Goal: Task Accomplishment & Management: Use online tool/utility

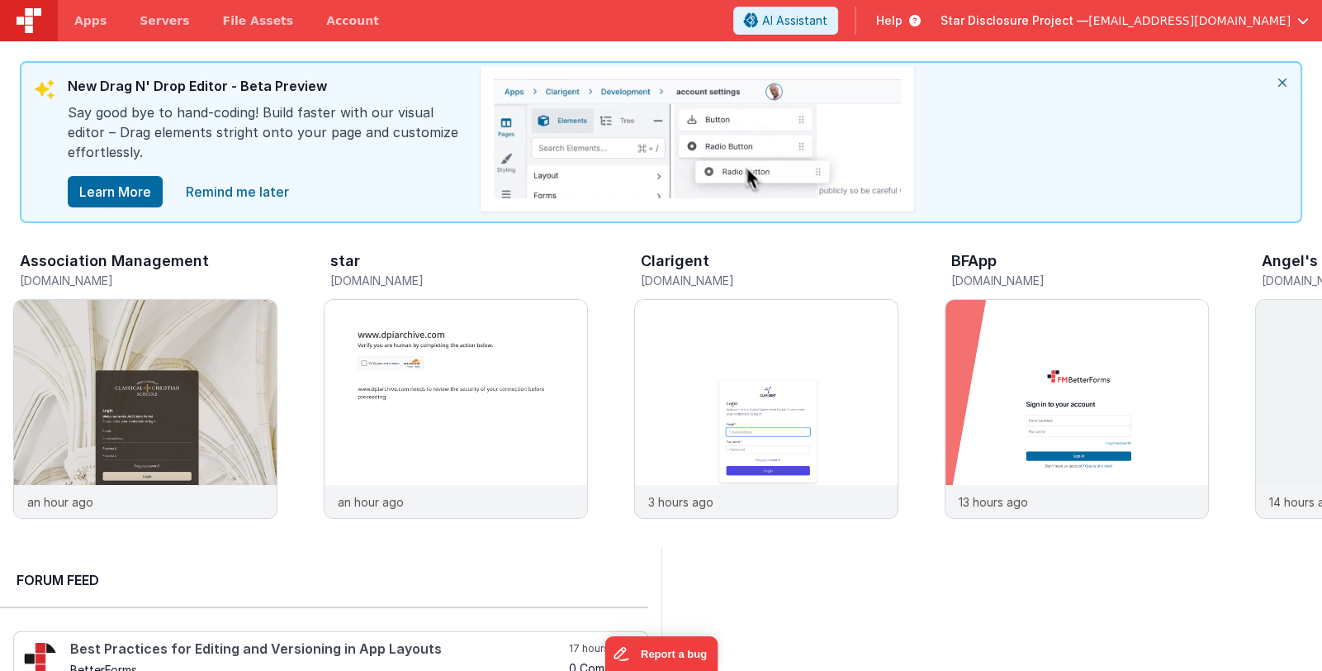
click at [1089, 23] on span "Star Disclosure Project —" at bounding box center [1015, 20] width 148 height 17
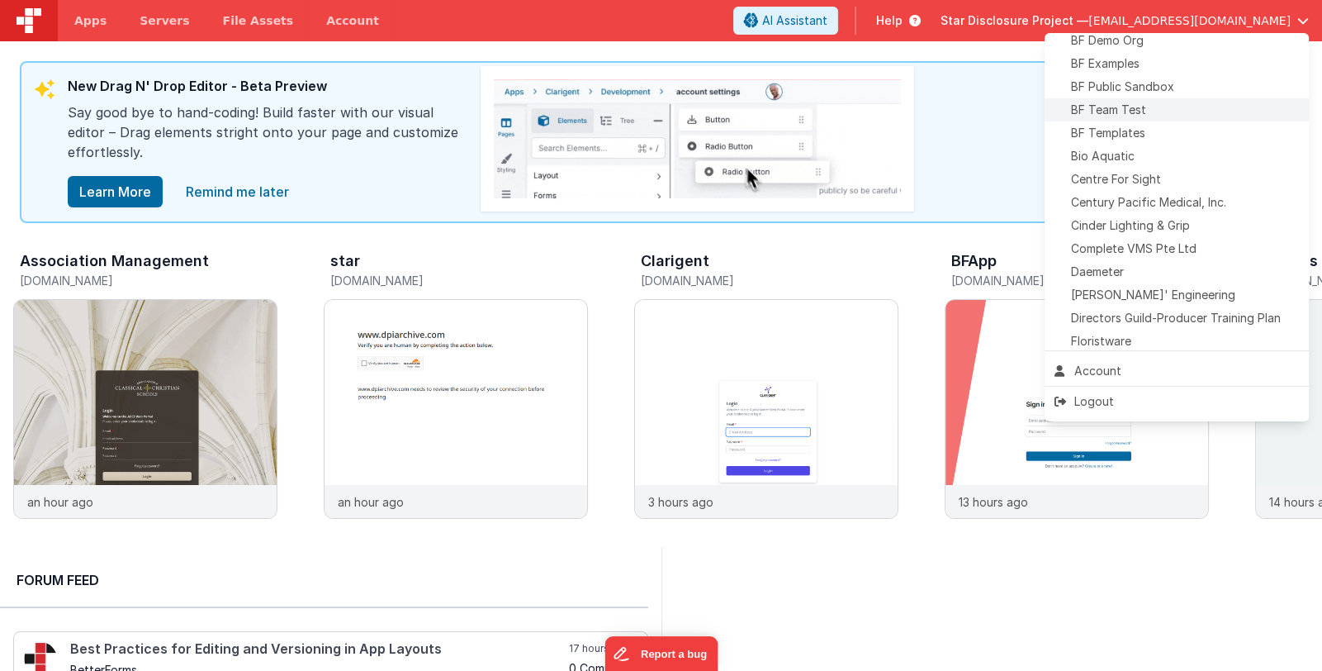
scroll to position [164, 0]
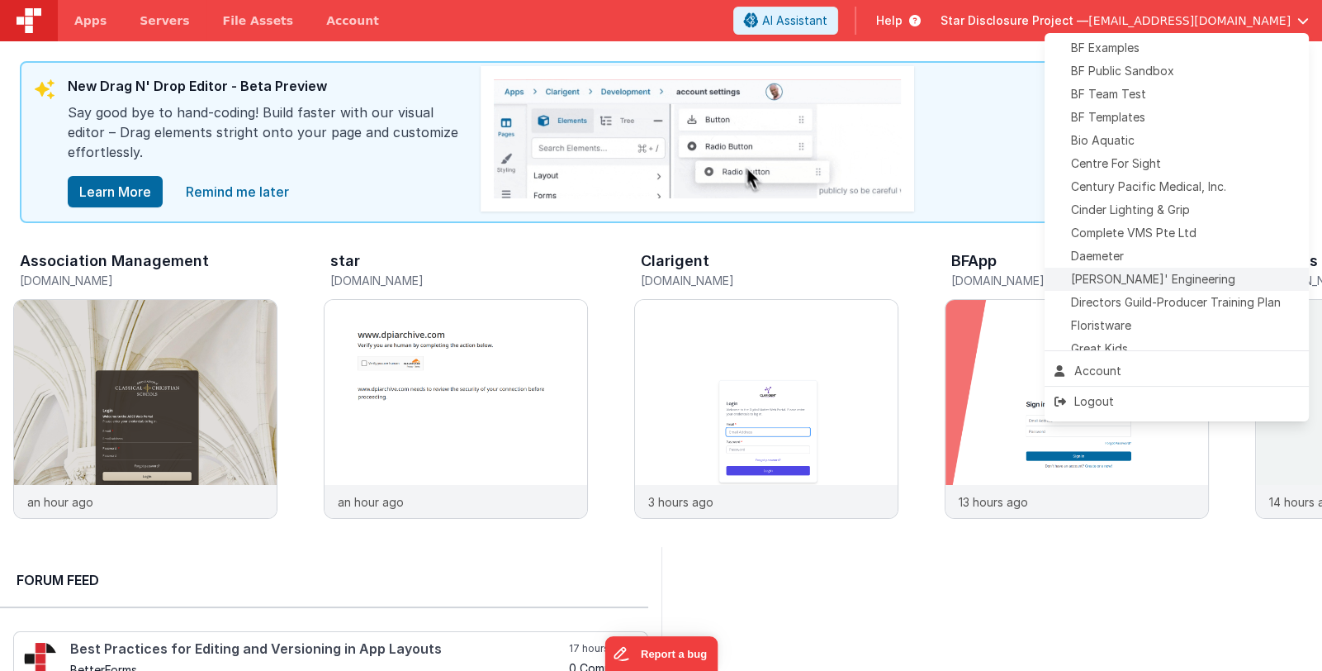
click at [1161, 274] on span "[PERSON_NAME]' Engineering" at bounding box center [1153, 279] width 164 height 17
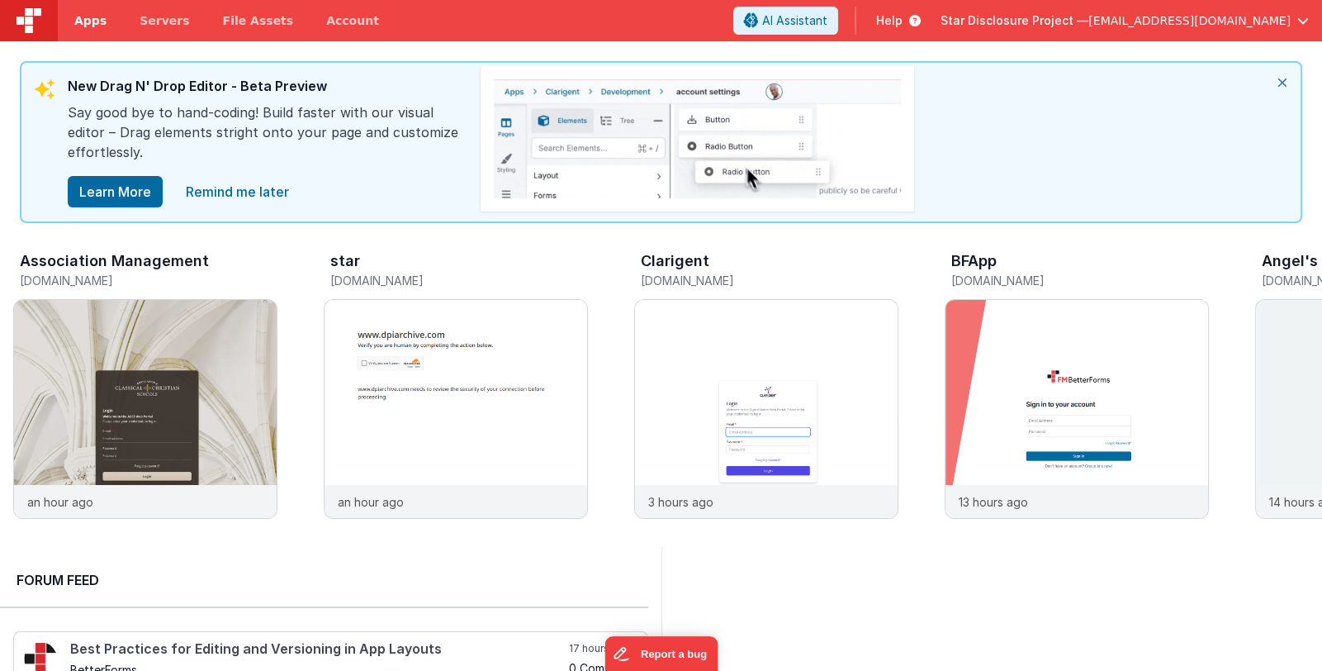
click at [83, 19] on span "Apps" at bounding box center [90, 20] width 32 height 17
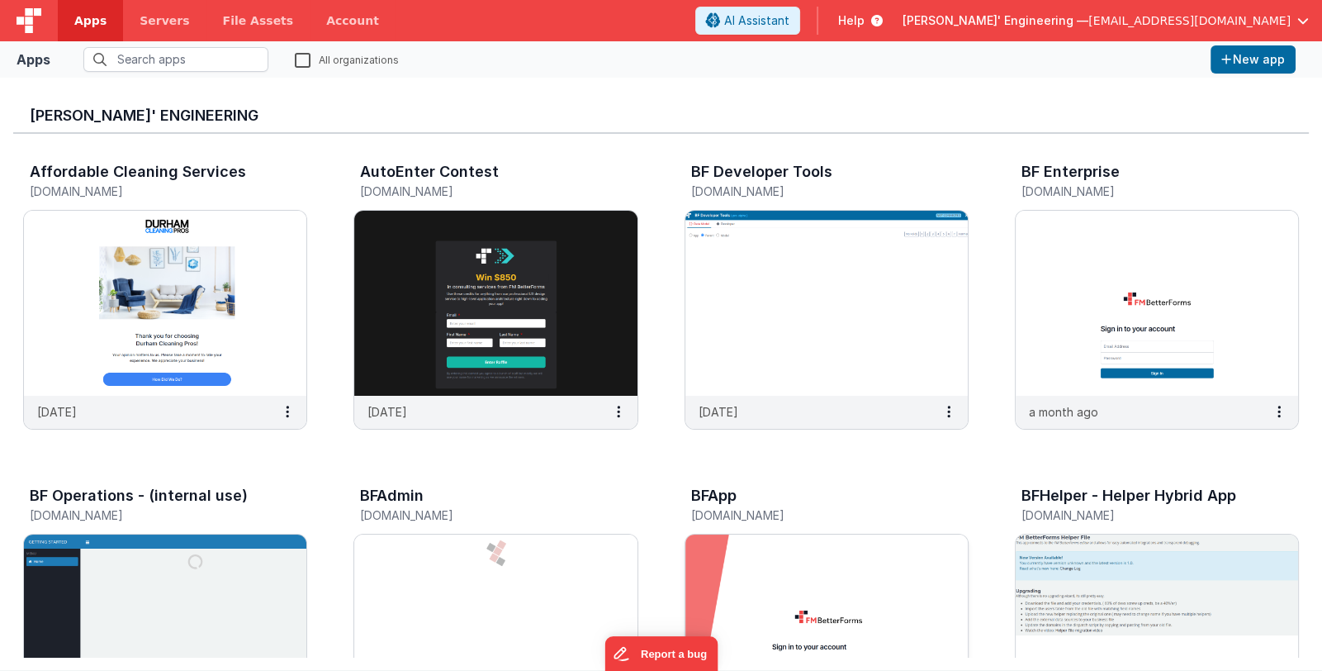
click at [799, 560] on img at bounding box center [827, 626] width 282 height 185
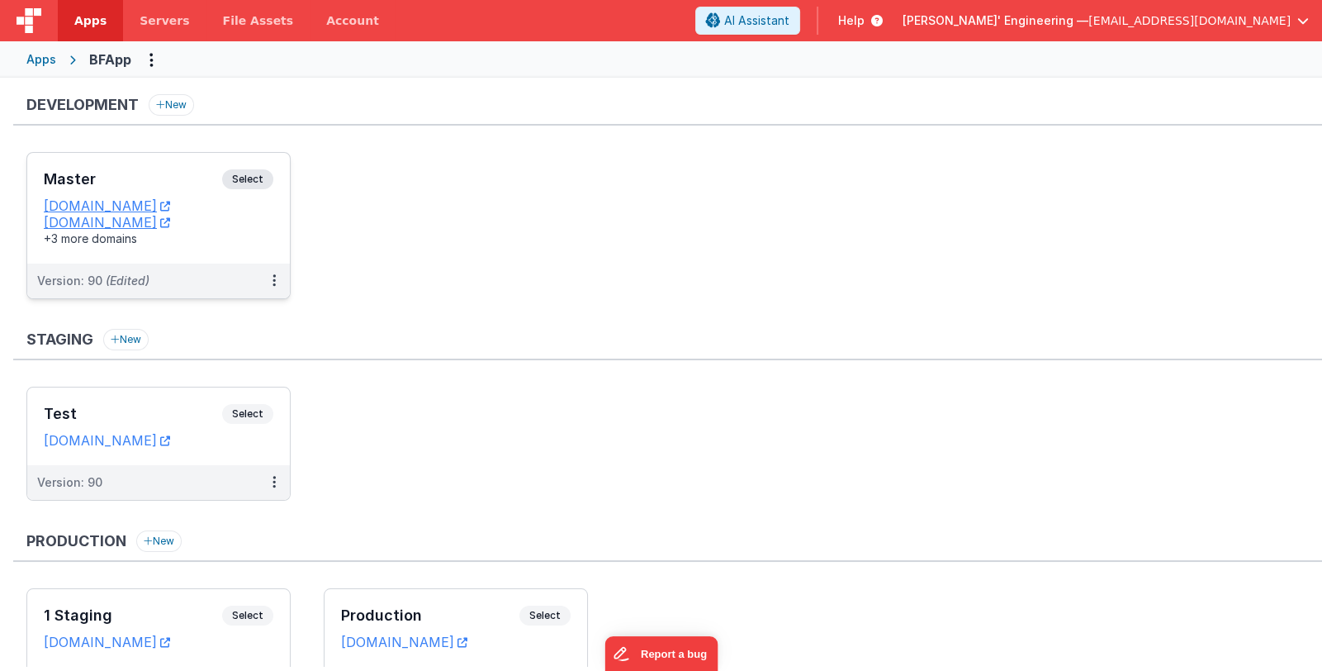
click at [159, 179] on h3 "Master" at bounding box center [133, 179] width 178 height 17
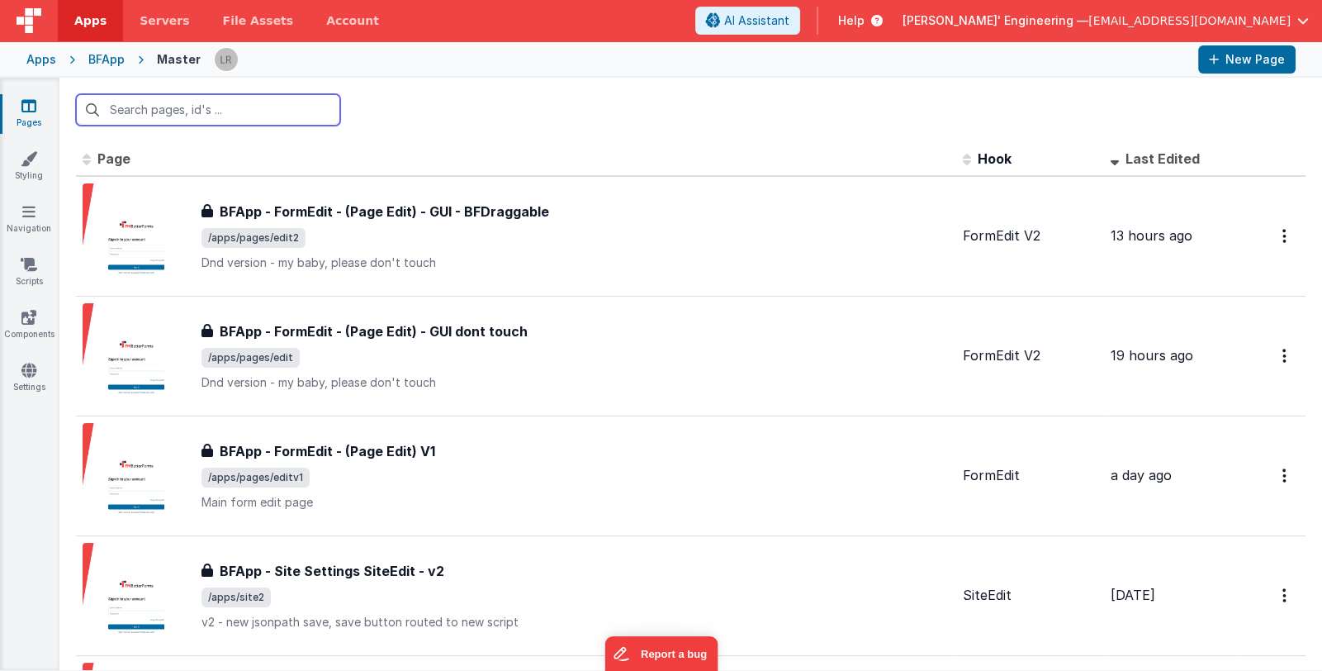
click at [281, 122] on input "text" at bounding box center [208, 109] width 264 height 31
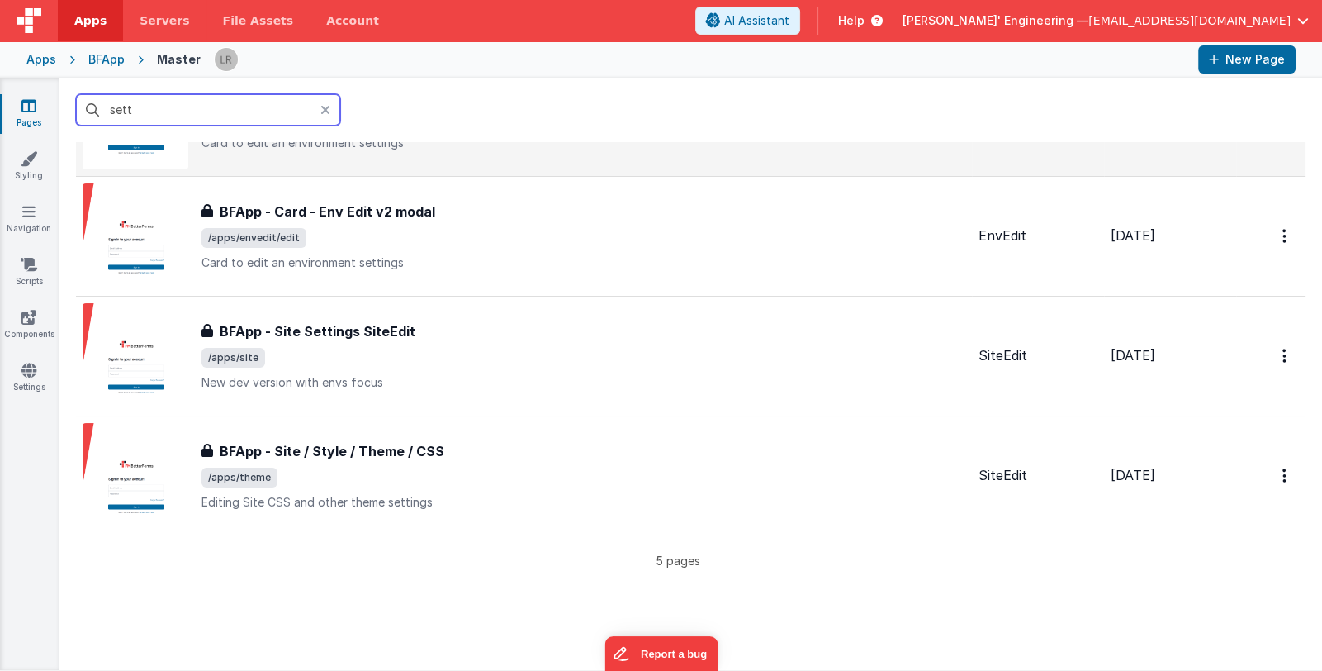
scroll to position [248, 0]
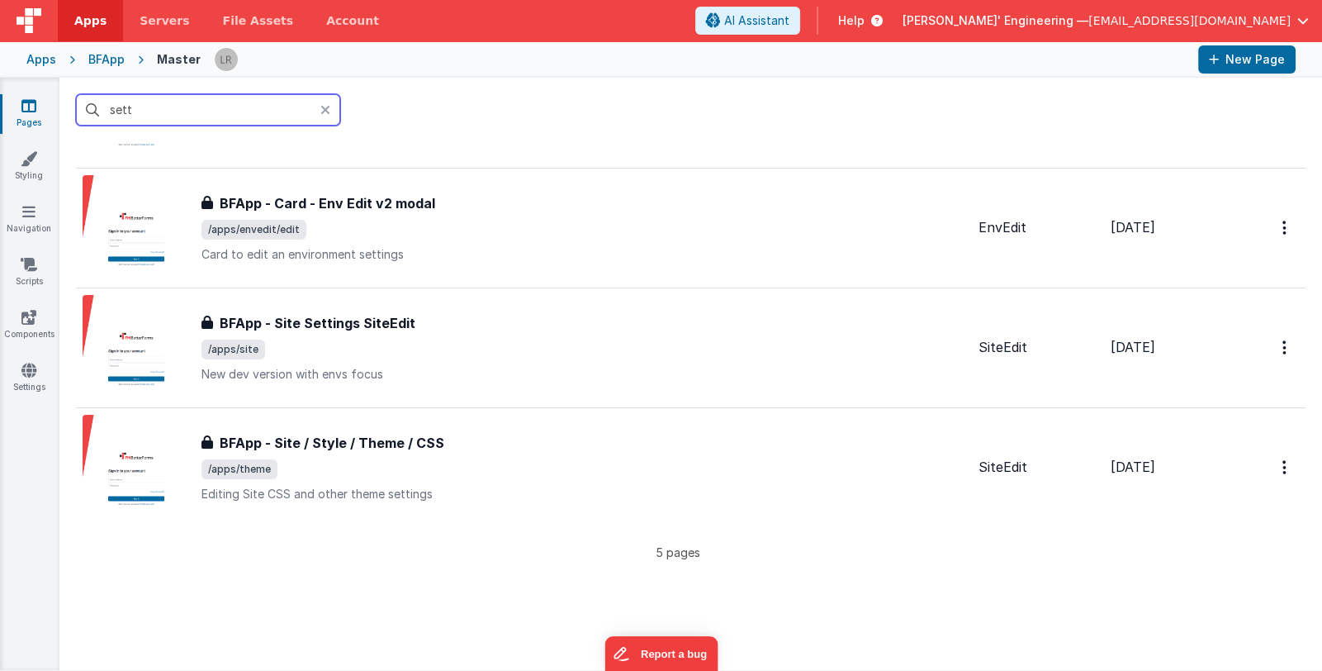
type input "sett"
click at [330, 112] on div at bounding box center [330, 109] width 20 height 31
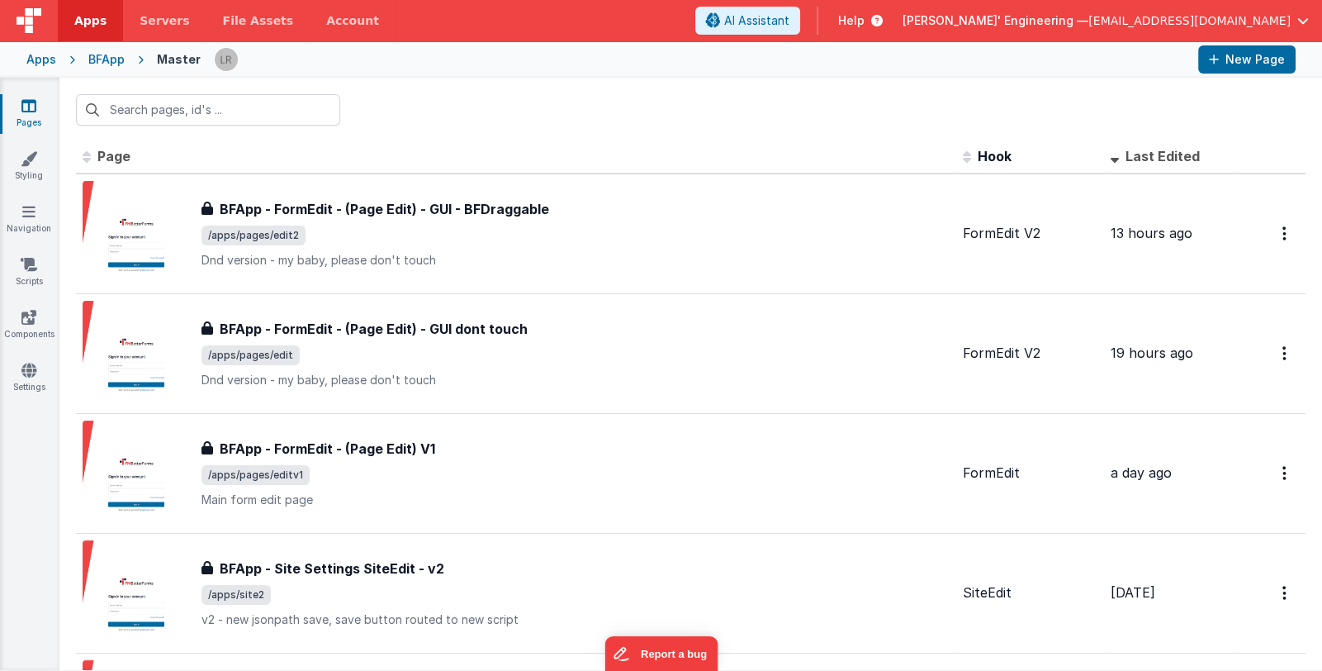
scroll to position [0, 0]
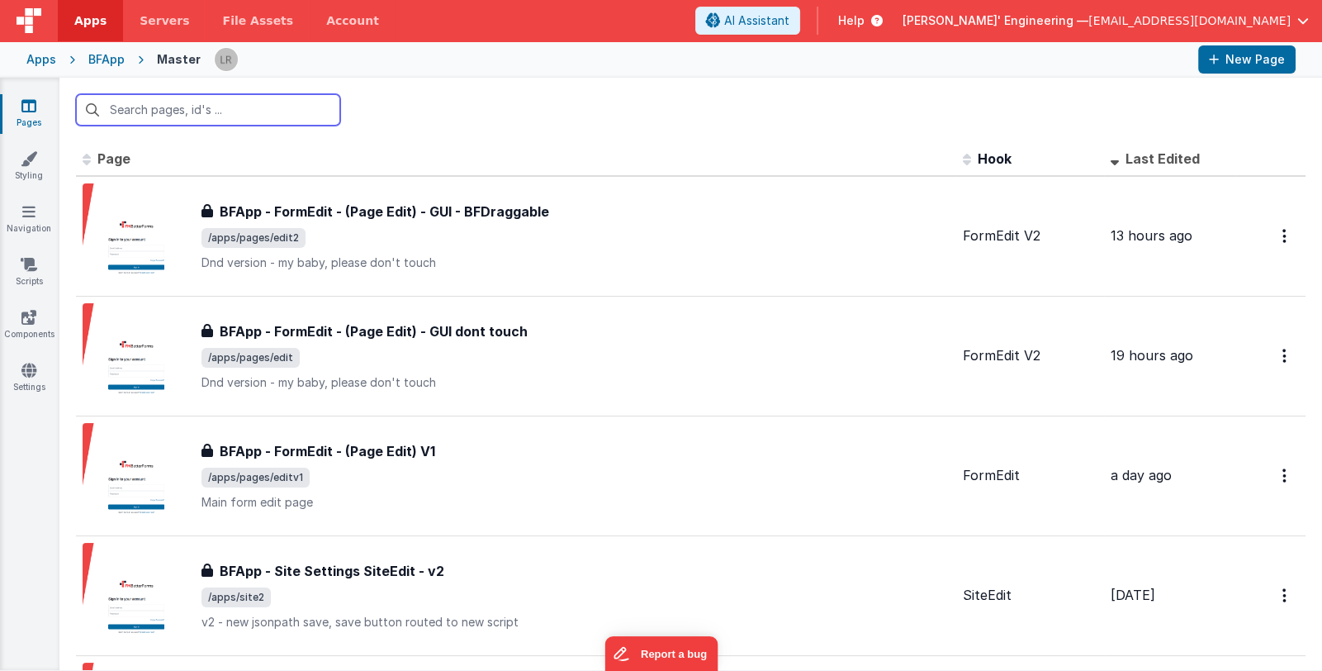
click at [286, 114] on input "text" at bounding box center [208, 109] width 264 height 31
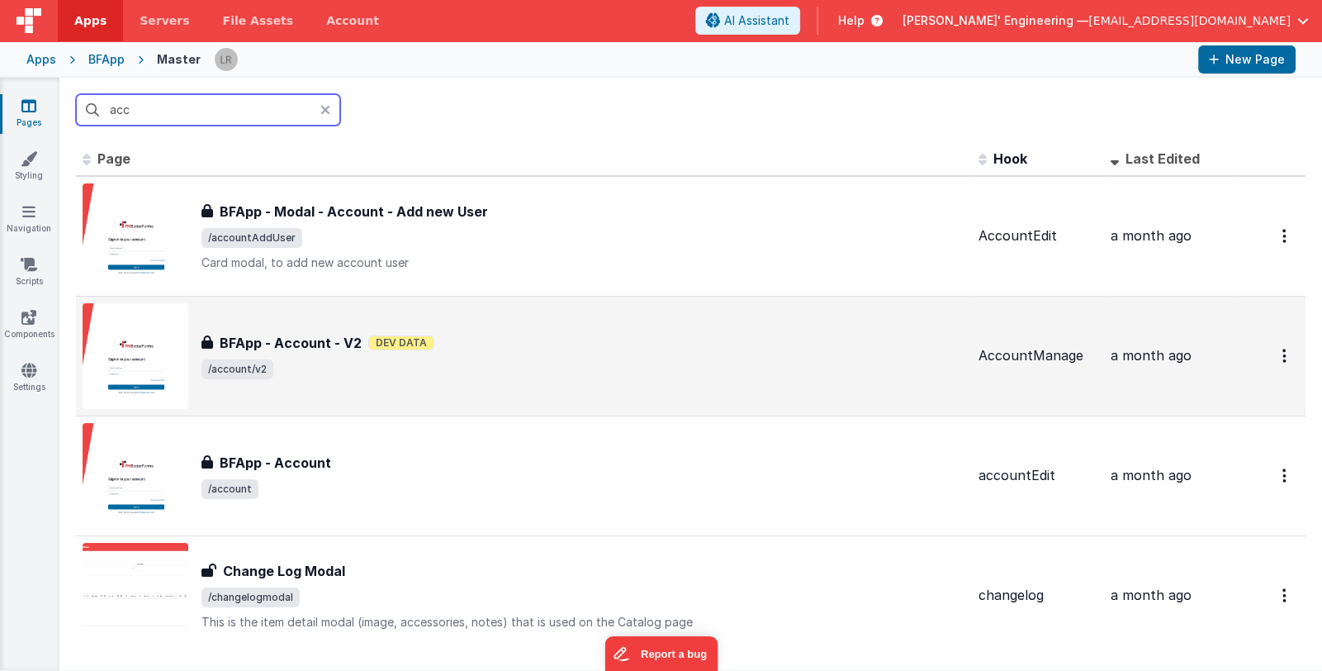
type input "acc"
click at [667, 346] on div "BFApp - Account - V2 Dev Data" at bounding box center [584, 343] width 764 height 20
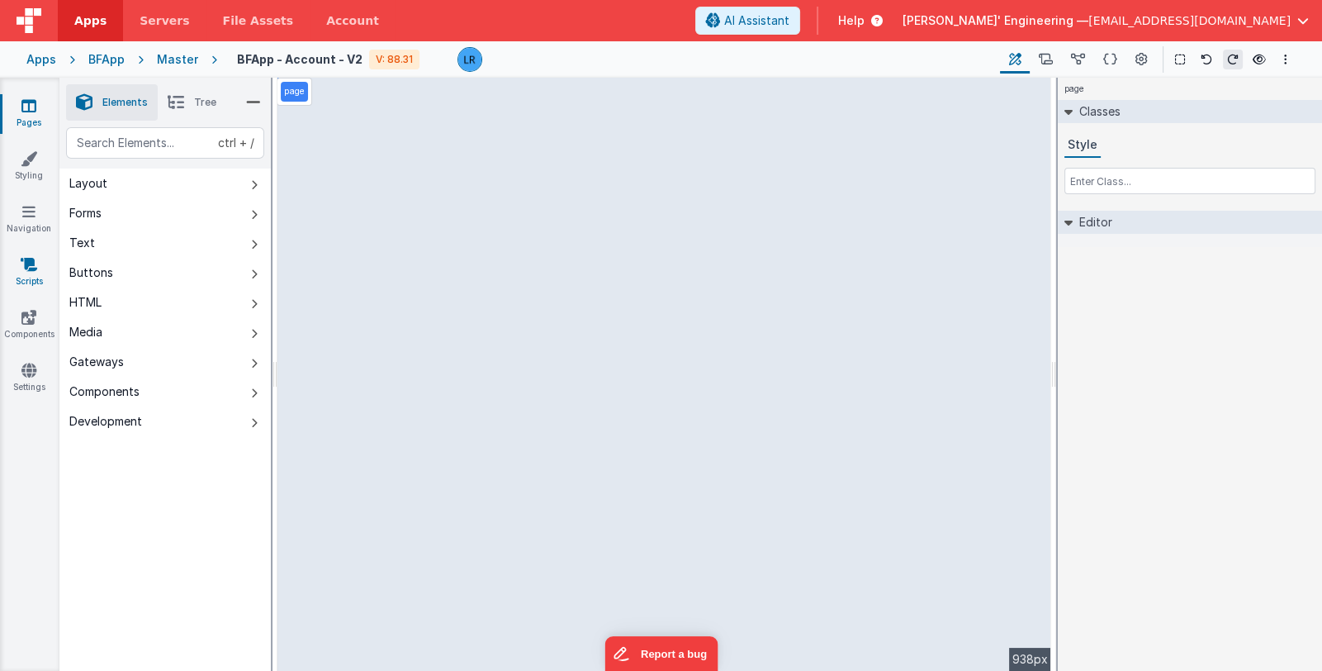
click at [31, 269] on icon at bounding box center [29, 264] width 17 height 17
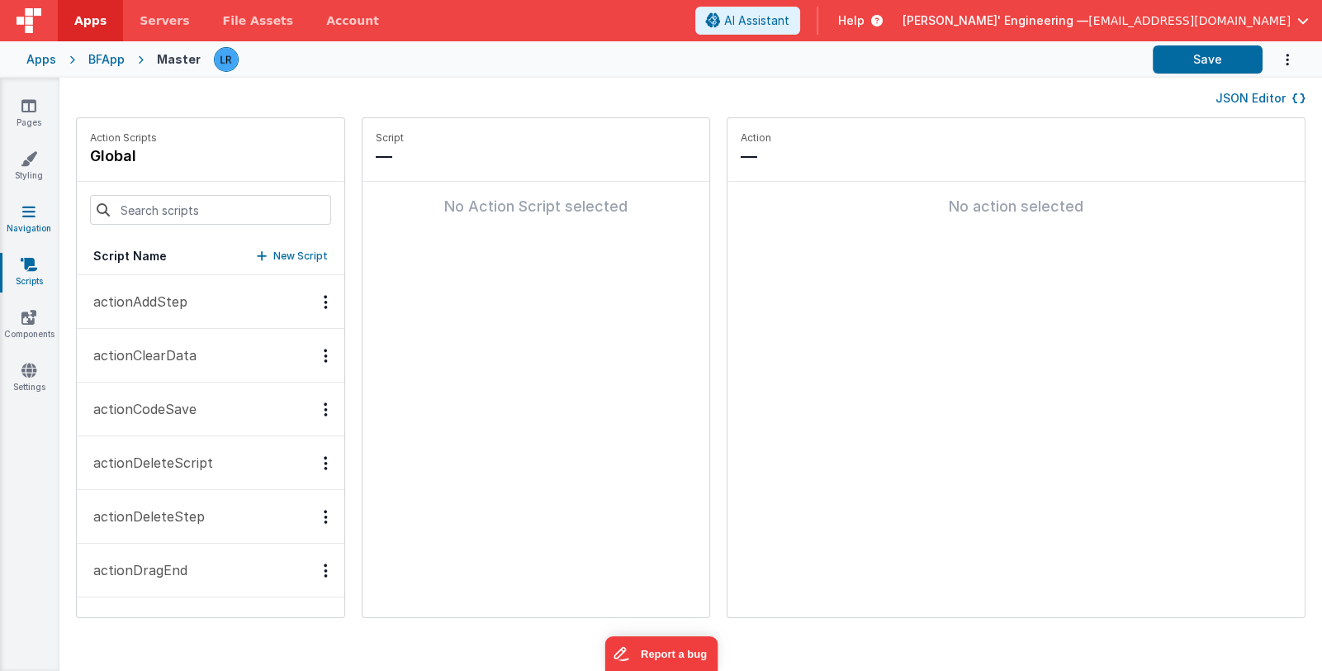
click at [26, 216] on icon at bounding box center [28, 211] width 13 height 17
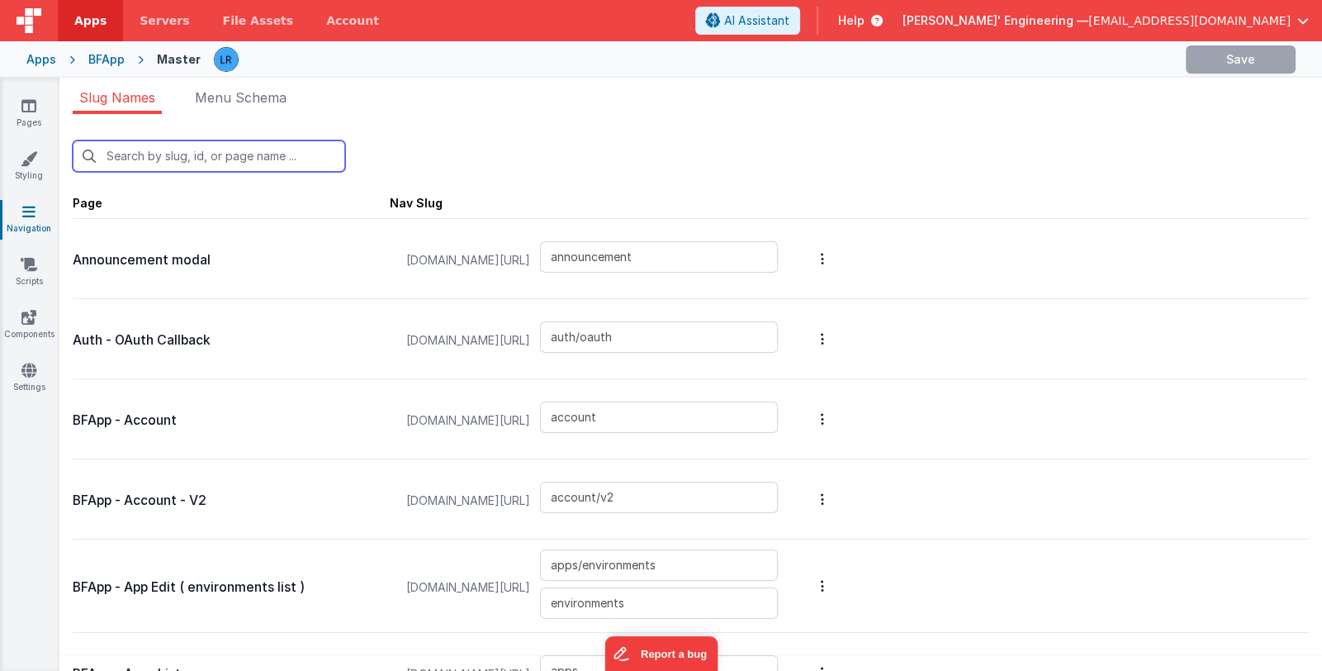
click at [223, 147] on input "text" at bounding box center [209, 155] width 273 height 31
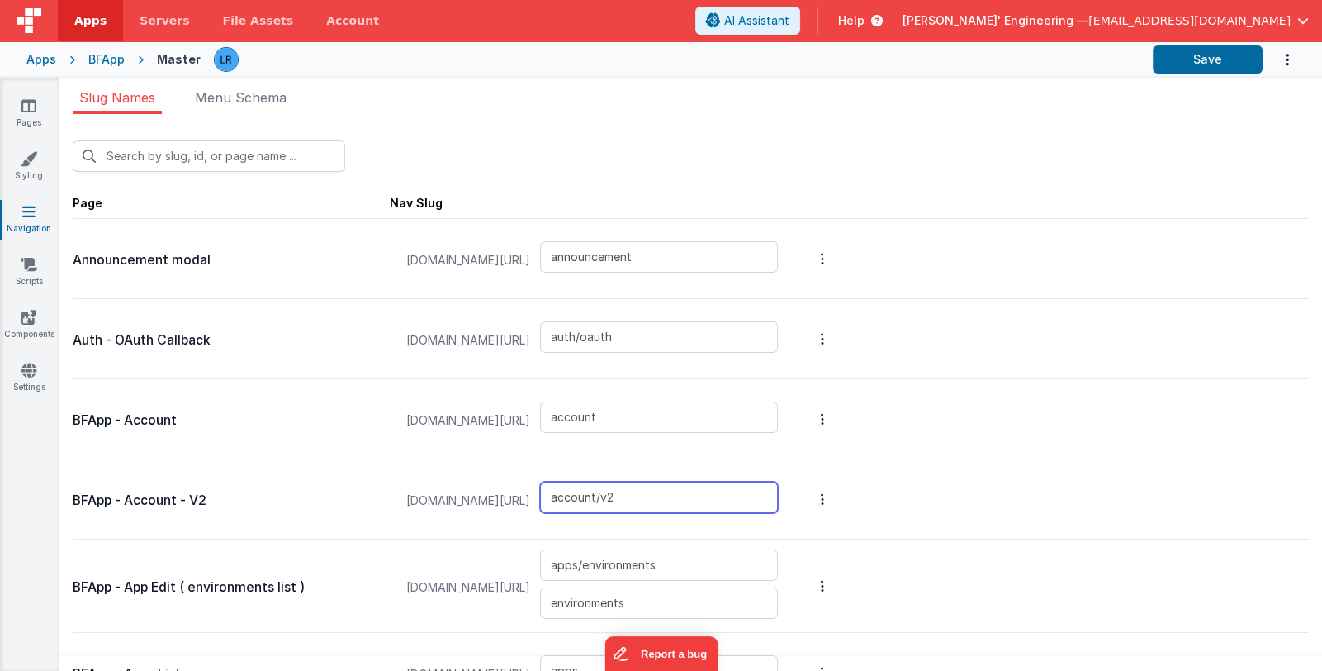
drag, startPoint x: 692, startPoint y: 503, endPoint x: 583, endPoint y: 491, distance: 109.7
click at [583, 491] on input "account/v2" at bounding box center [659, 497] width 238 height 31
click at [35, 118] on link "Pages" at bounding box center [28, 113] width 59 height 33
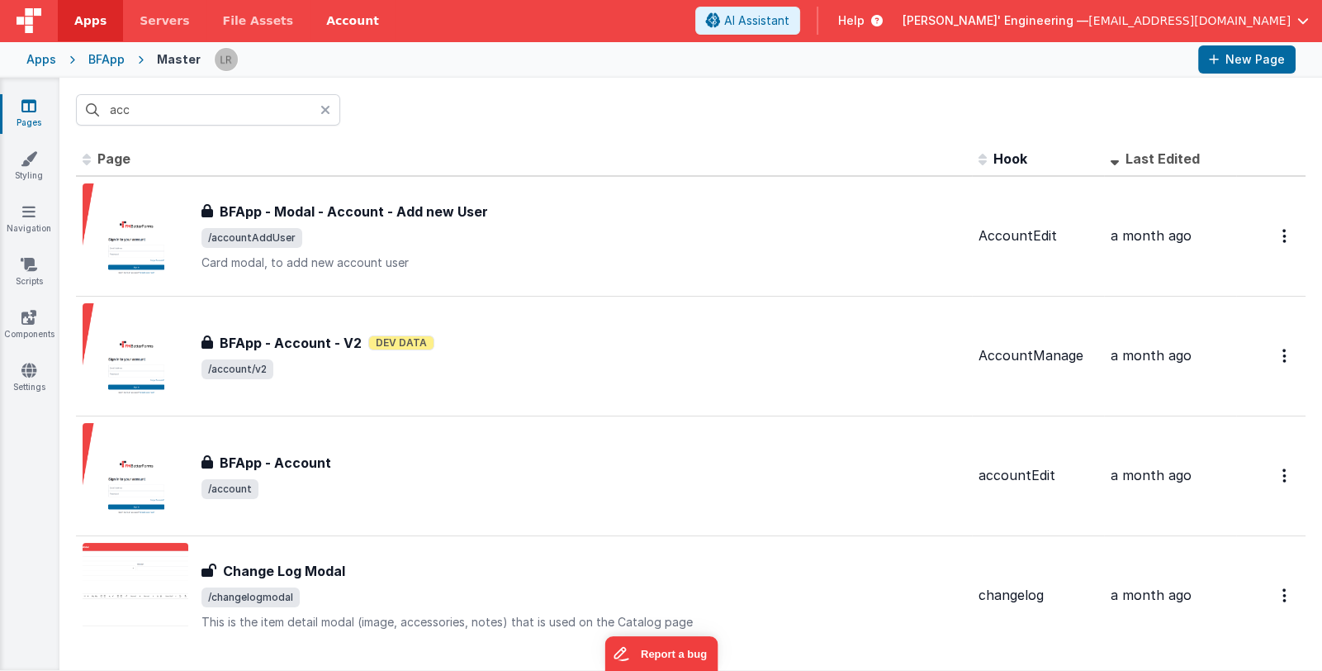
click at [316, 27] on link "Account" at bounding box center [353, 20] width 86 height 41
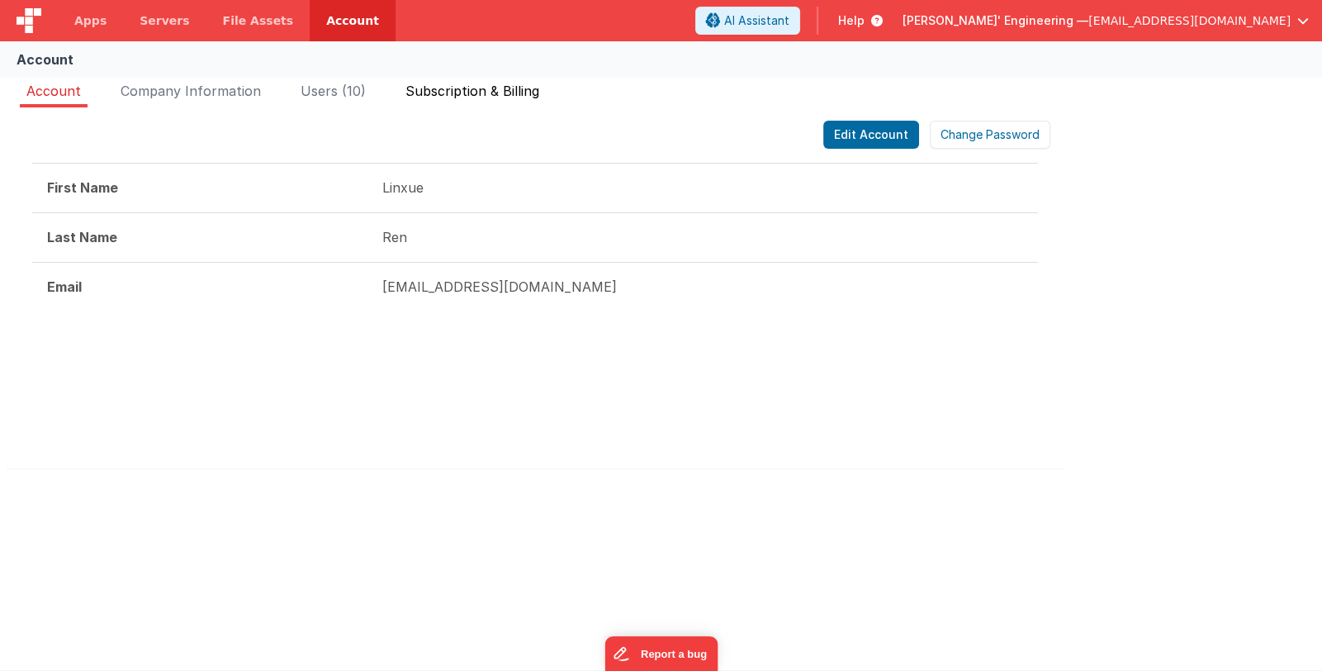
click at [512, 87] on span "Subscription & Billing" at bounding box center [473, 91] width 134 height 17
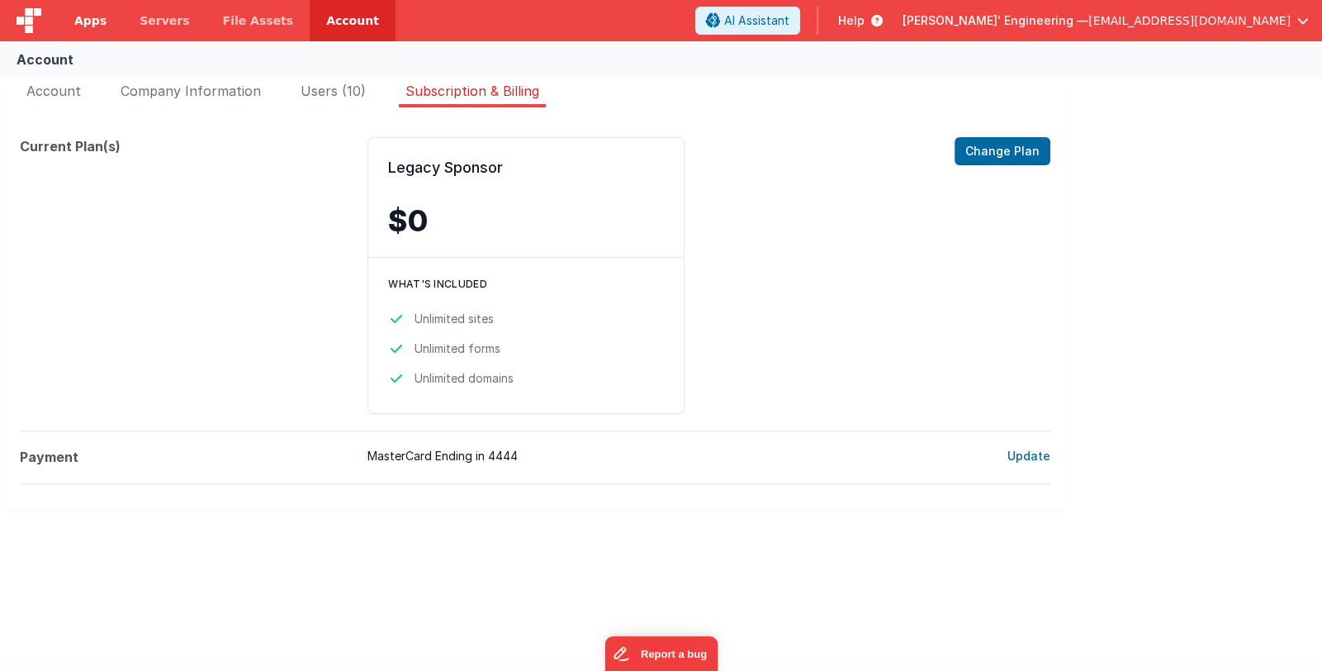
click at [93, 24] on span "Apps" at bounding box center [90, 20] width 32 height 17
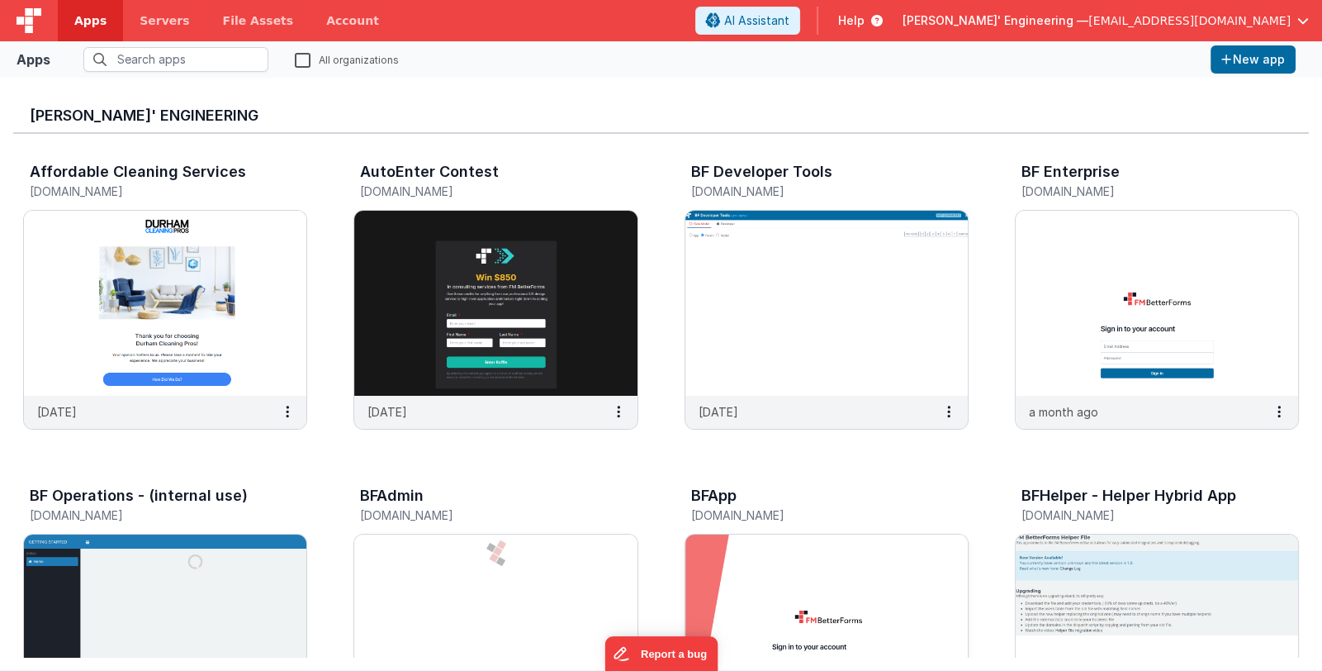
click at [754, 561] on img at bounding box center [827, 626] width 282 height 185
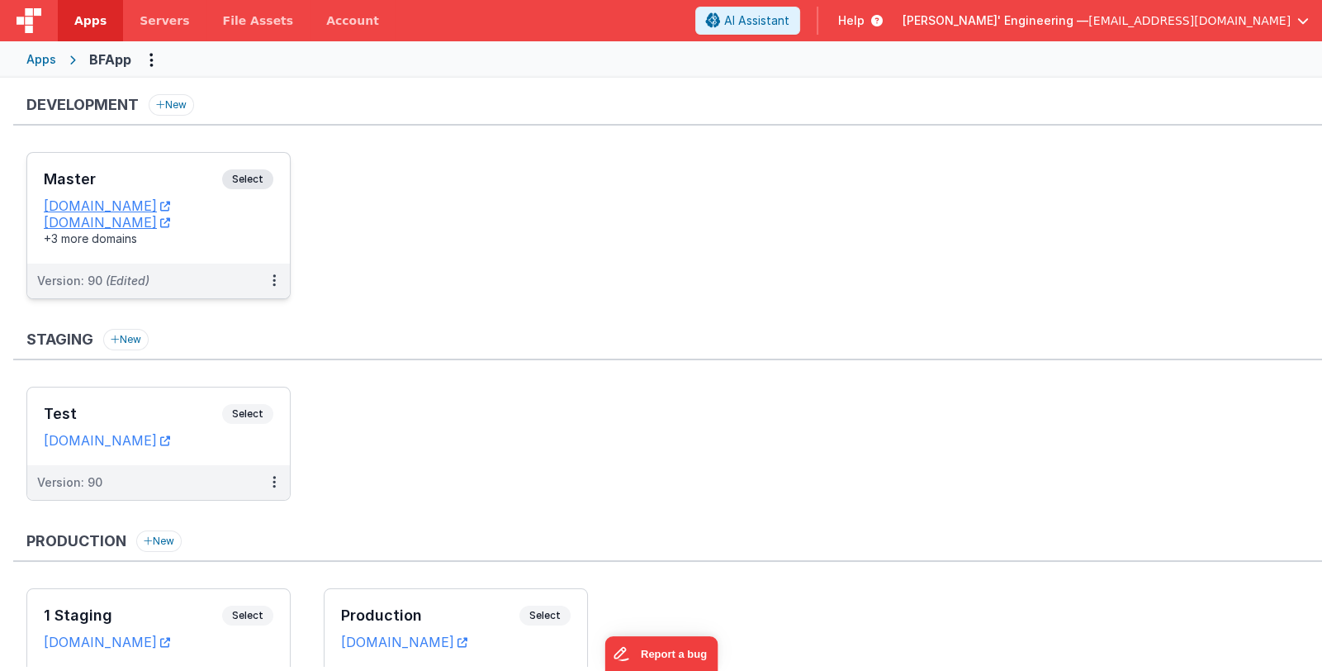
click at [180, 184] on h3 "Master" at bounding box center [133, 179] width 178 height 17
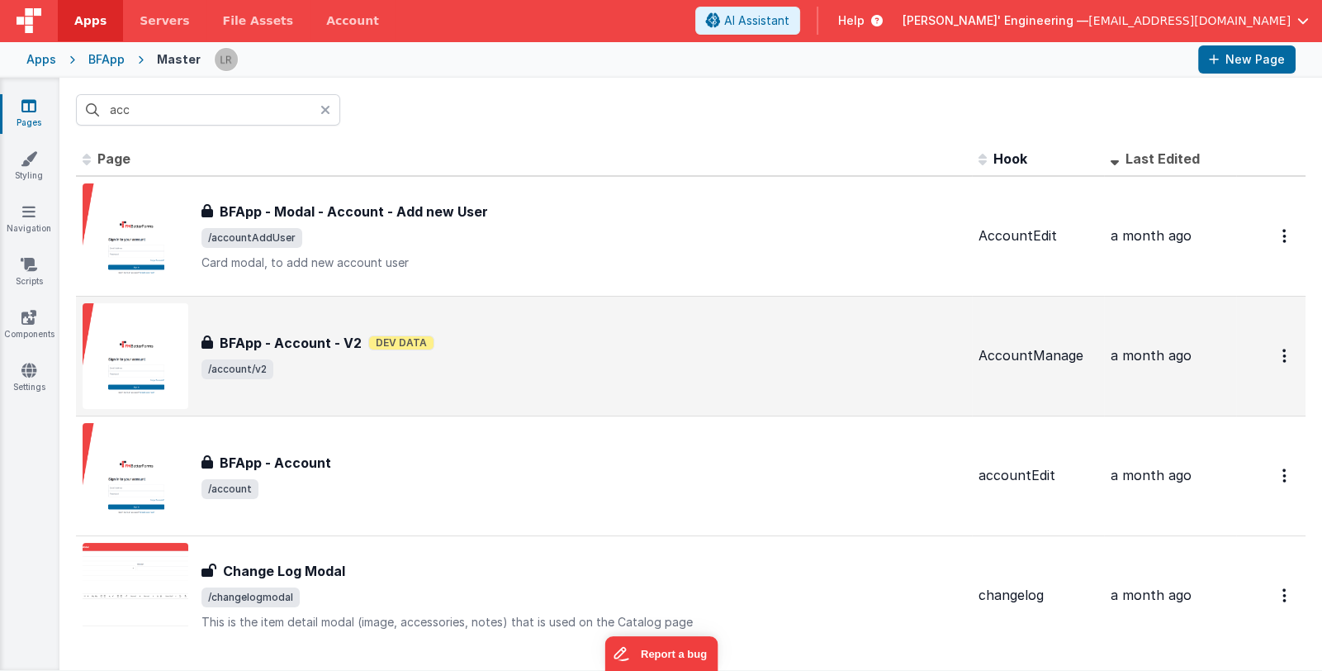
click at [523, 347] on div "BFApp - Account - V2 Dev Data" at bounding box center [584, 343] width 764 height 20
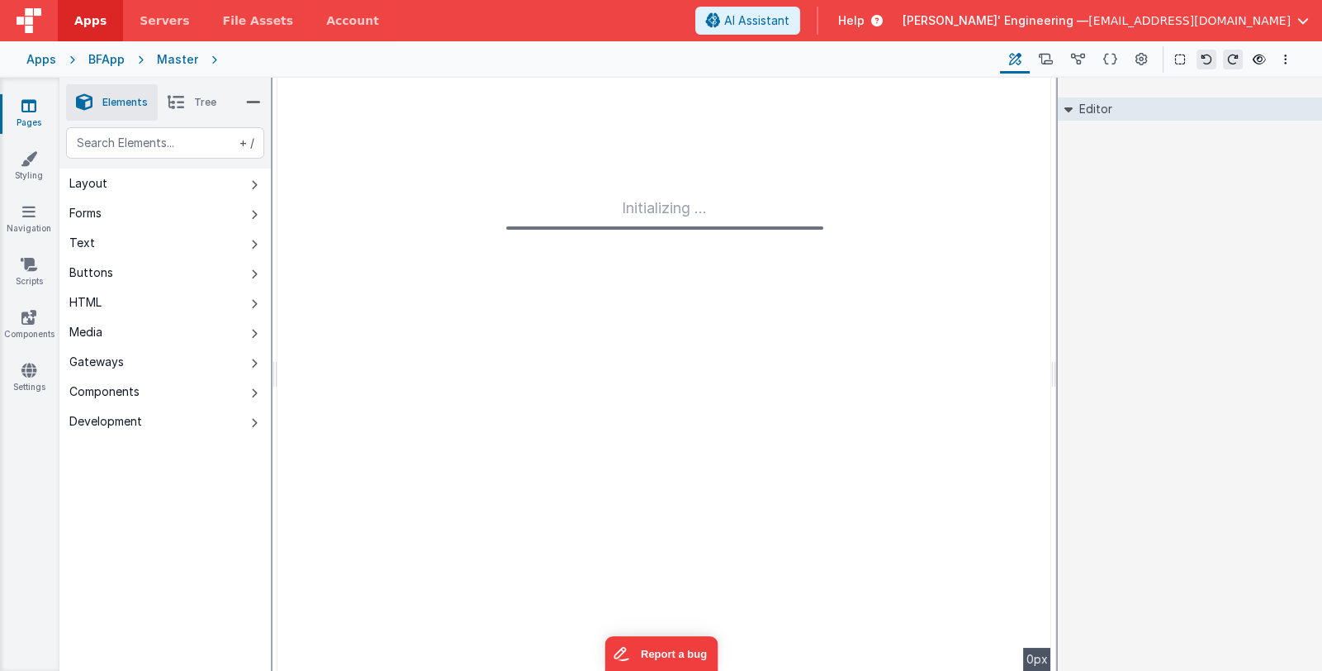
click at [182, 97] on icon at bounding box center [176, 102] width 17 height 23
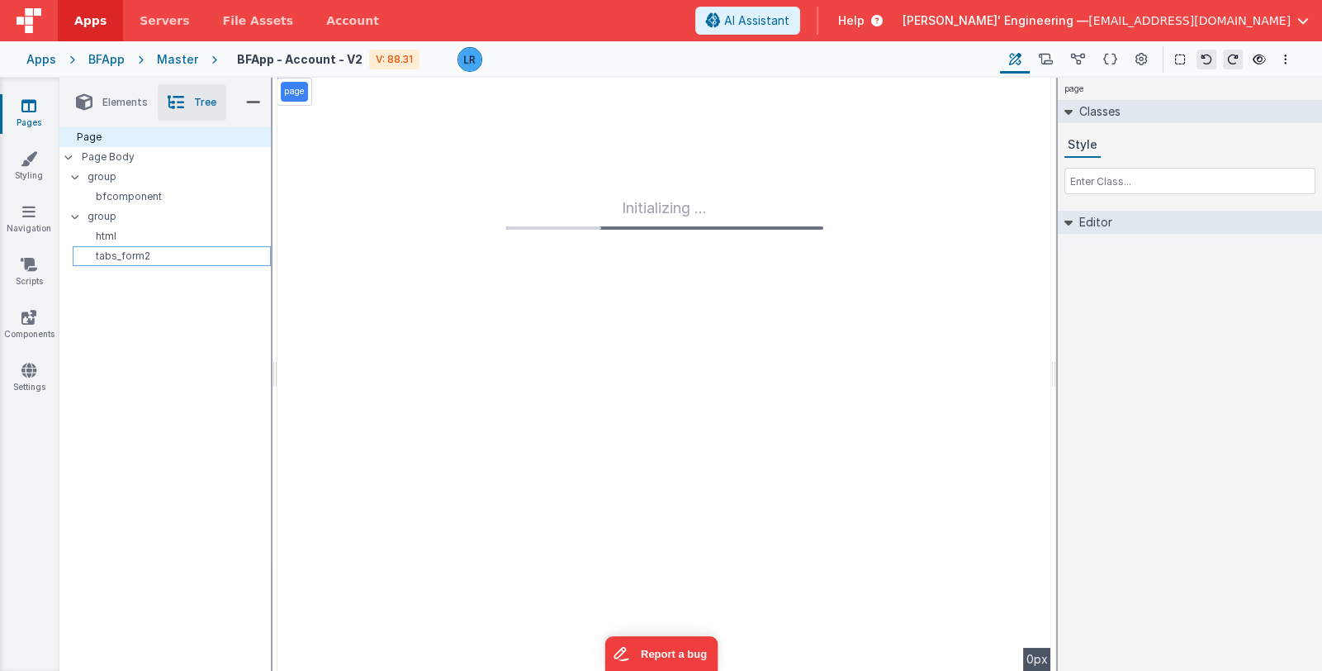
click at [143, 254] on p "tabs_form2" at bounding box center [174, 255] width 191 height 13
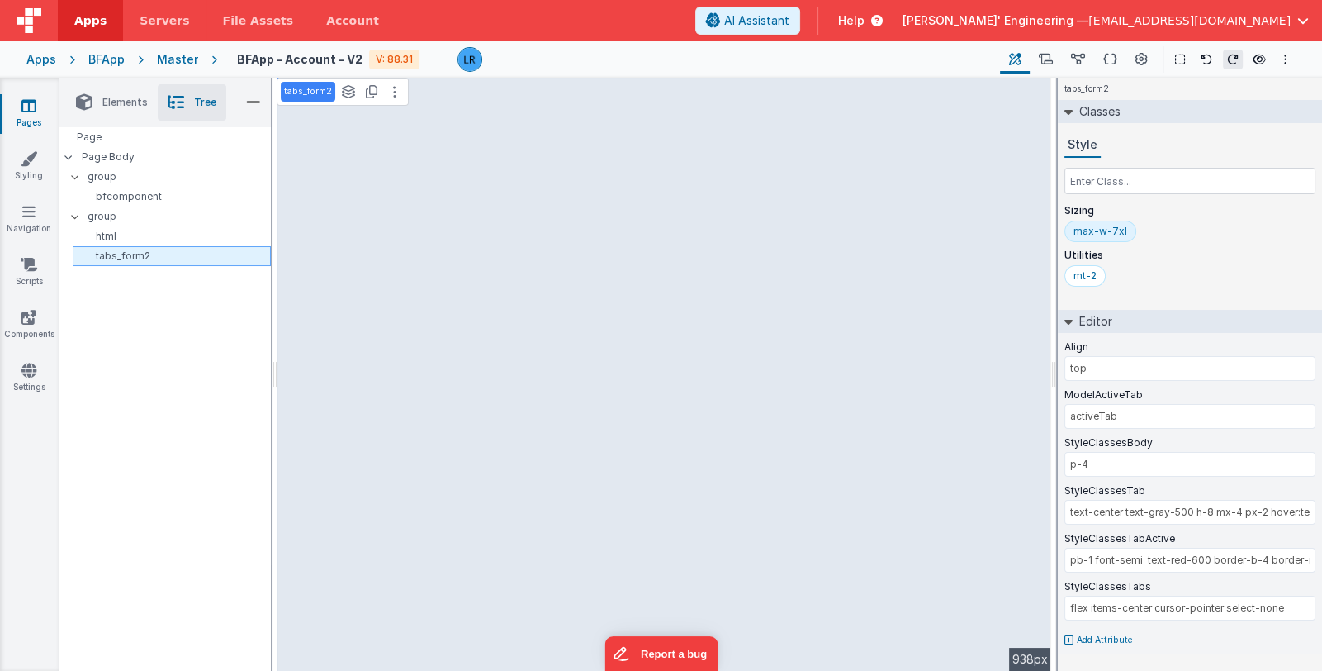
click at [143, 254] on p "tabs_form2" at bounding box center [174, 255] width 191 height 13
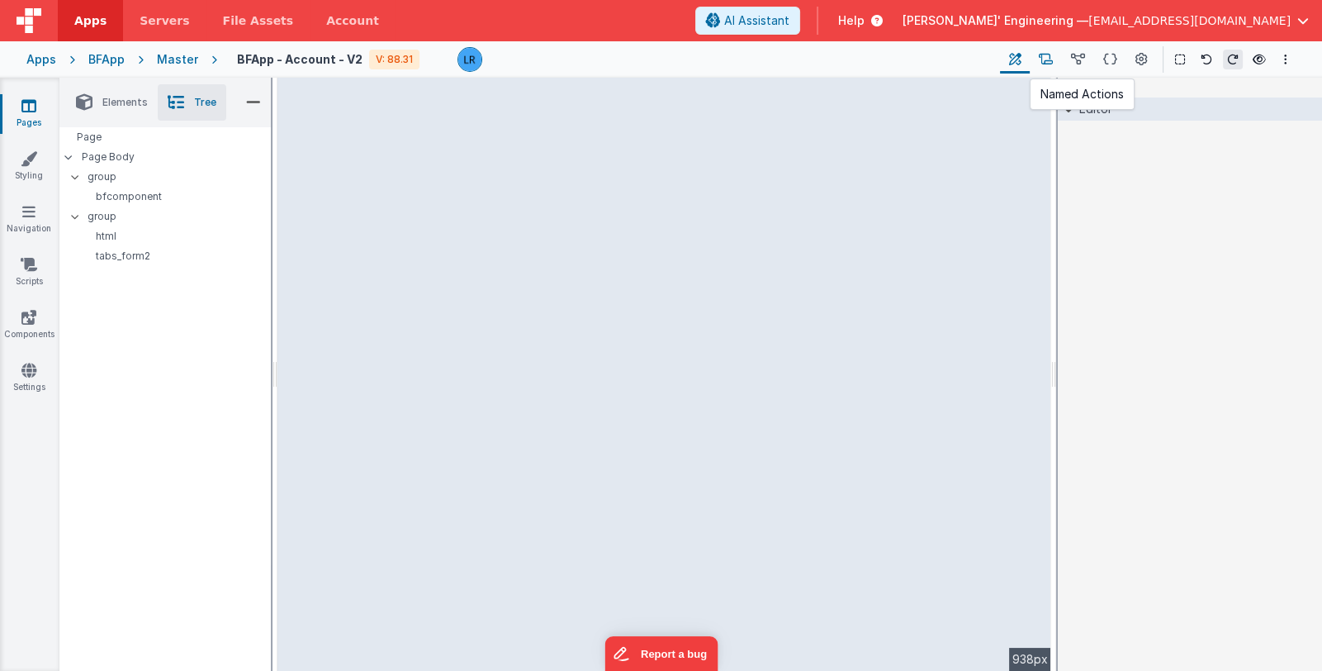
click at [1042, 52] on icon at bounding box center [1046, 59] width 14 height 17
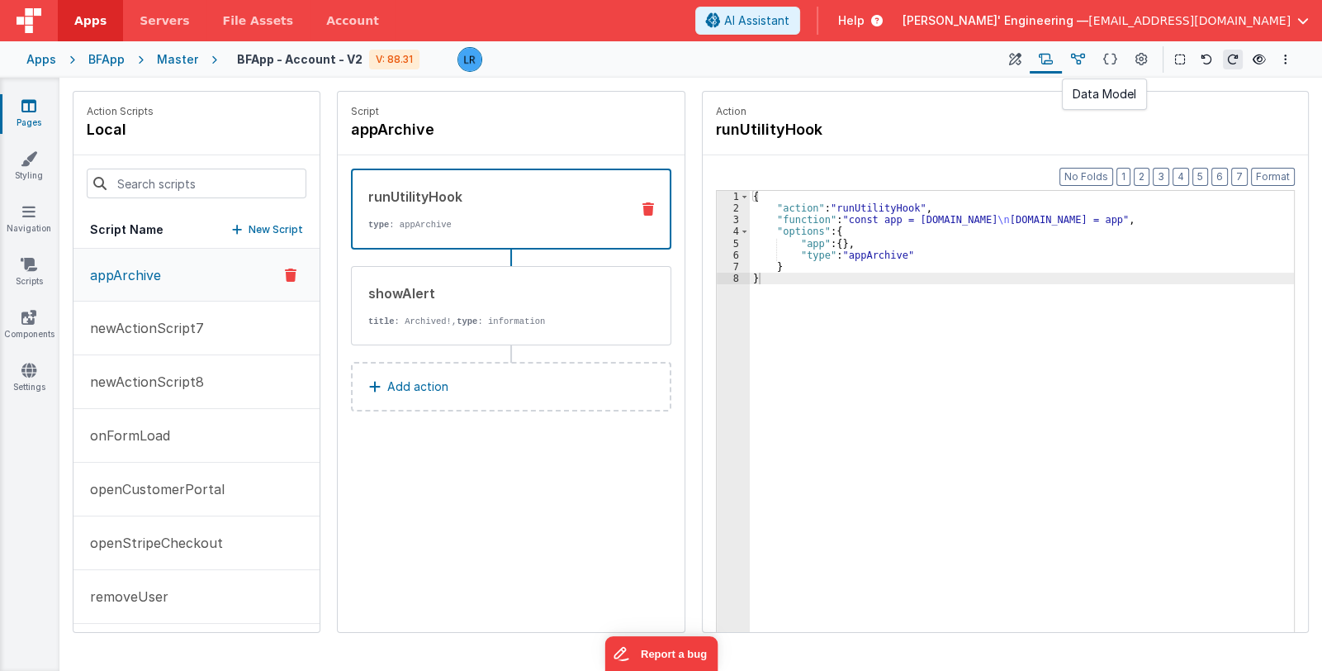
click at [1081, 60] on icon at bounding box center [1078, 59] width 14 height 17
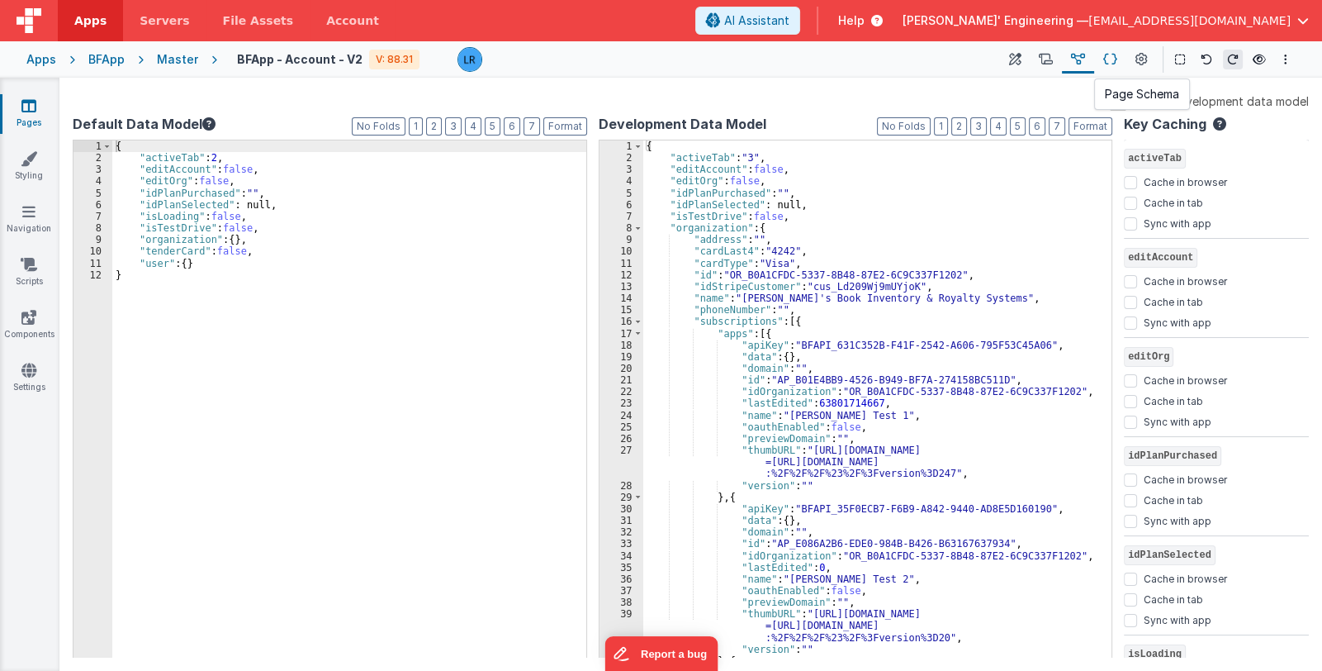
click at [1111, 62] on icon at bounding box center [1111, 59] width 14 height 17
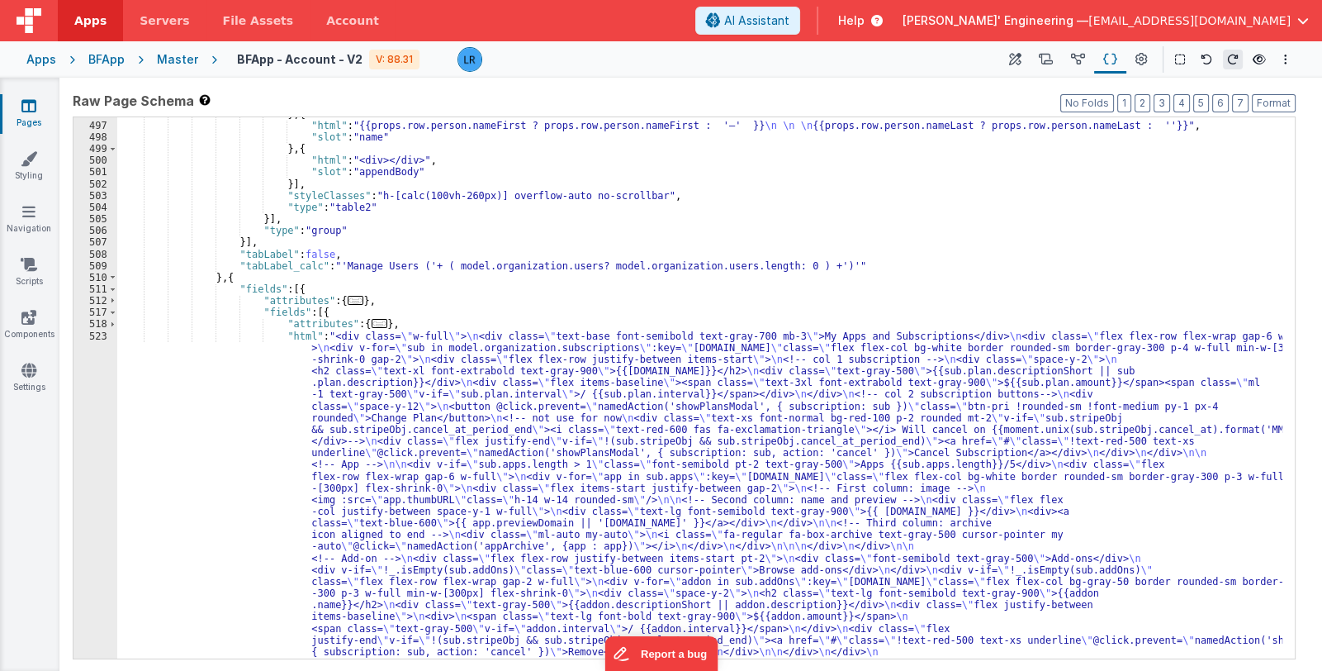
scroll to position [4717, 0]
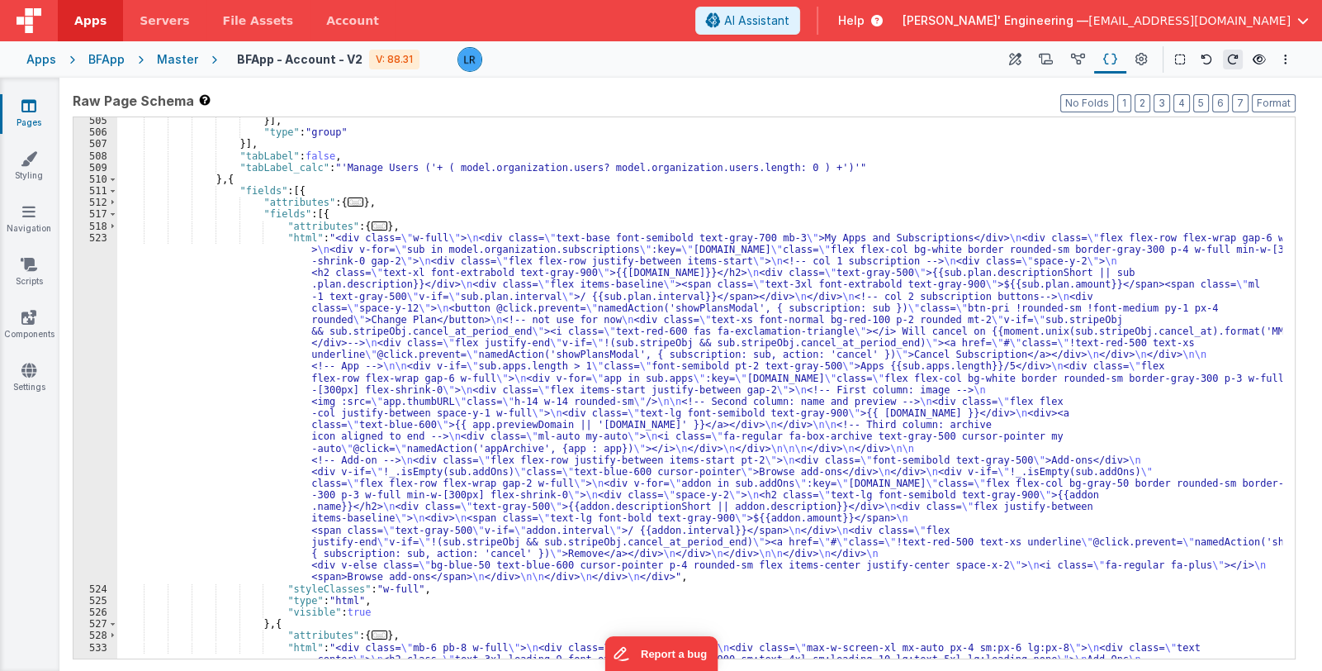
click at [343, 473] on div "}] , "type" : "group" }] , "tabLabel" : false , "tabLabel_calc" : "'Manage User…" at bounding box center [699, 655] width 1165 height 1080
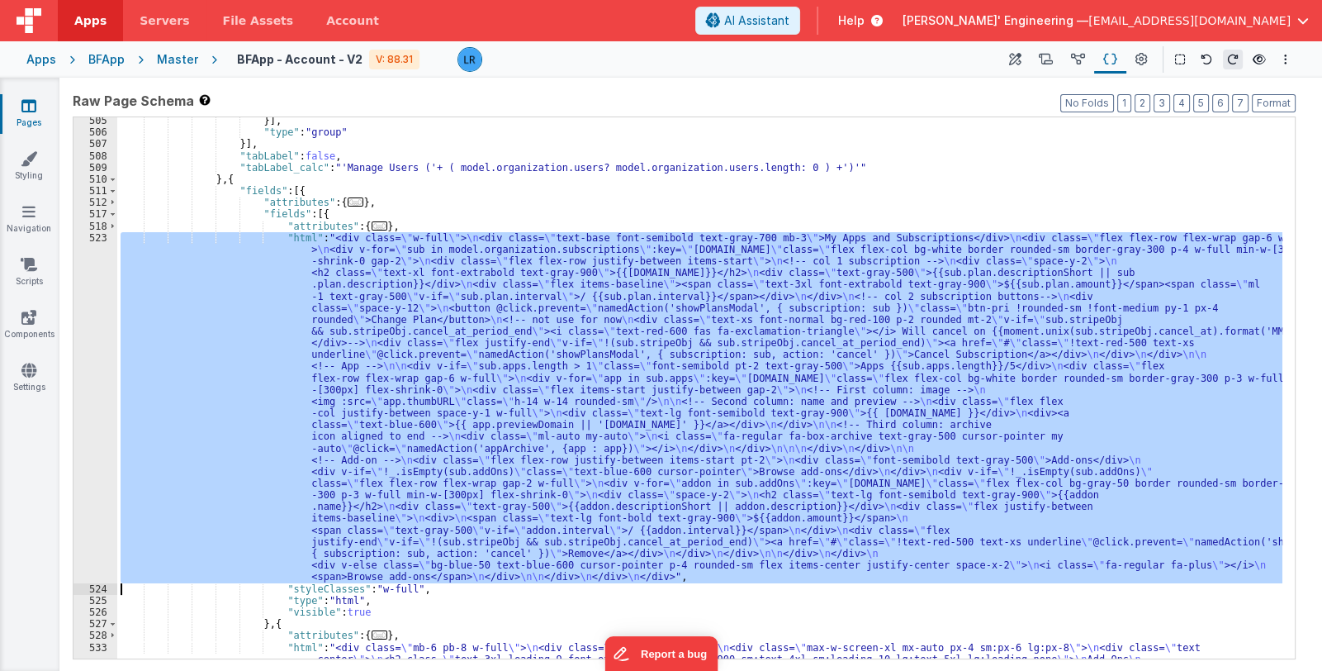
click at [99, 453] on div "523" at bounding box center [96, 407] width 44 height 351
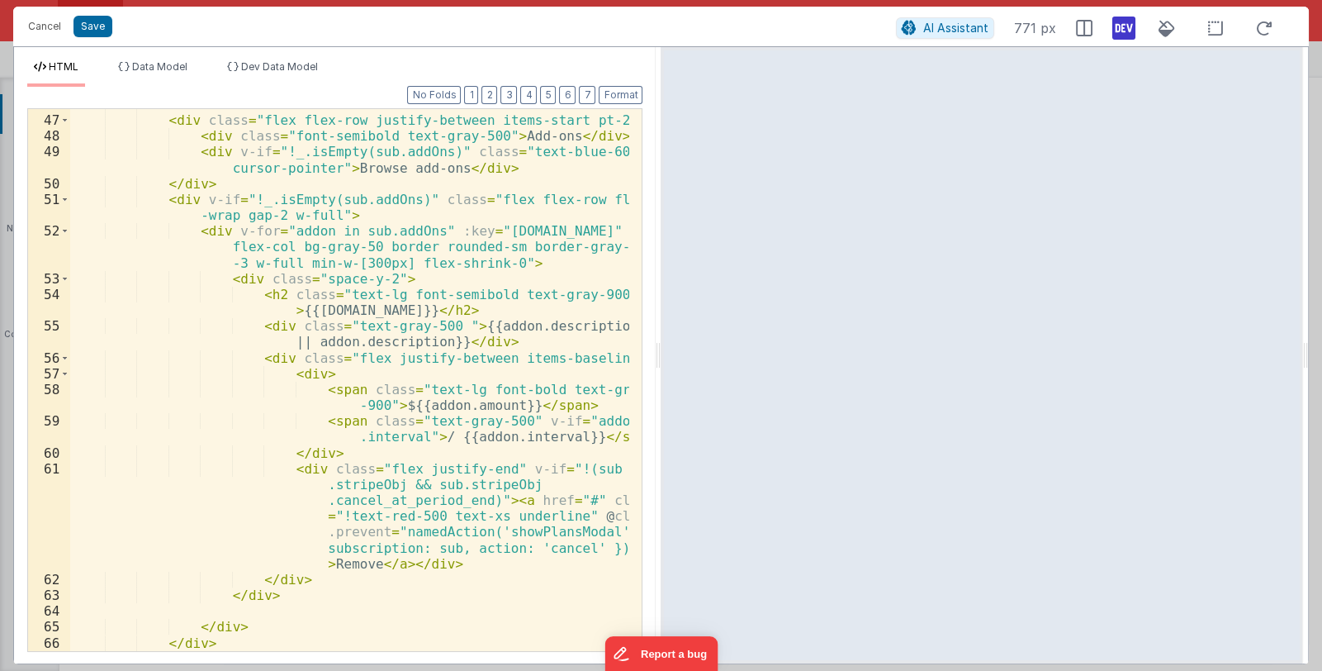
scroll to position [1357, 0]
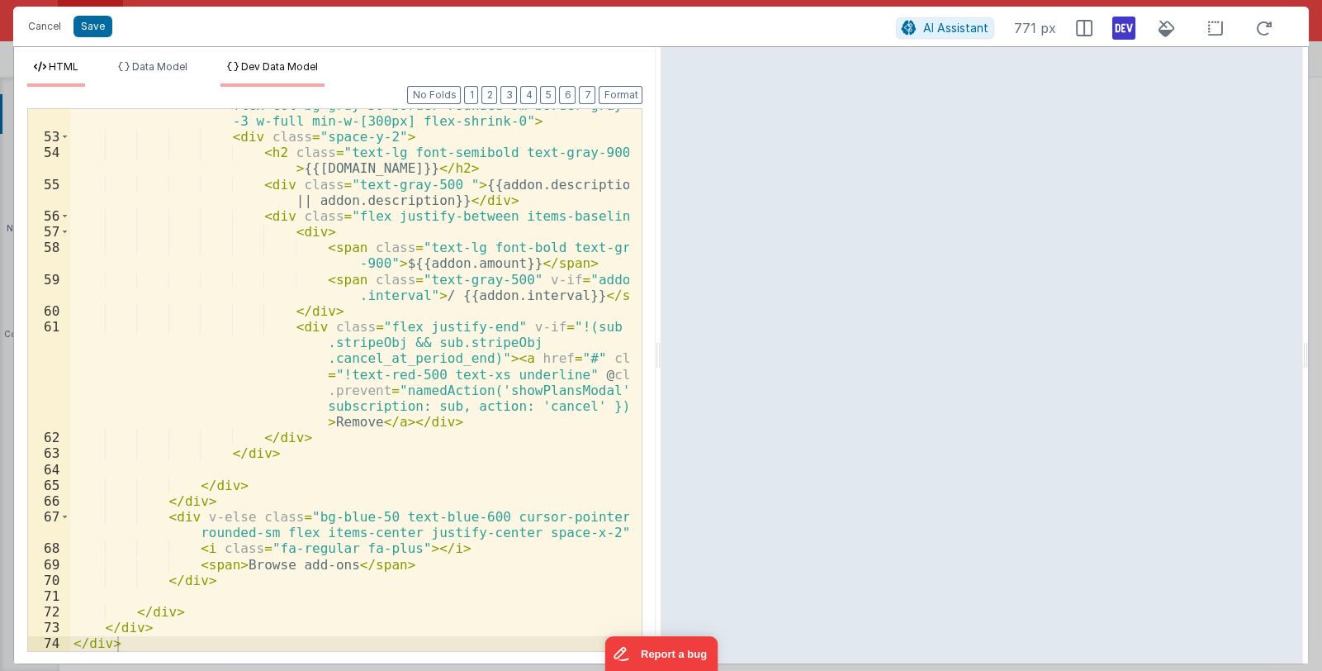
click at [271, 64] on span "Dev Data Model" at bounding box center [279, 66] width 77 height 12
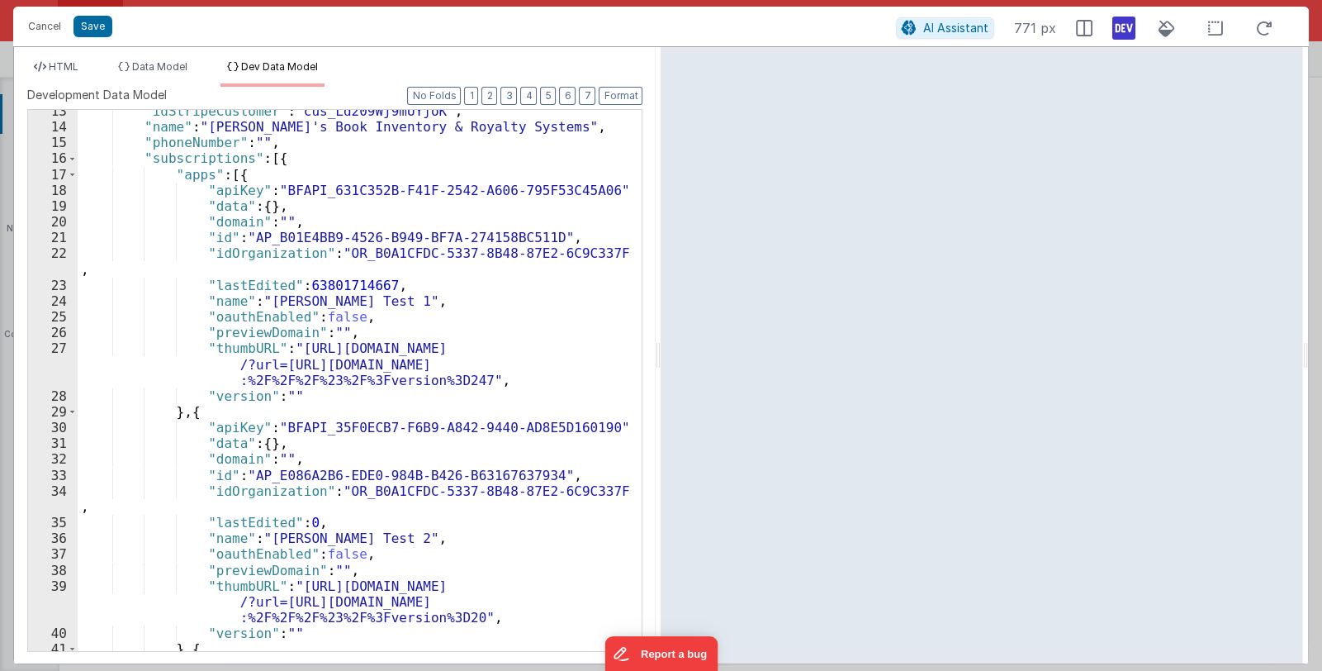
scroll to position [392, 0]
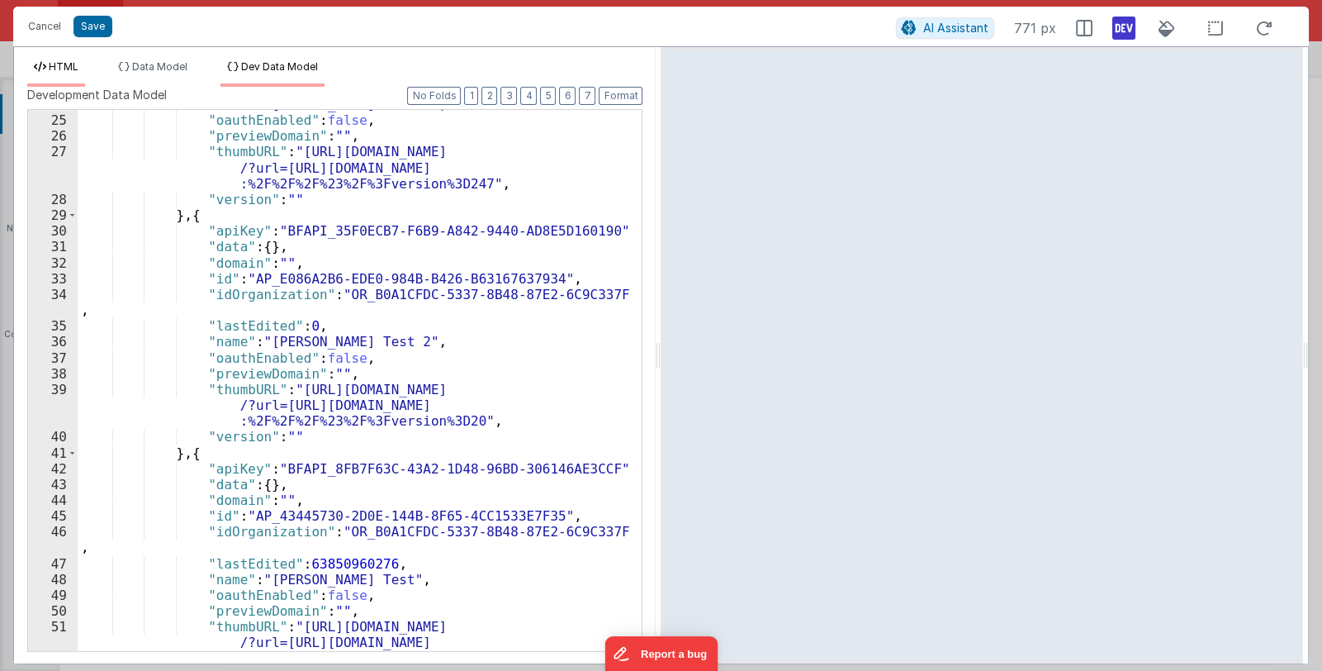
click at [74, 65] on span "HTML" at bounding box center [64, 66] width 30 height 12
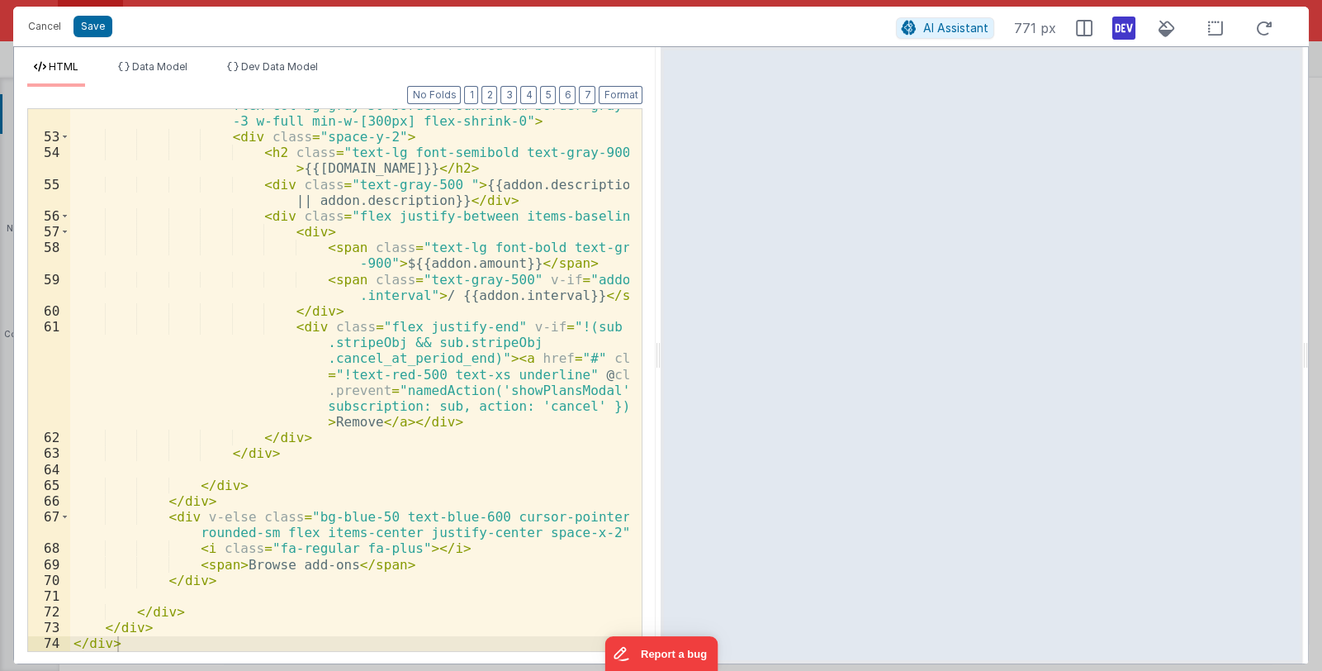
click at [387, 393] on div "< div v-for = "addon in sub.addOns" :key = "[DOMAIN_NAME]" class = "flex flex-c…" at bounding box center [350, 384] width 560 height 605
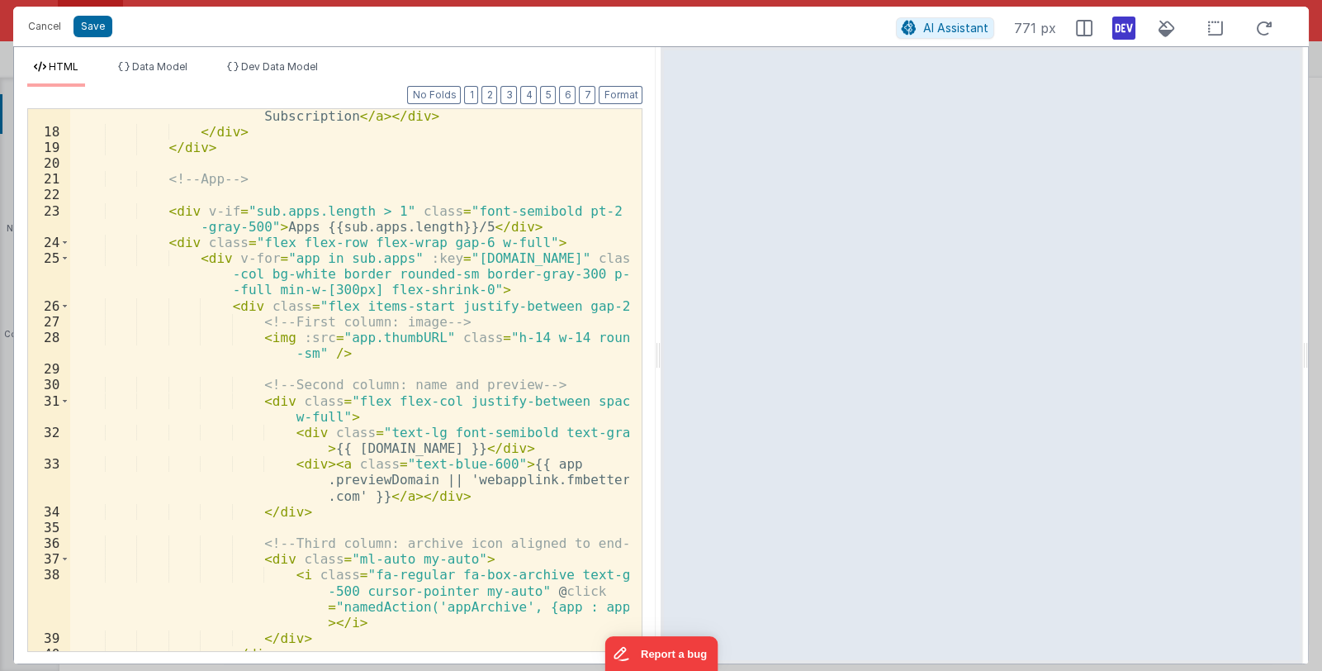
scroll to position [472, 0]
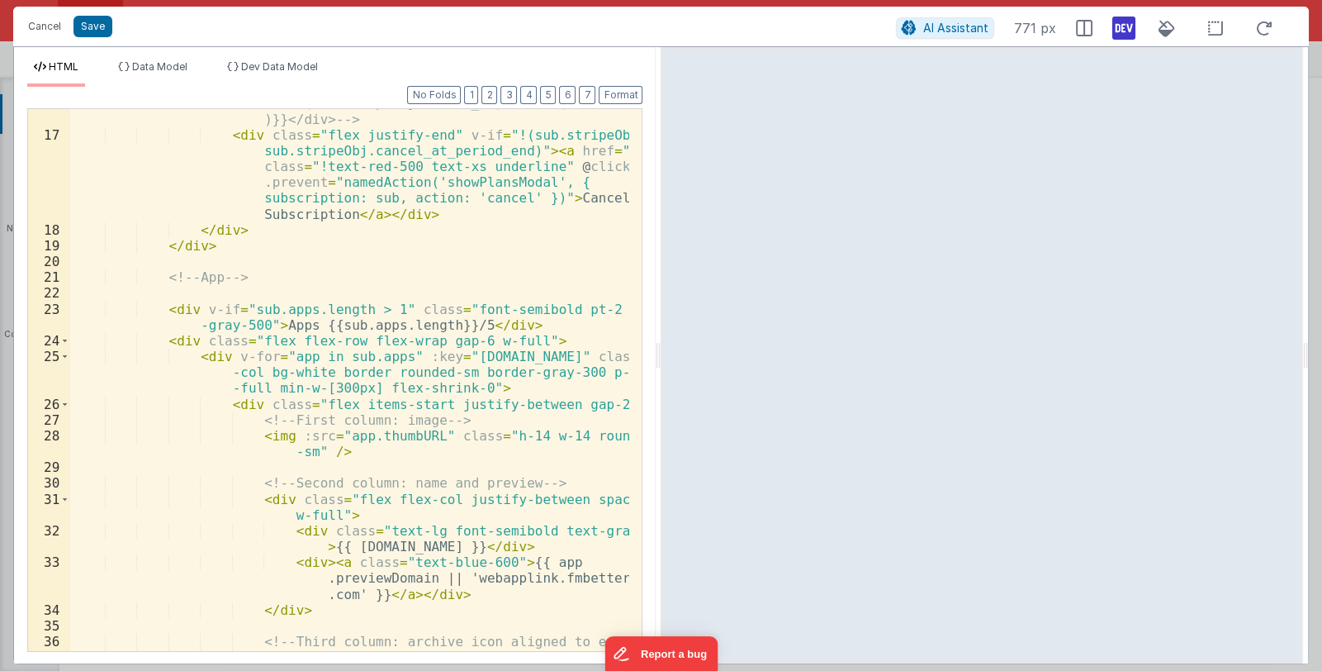
click at [475, 427] on div "<div class="text-xs font-normal bg-red-100 p-2 rounded mt-2" v-if="sub.stripeOb…" at bounding box center [350, 358] width 560 height 653
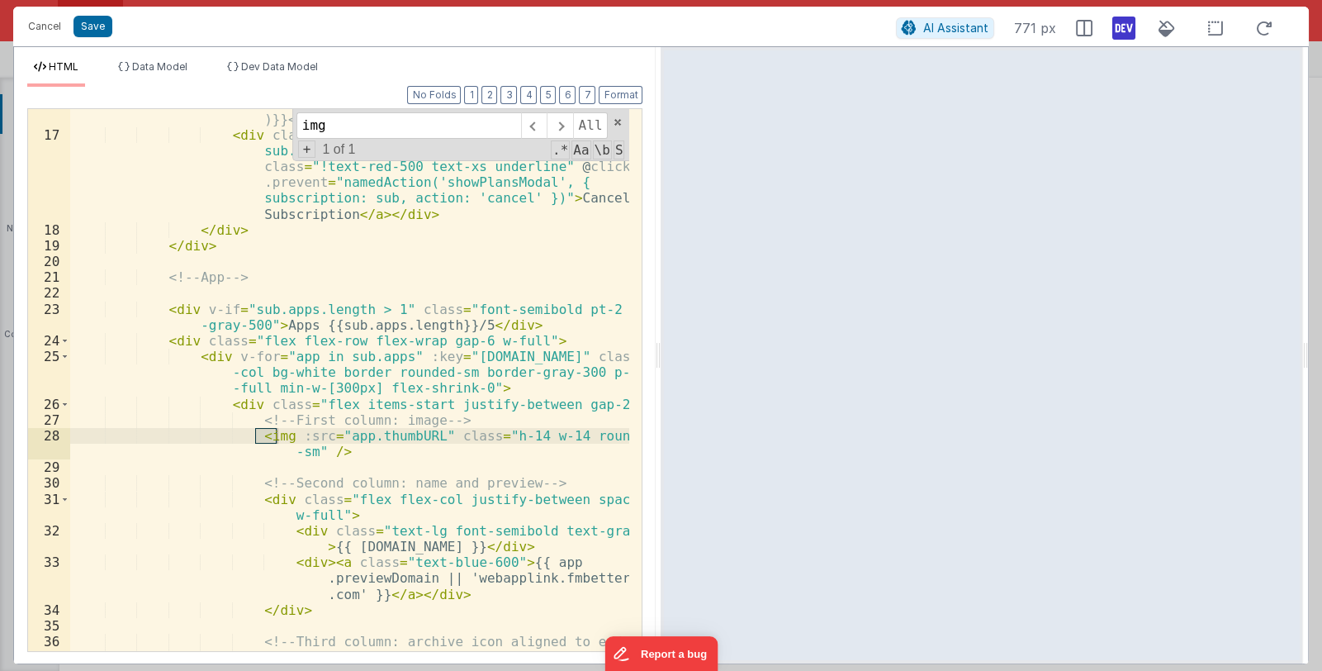
type input "img"
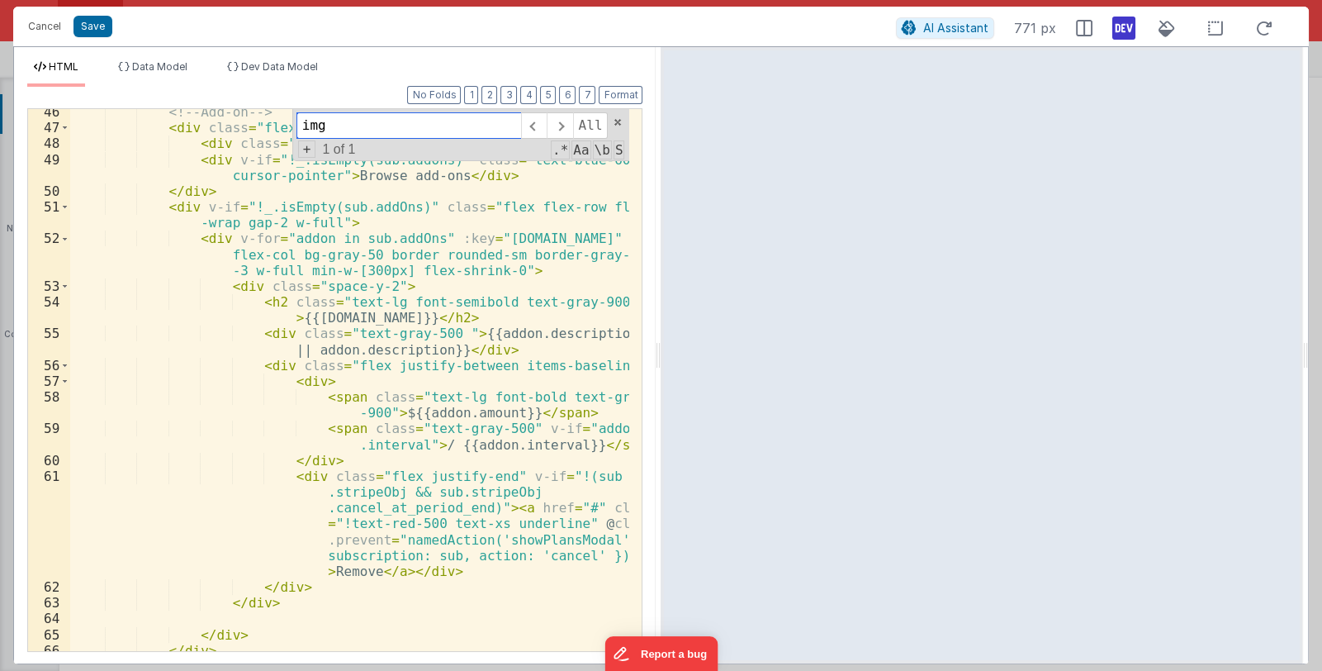
scroll to position [1357, 0]
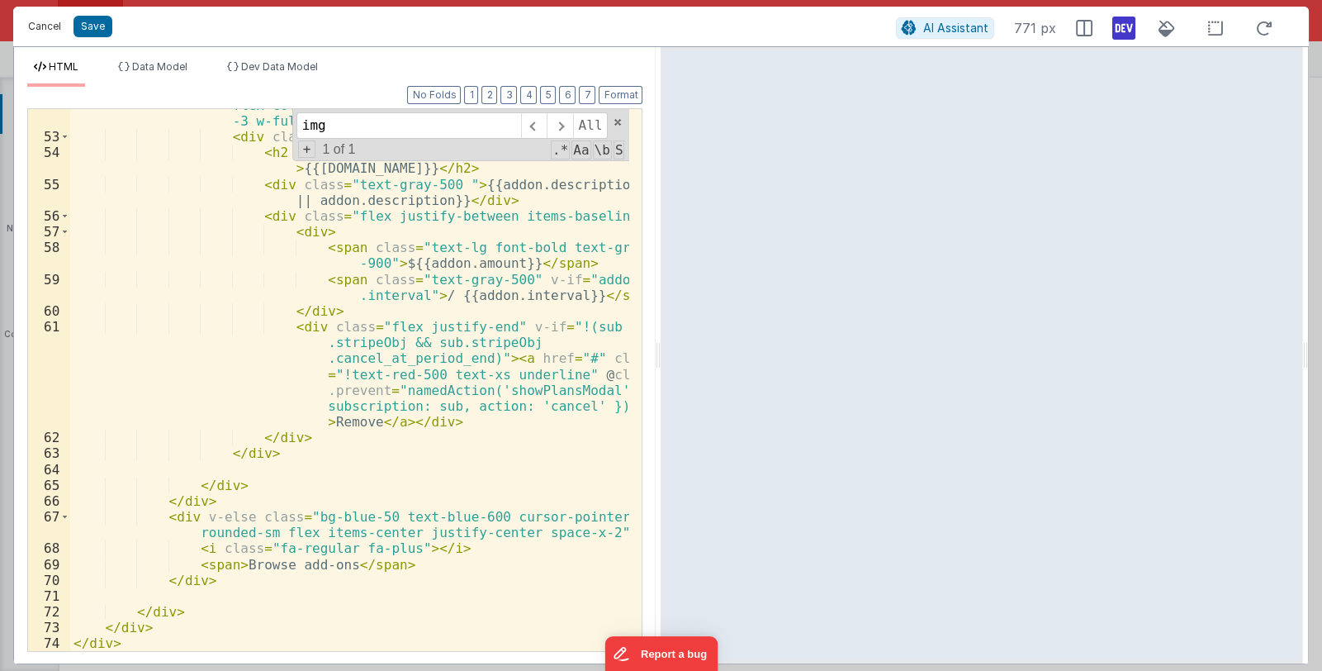
click at [42, 28] on button "Cancel" at bounding box center [45, 26] width 50 height 23
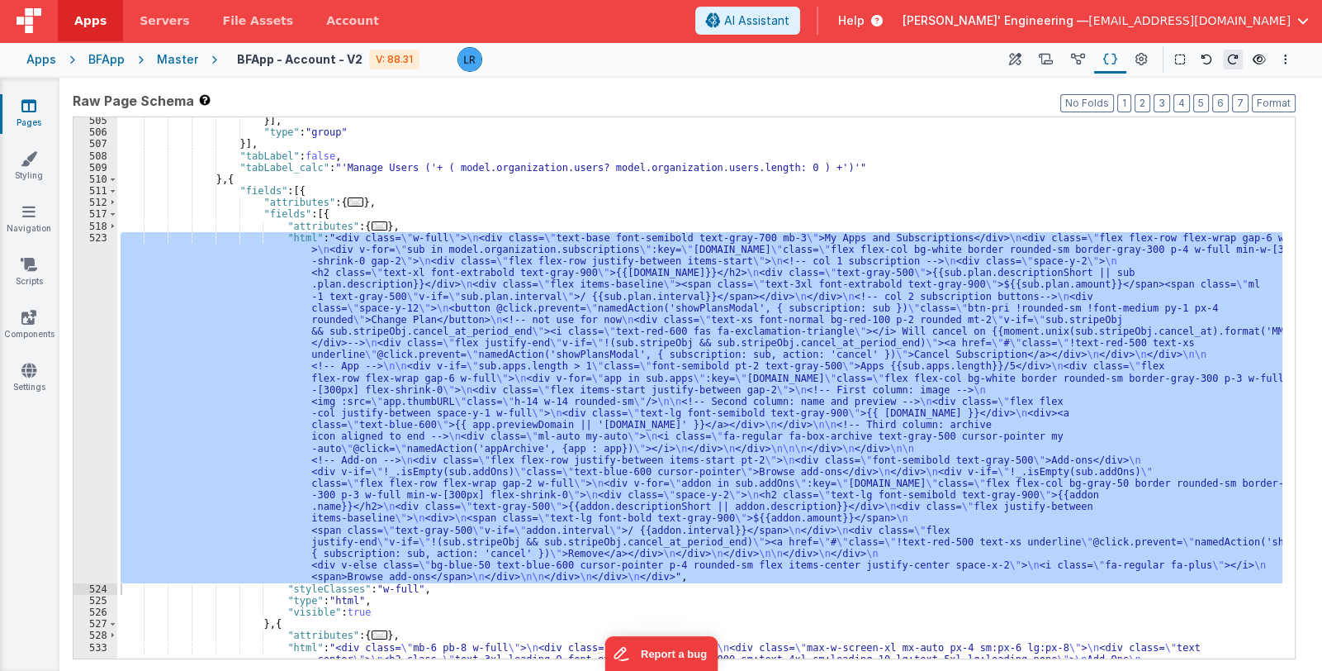
click at [1189, 23] on span "[EMAIL_ADDRESS][DOMAIN_NAME]" at bounding box center [1190, 20] width 202 height 17
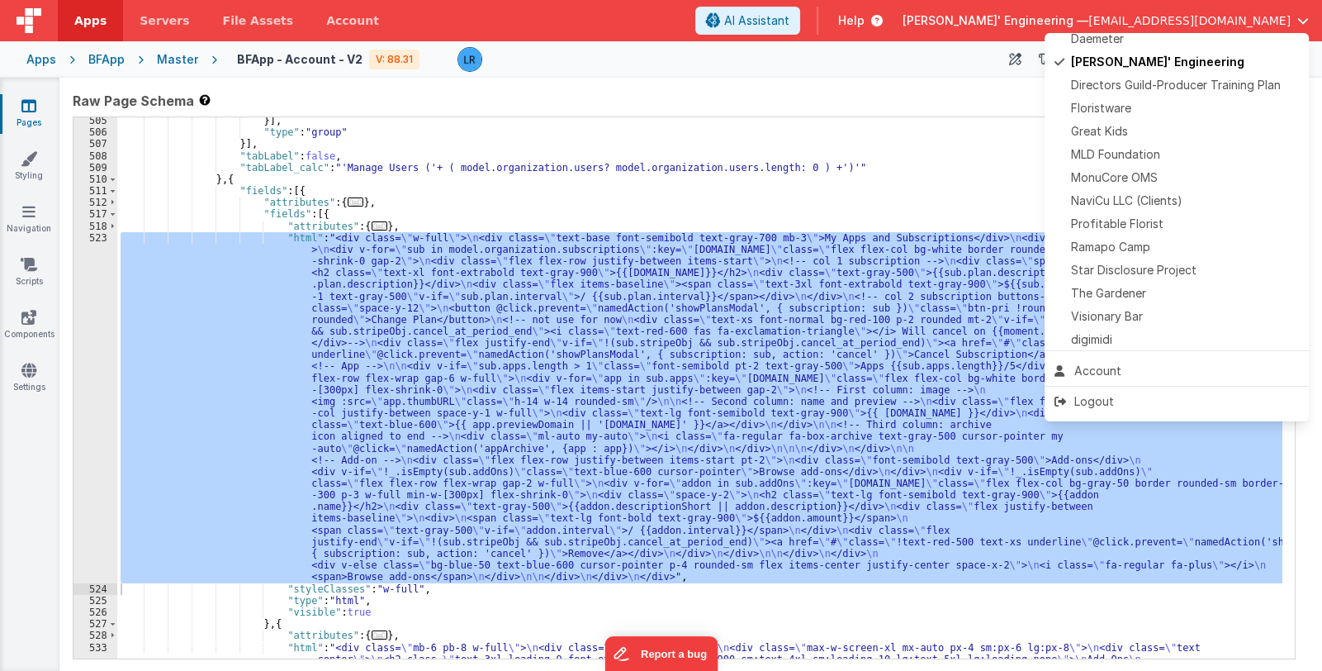
scroll to position [387, 0]
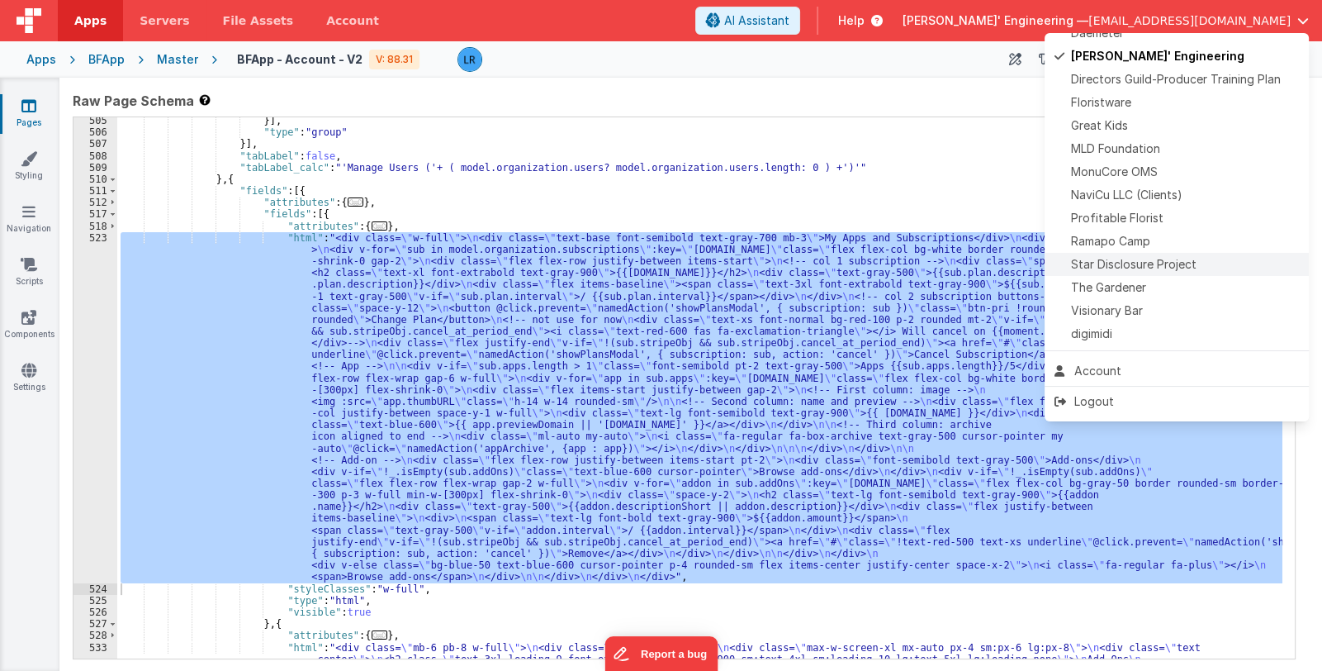
click at [1176, 262] on span "Star Disclosure Project" at bounding box center [1134, 264] width 126 height 17
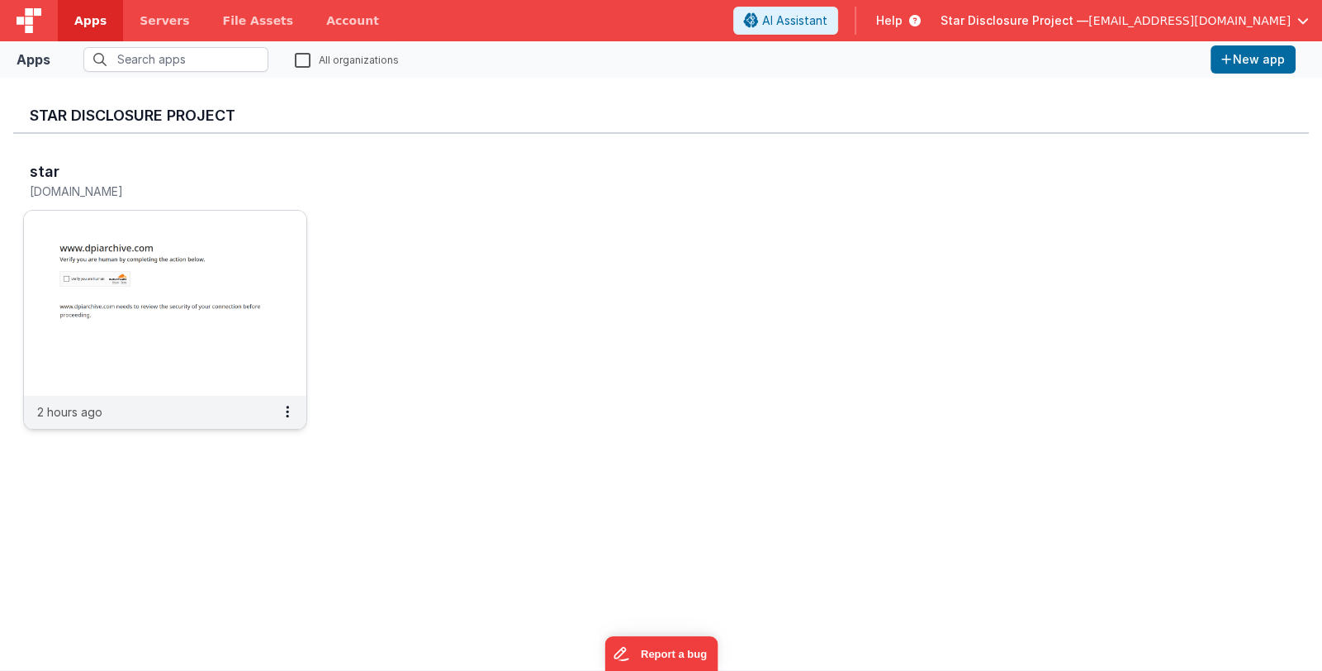
click at [249, 264] on img at bounding box center [165, 303] width 282 height 185
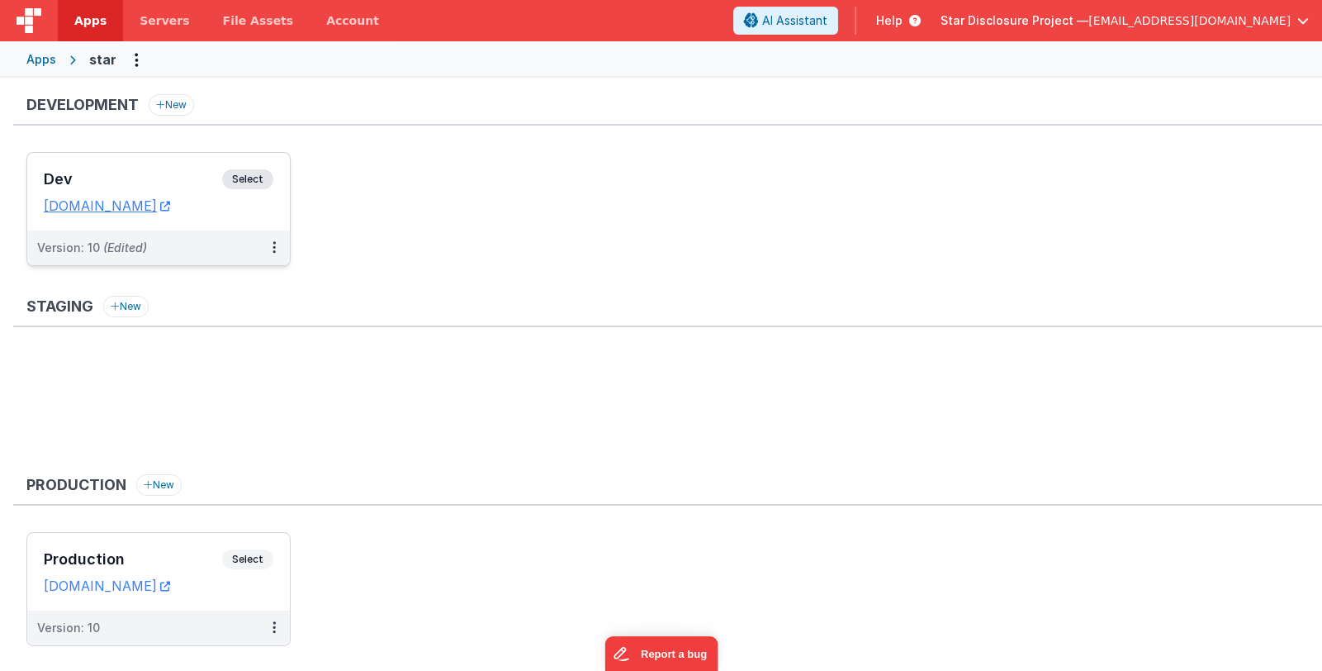
click at [138, 174] on h3 "Dev" at bounding box center [133, 179] width 178 height 17
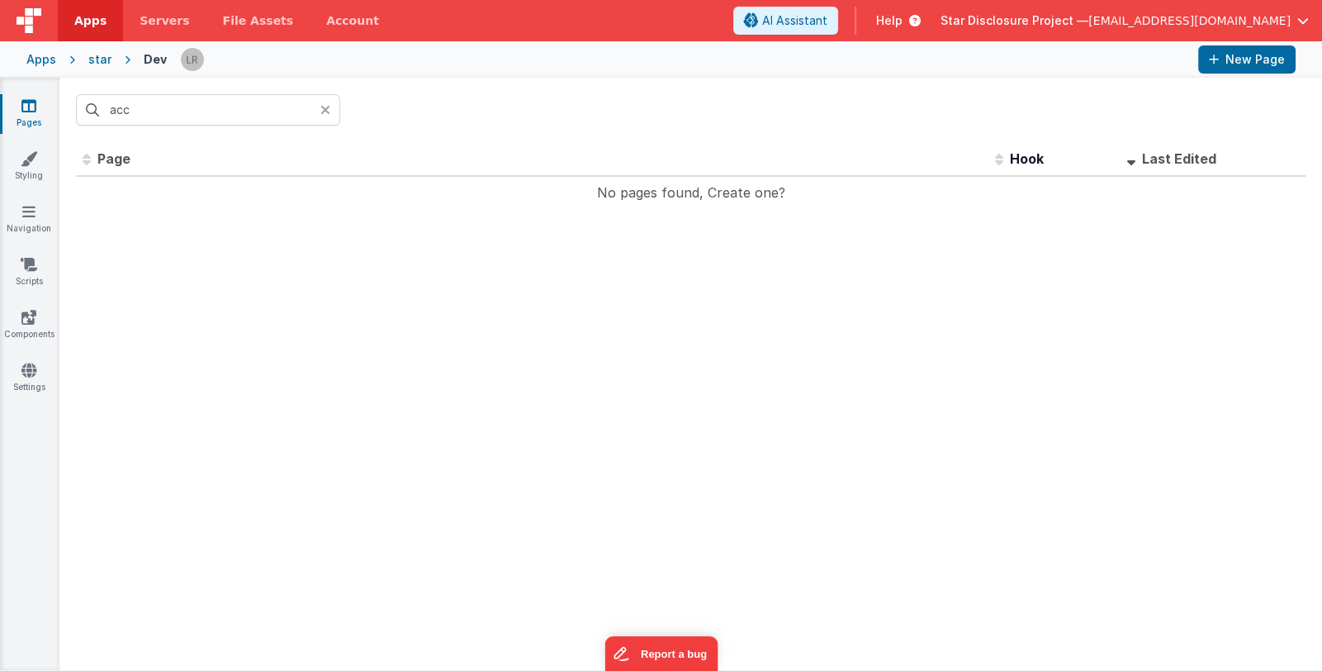
click at [326, 110] on icon at bounding box center [325, 109] width 10 height 13
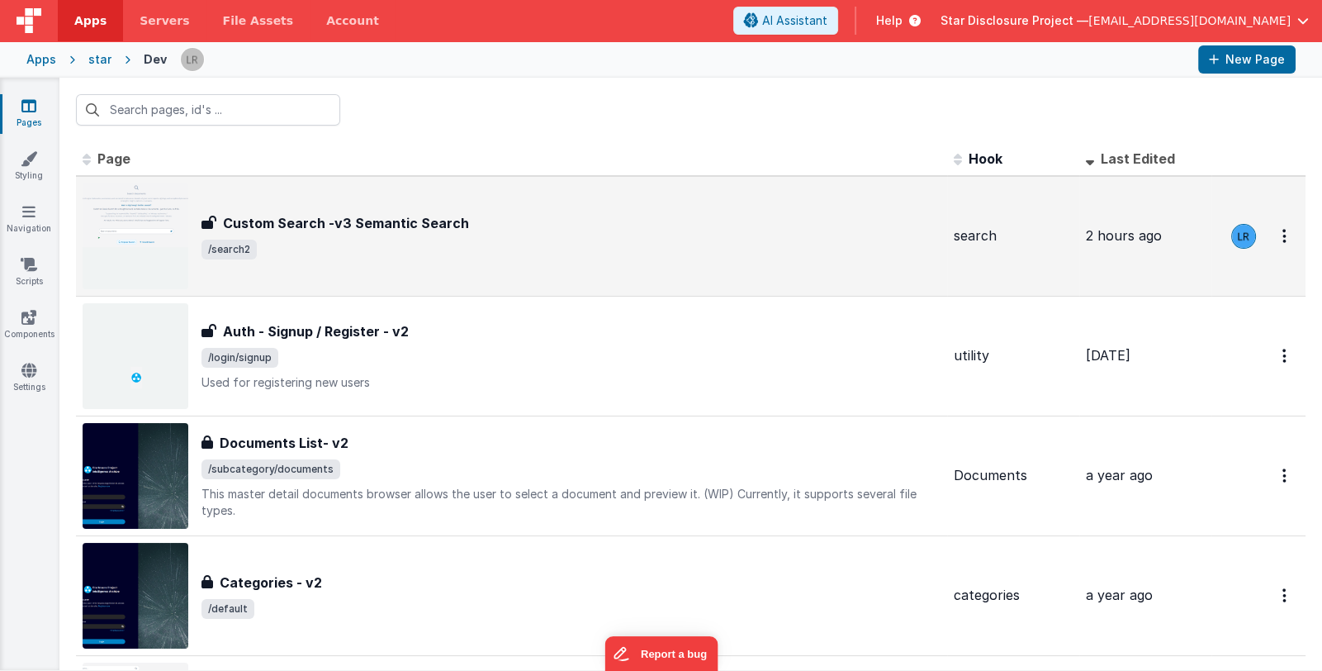
click at [558, 263] on div "Custom Search -v3 Semantic Search Custom Search -v3 Semantic Search /search2" at bounding box center [512, 236] width 858 height 106
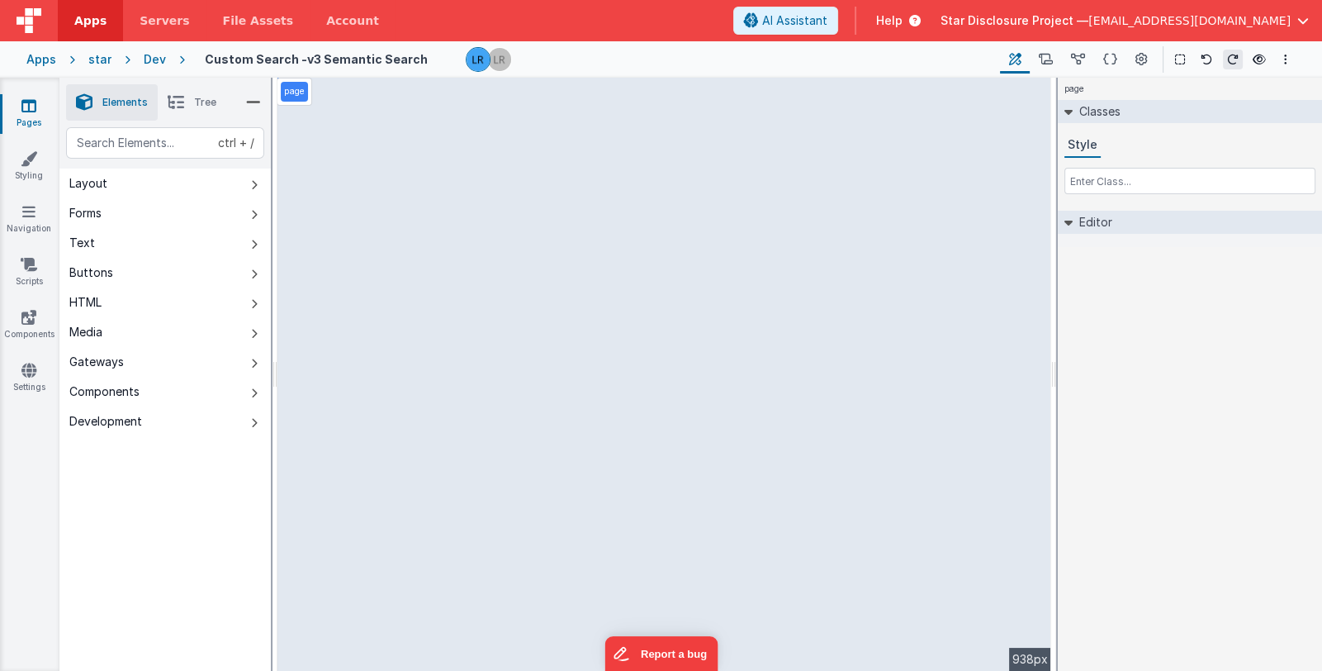
click at [512, 551] on div "page --> 938px" at bounding box center [665, 374] width 774 height 593
click at [205, 108] on li "Tree" at bounding box center [192, 102] width 69 height 36
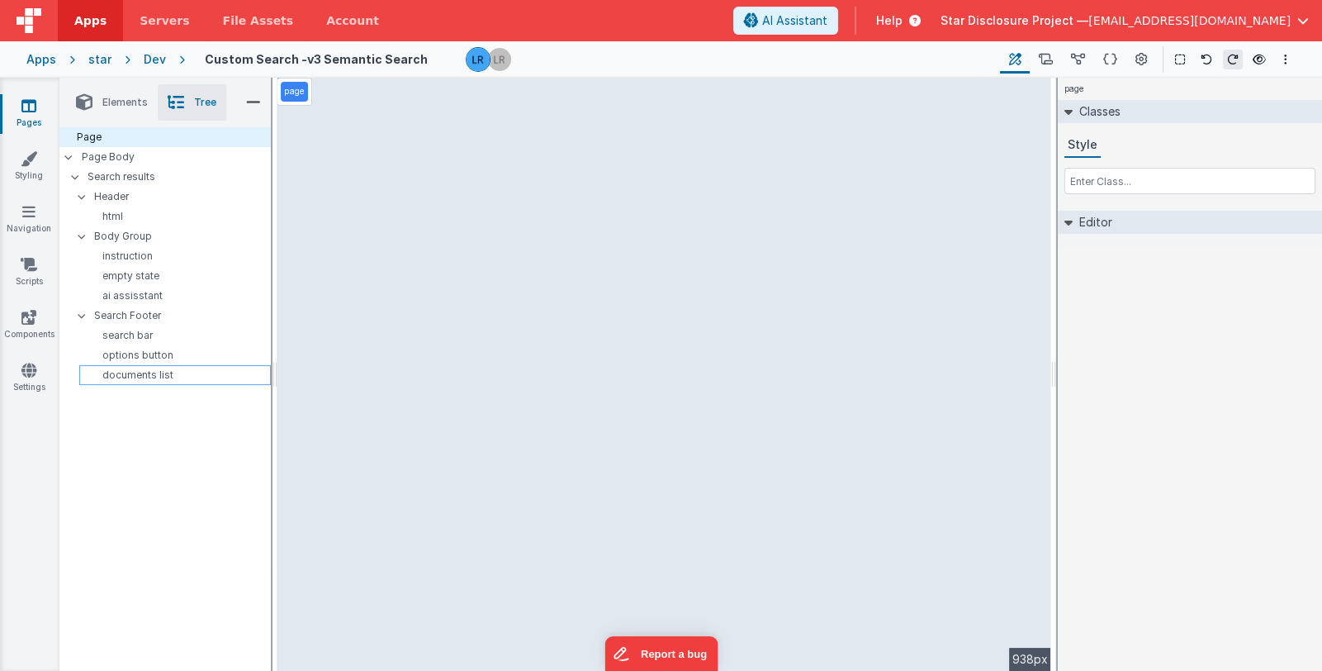
click at [161, 370] on p "documents list" at bounding box center [178, 374] width 184 height 13
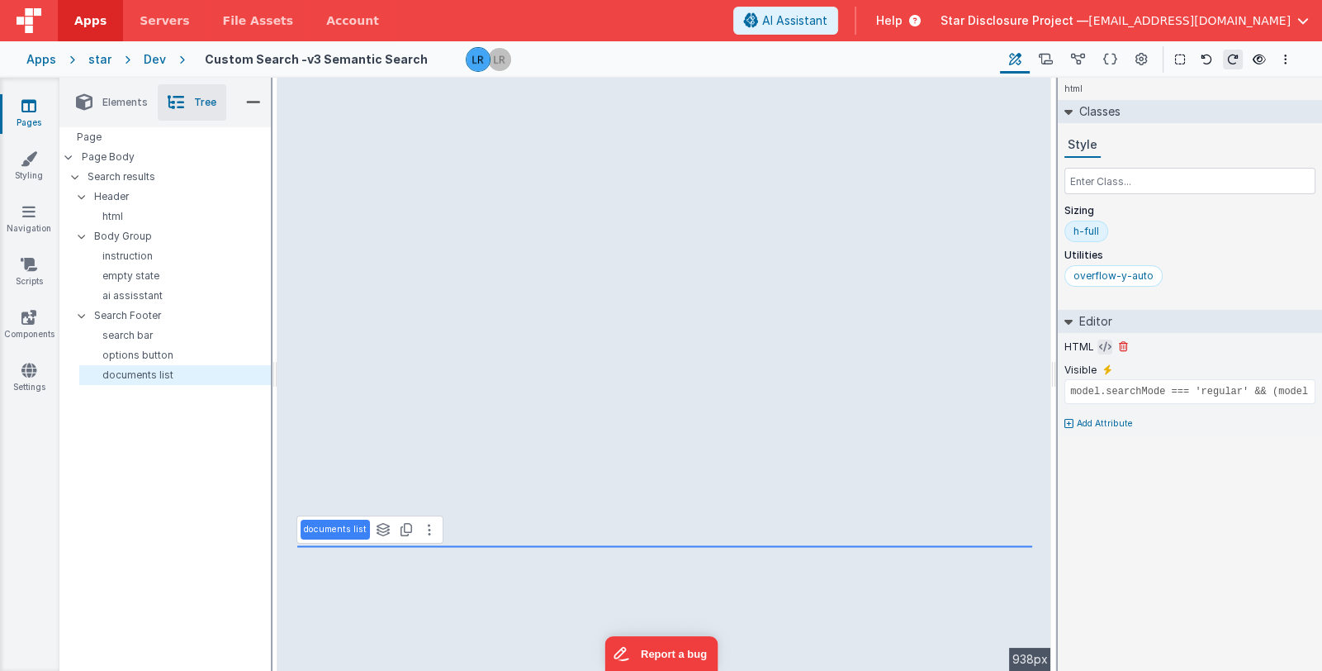
click at [1099, 346] on icon at bounding box center [1105, 346] width 12 height 13
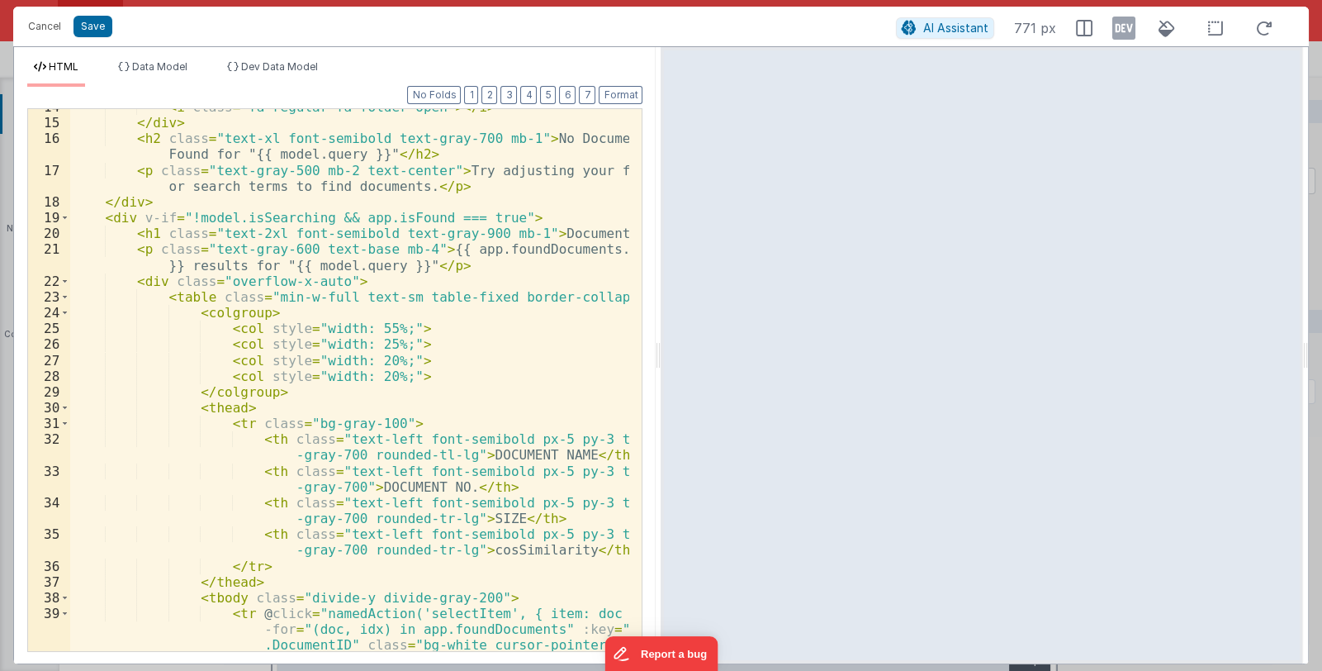
scroll to position [245, 0]
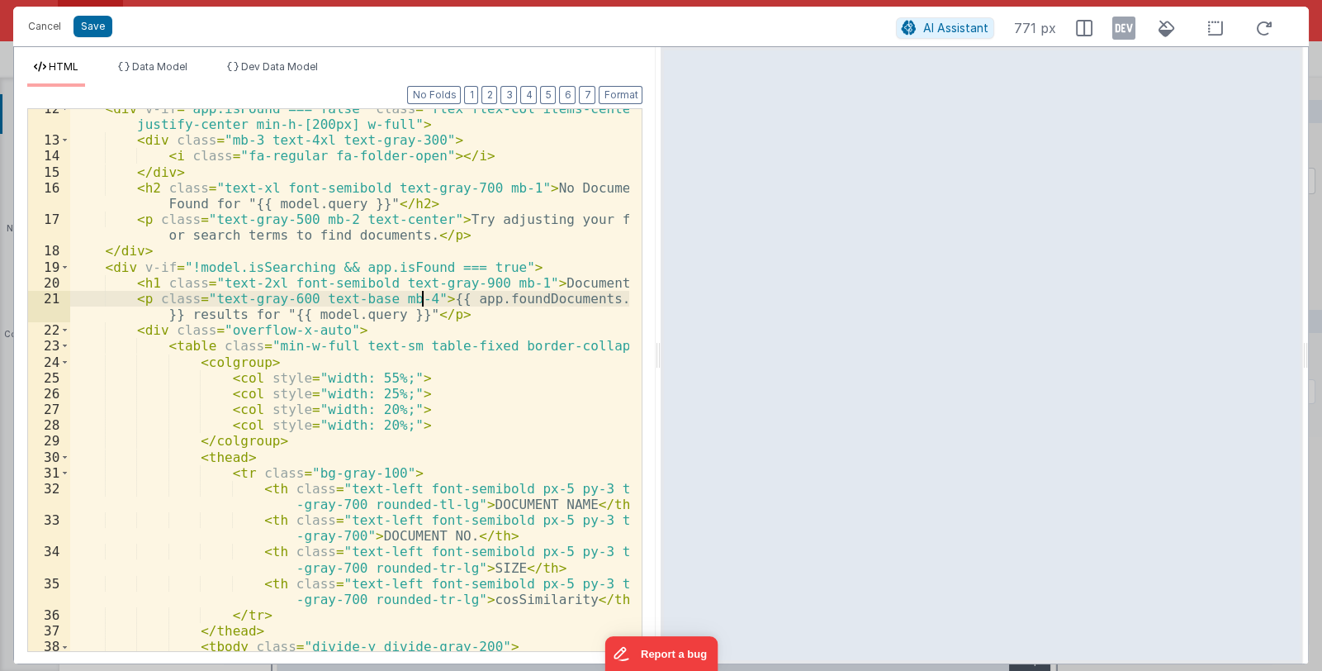
click at [422, 301] on div "< div v-if = "app.isFound === false" class = "flex flex-col items-center justif…" at bounding box center [350, 435] width 560 height 668
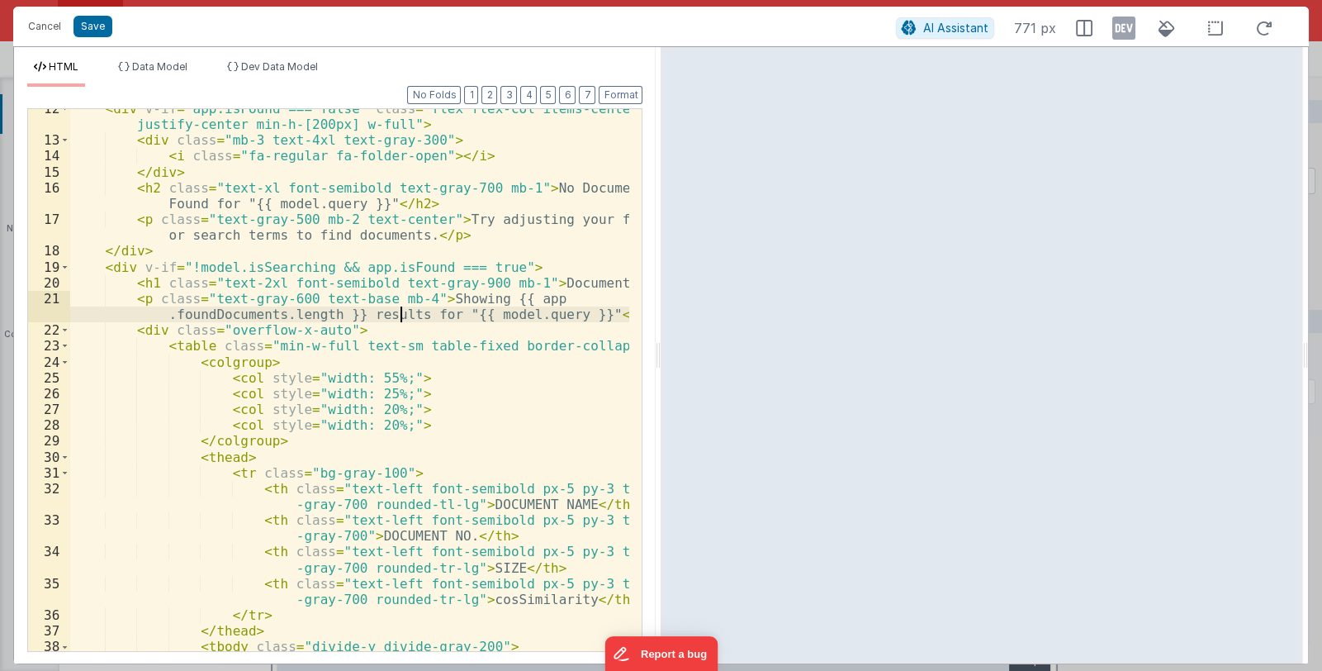
click at [401, 314] on div "< div v-if = "app.isFound === false" class = "flex flex-col items-center justif…" at bounding box center [350, 435] width 560 height 668
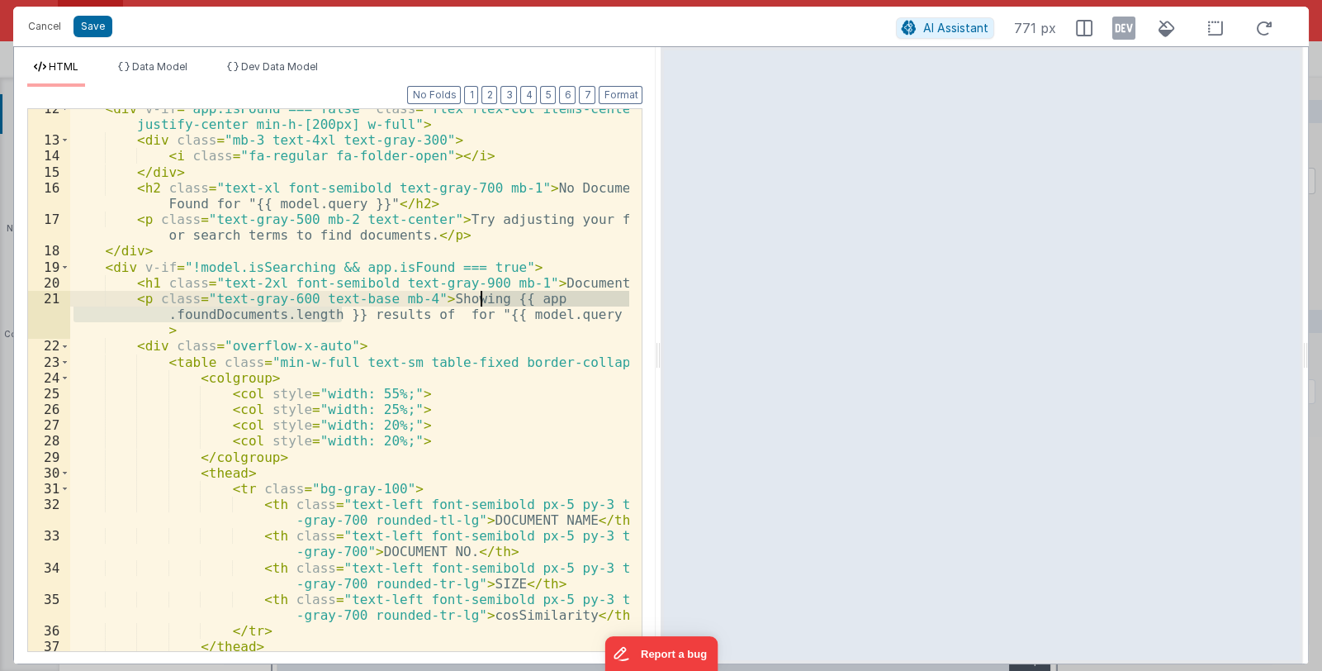
drag, startPoint x: 340, startPoint y: 316, endPoint x: 482, endPoint y: 301, distance: 142.1
click at [482, 301] on div "< div v-if = "app.isFound === false" class = "flex flex-col items-center justif…" at bounding box center [350, 396] width 560 height 590
click at [425, 313] on div "< div v-if = "app.isFound === false" class = "flex flex-col items-center justif…" at bounding box center [350, 396] width 560 height 590
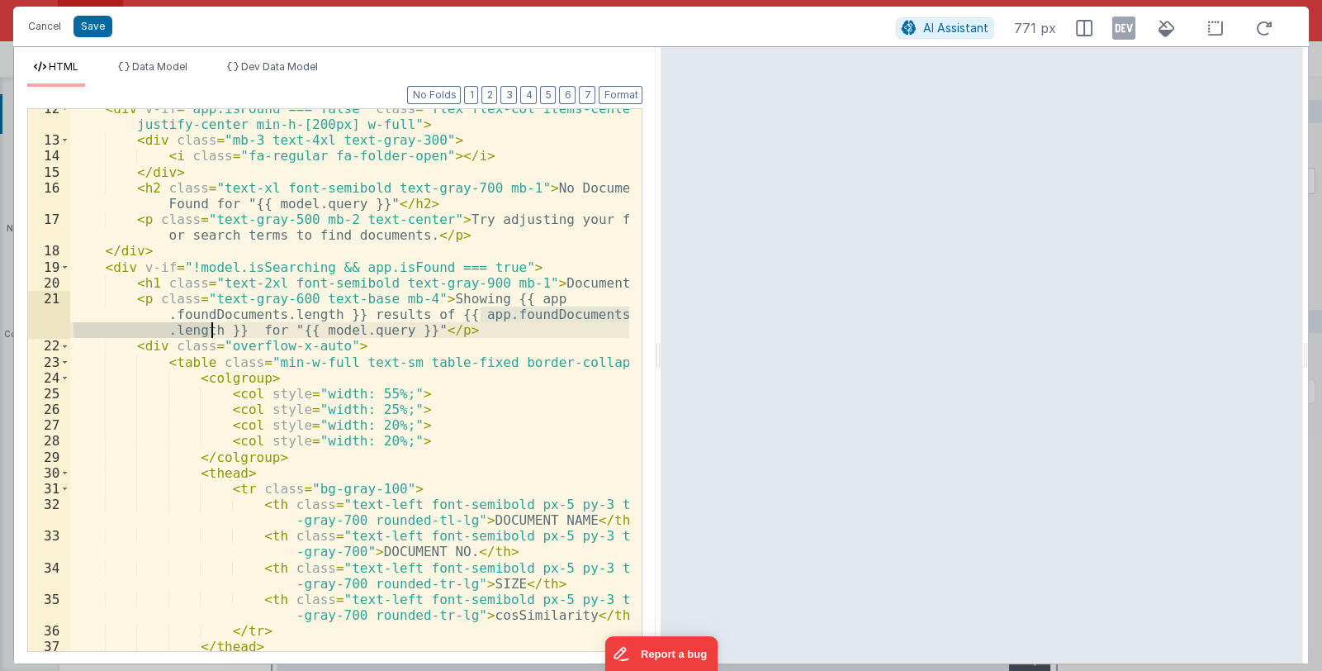
drag, startPoint x: 477, startPoint y: 313, endPoint x: 211, endPoint y: 329, distance: 267.3
click at [211, 329] on div "< div v-if = "app.isFound === false" class = "flex flex-col items-center justif…" at bounding box center [350, 396] width 560 height 590
click at [350, 362] on div "< div v-if = "app.isFound === false" class = "flex flex-col items-center justif…" at bounding box center [350, 396] width 560 height 590
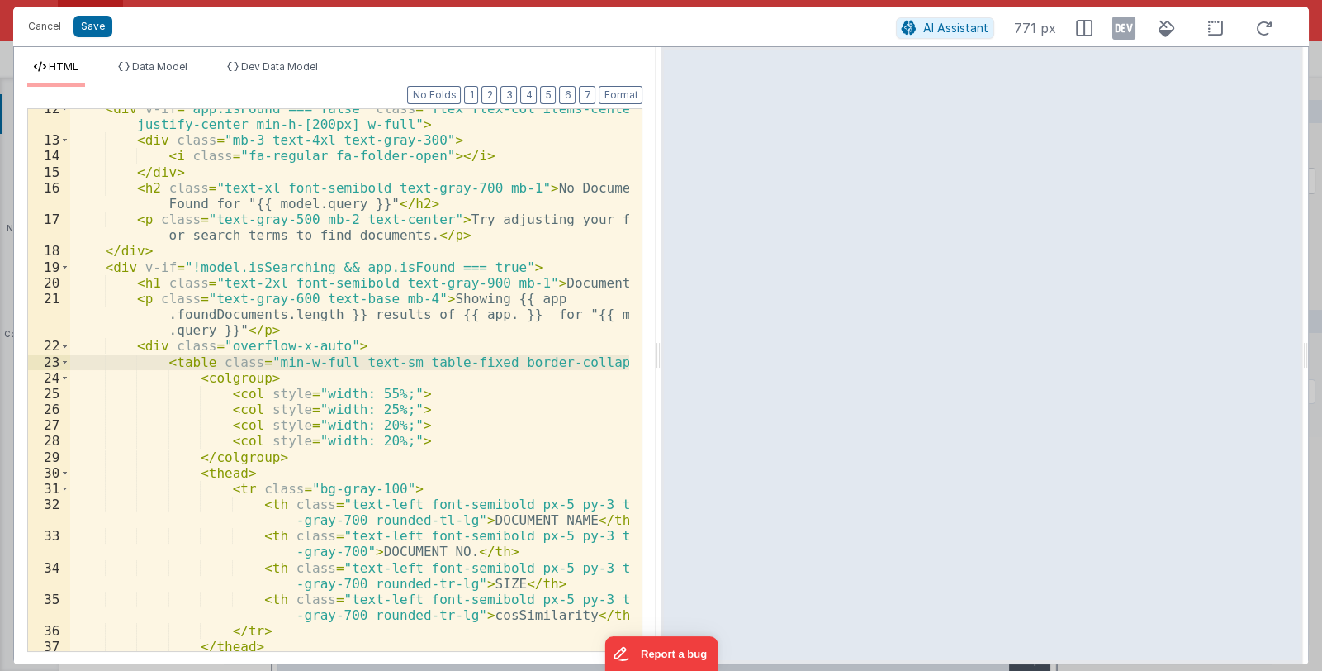
click at [480, 316] on div "< div v-if = "app.isFound === false" class = "flex flex-col items-center justif…" at bounding box center [350, 396] width 560 height 590
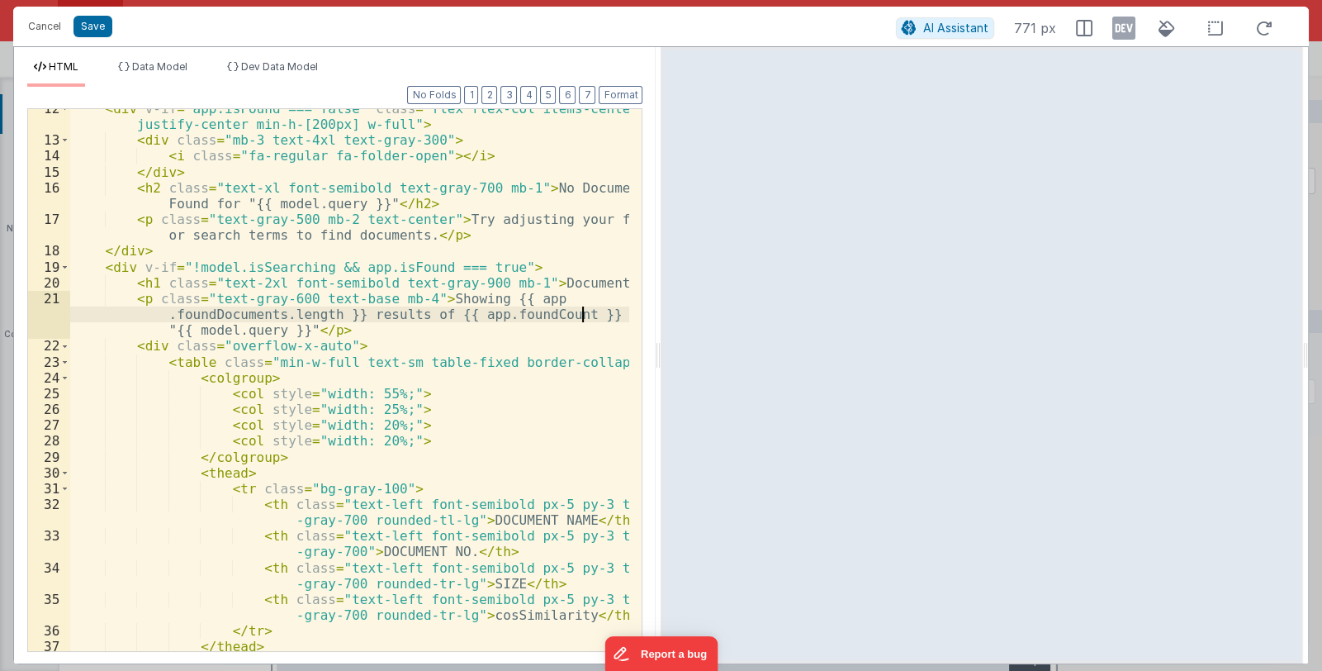
click at [584, 312] on div "< div v-if = "app.isFound === false" class = "flex flex-col items-center justif…" at bounding box center [350, 396] width 560 height 590
click at [83, 27] on button "Save" at bounding box center [93, 26] width 39 height 21
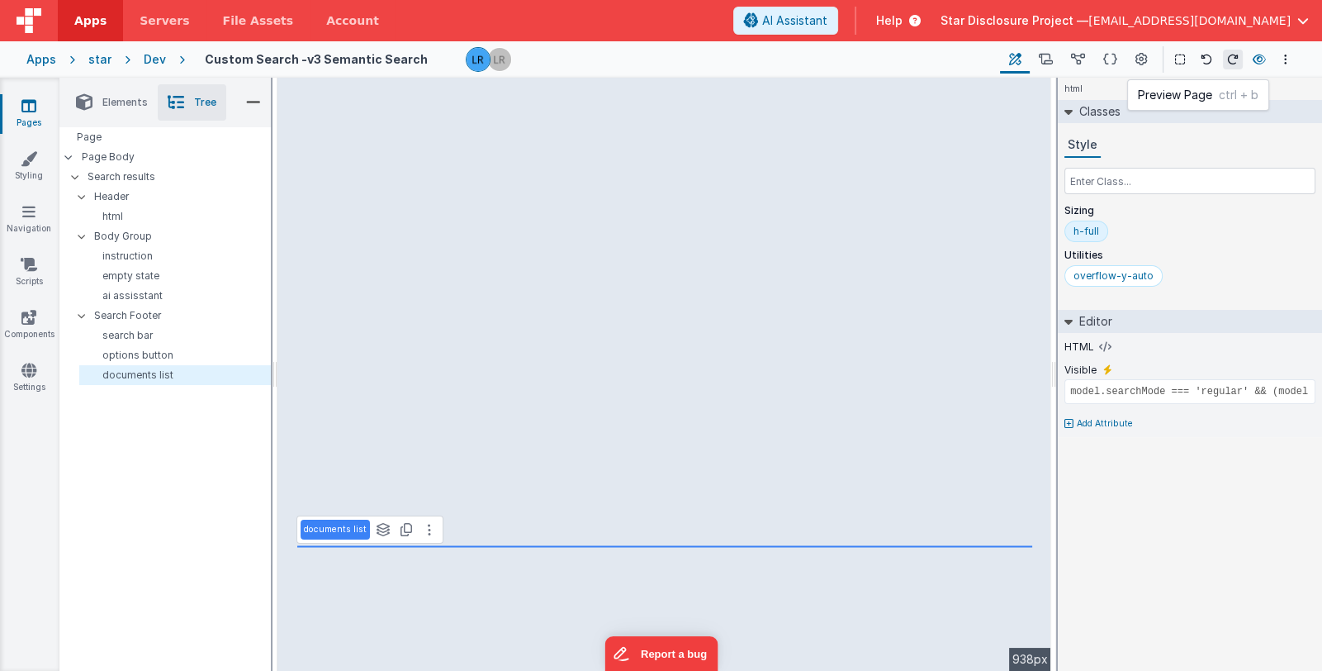
click at [1257, 55] on icon at bounding box center [1259, 60] width 13 height 12
click at [1089, 19] on span "Star Disclosure Project —" at bounding box center [1015, 20] width 148 height 17
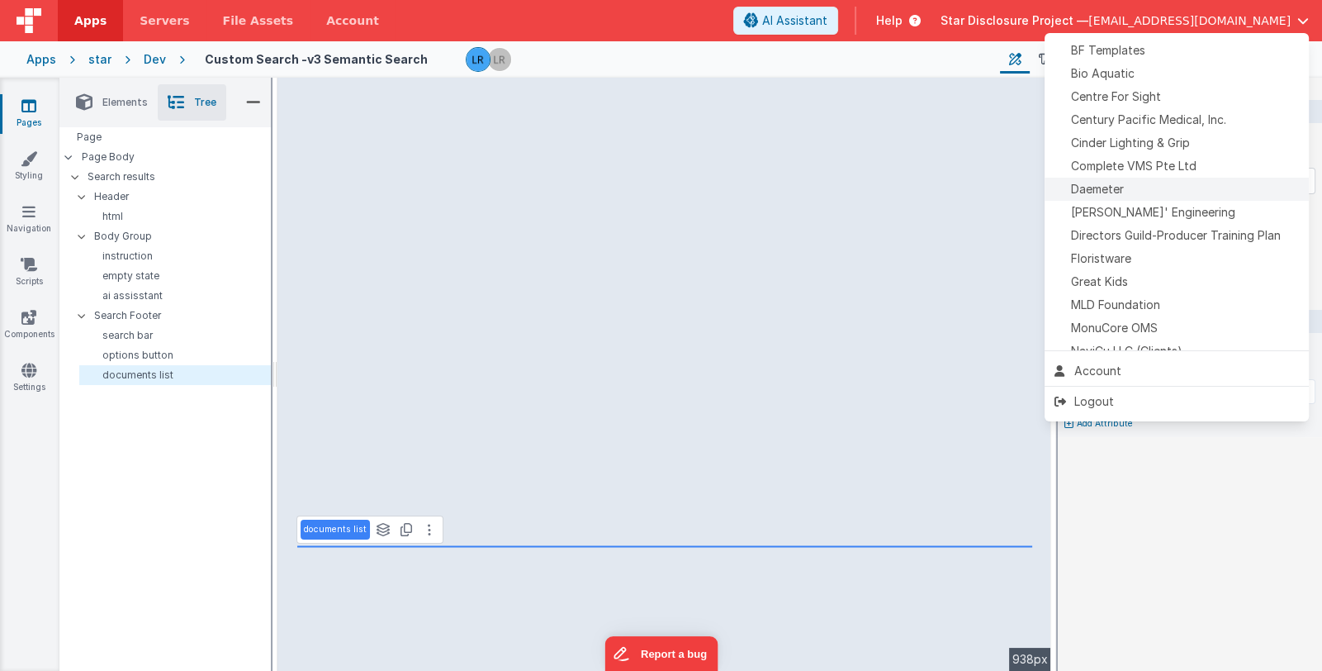
scroll to position [222, 0]
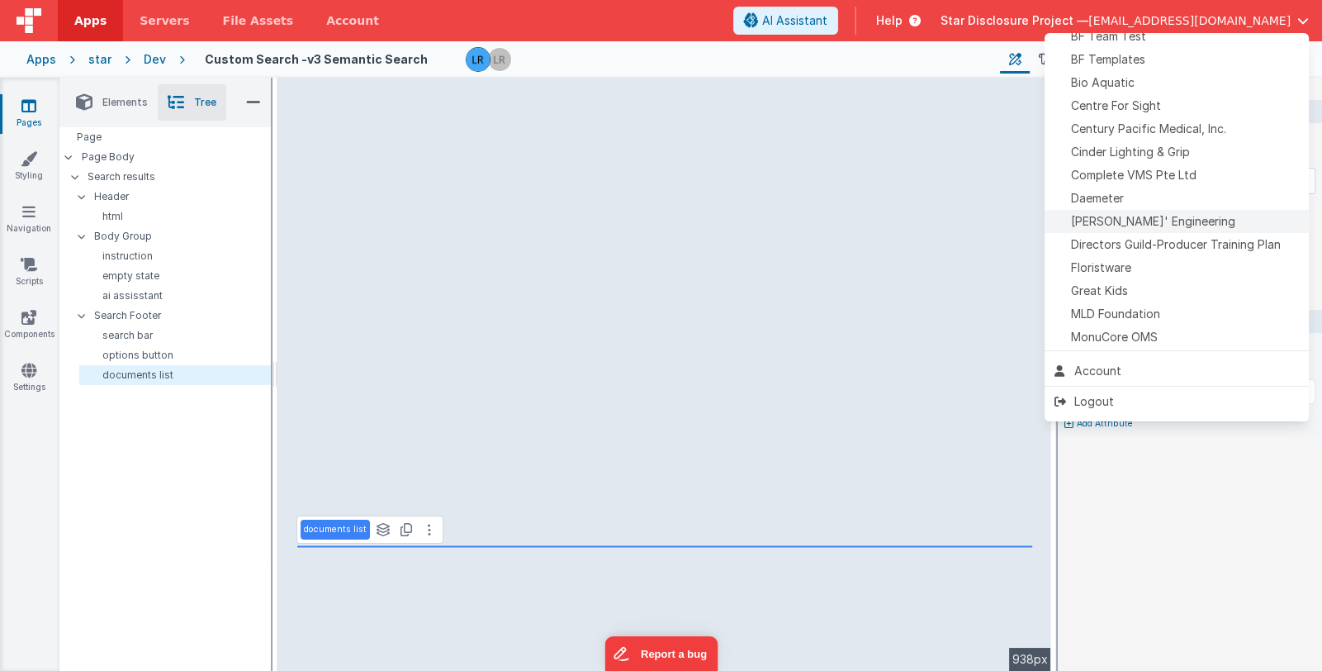
click at [1159, 215] on span "[PERSON_NAME]' Engineering" at bounding box center [1153, 221] width 164 height 17
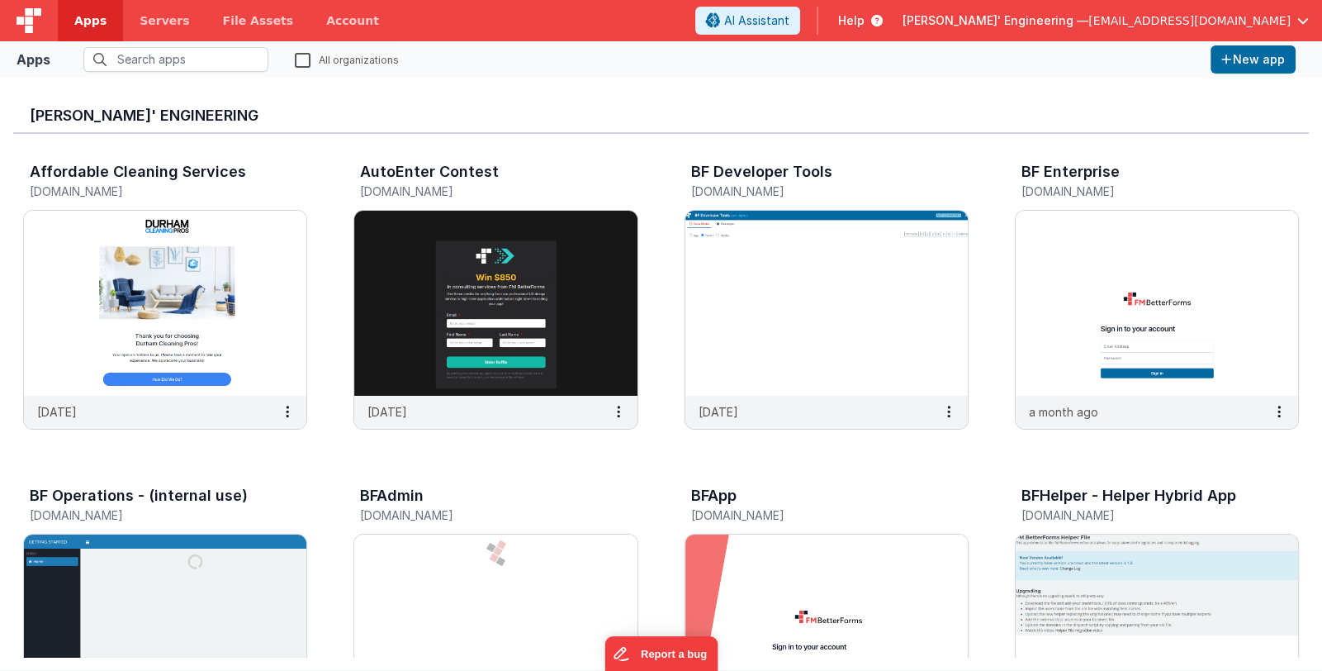
click at [788, 570] on img at bounding box center [827, 626] width 282 height 185
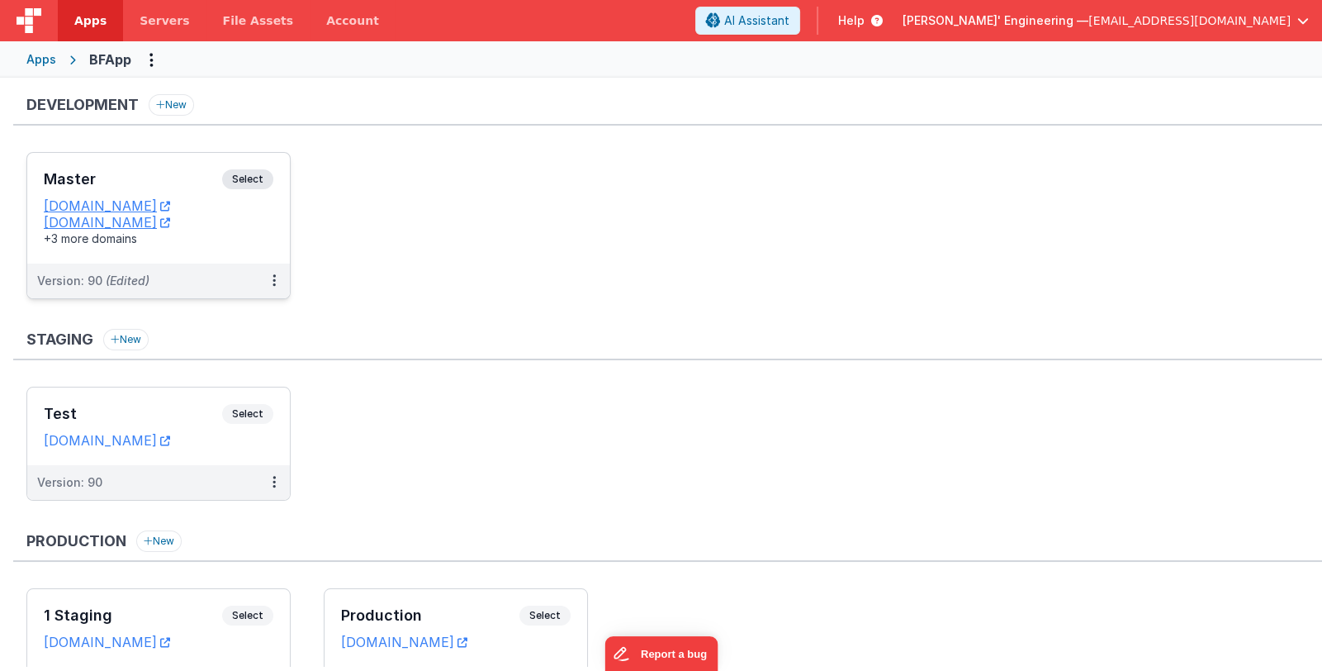
click at [154, 182] on h3 "Master" at bounding box center [133, 179] width 178 height 17
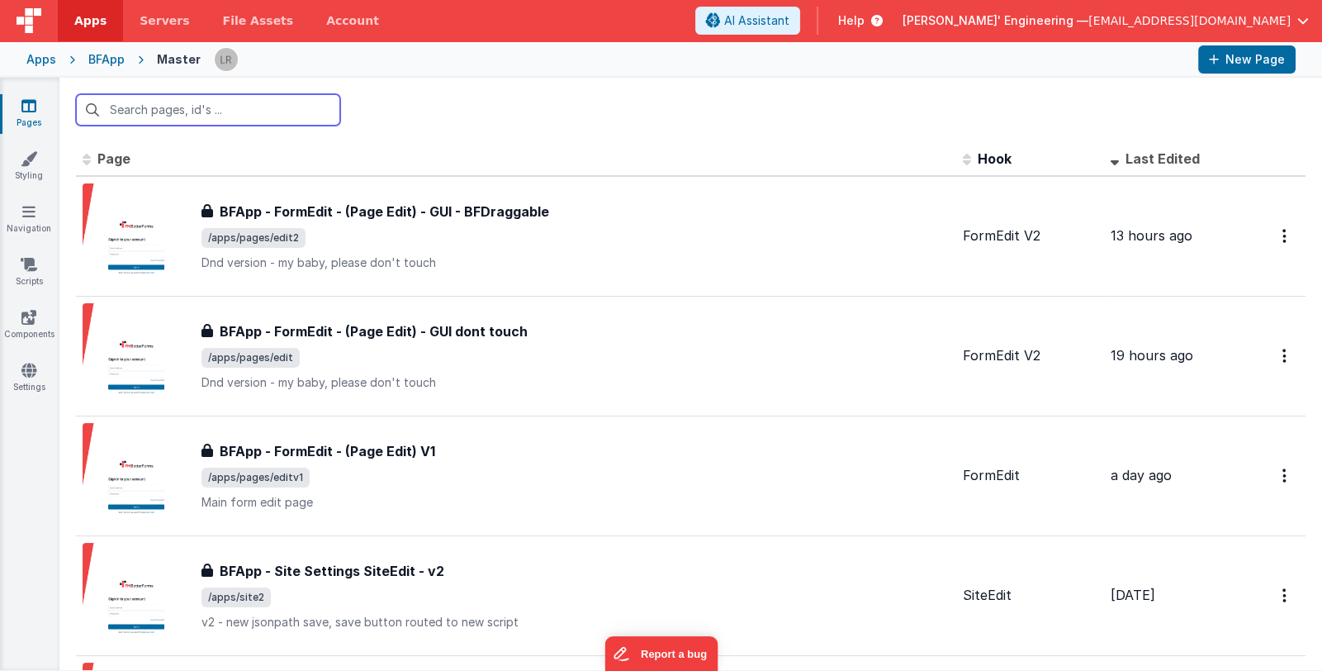
click at [298, 116] on input "text" at bounding box center [208, 109] width 264 height 31
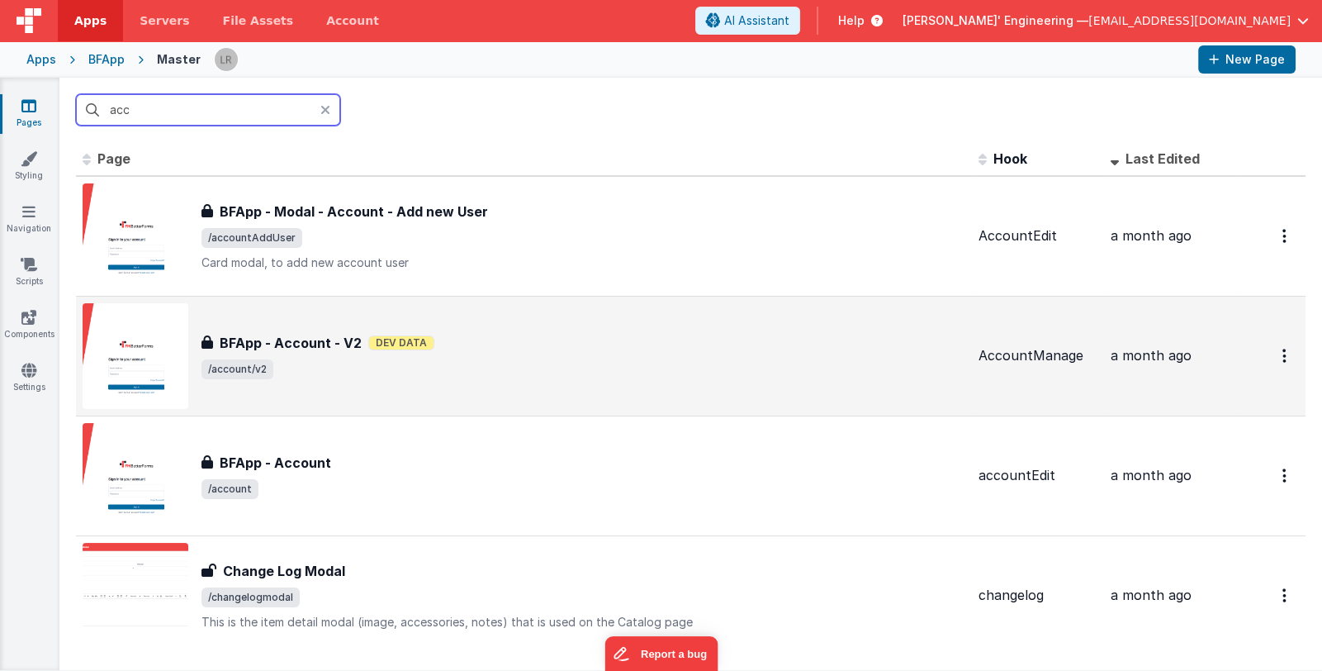
type input "acc"
click at [578, 361] on span "/account/v2" at bounding box center [584, 369] width 764 height 20
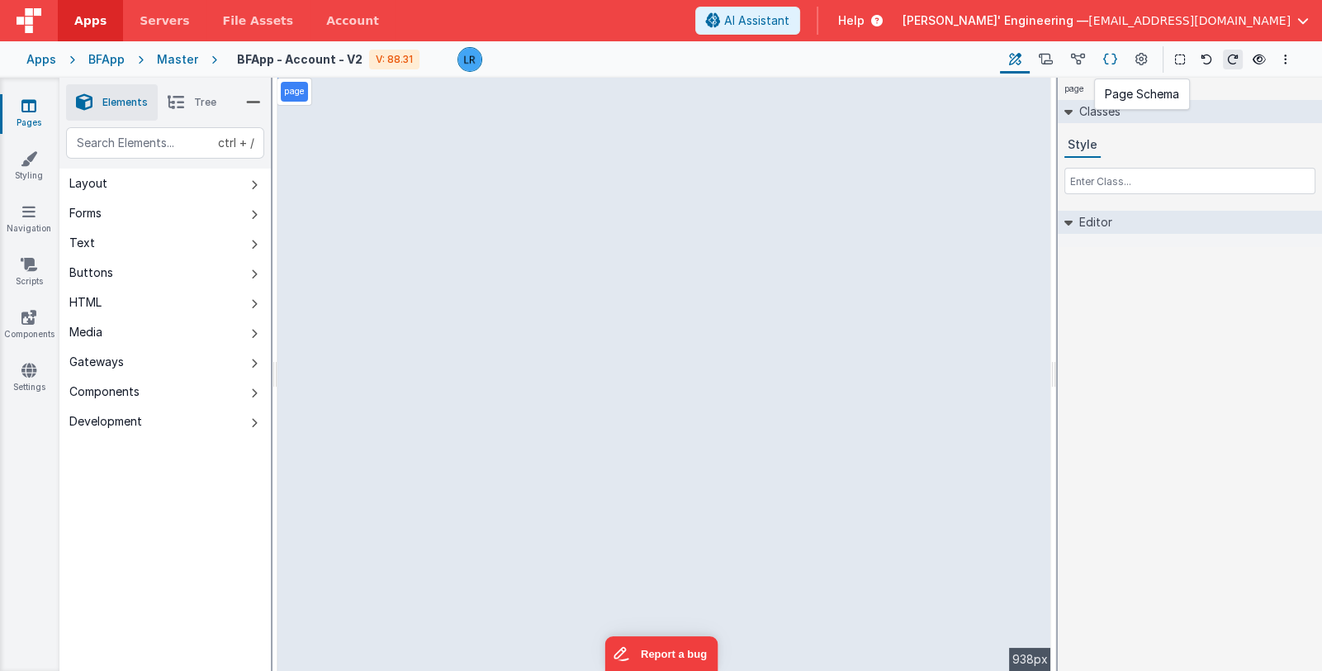
click at [1109, 63] on icon at bounding box center [1111, 59] width 14 height 17
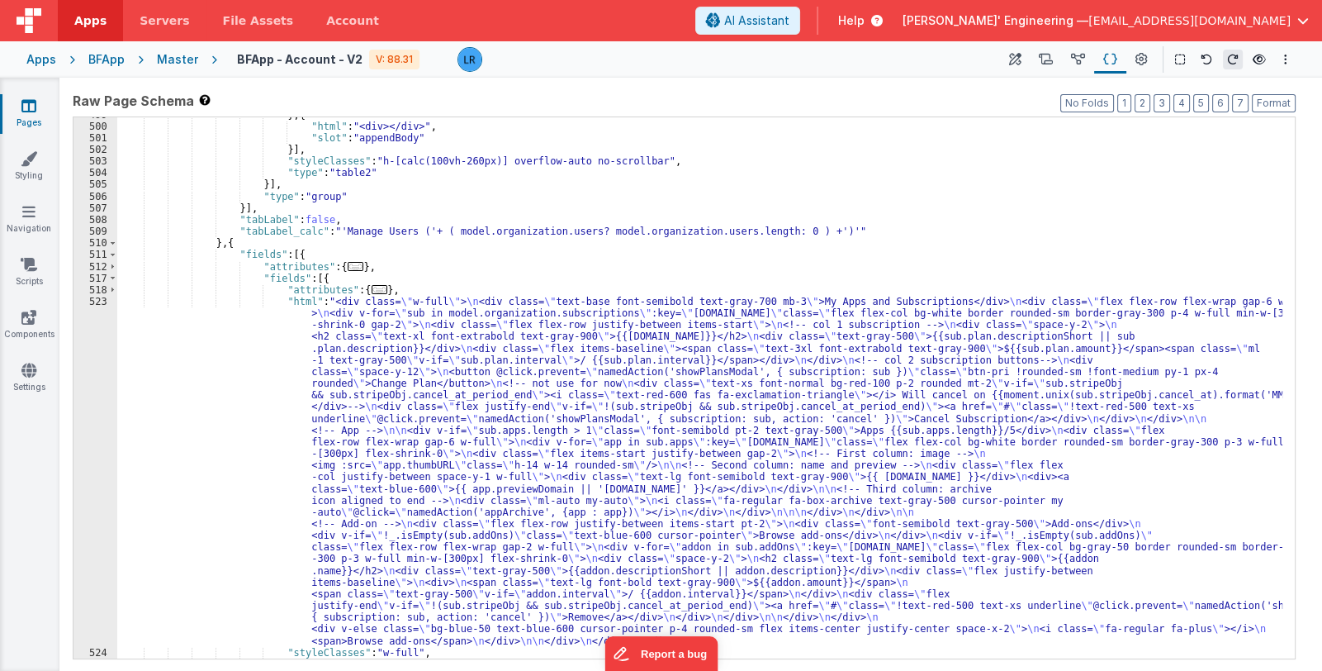
scroll to position [4752, 0]
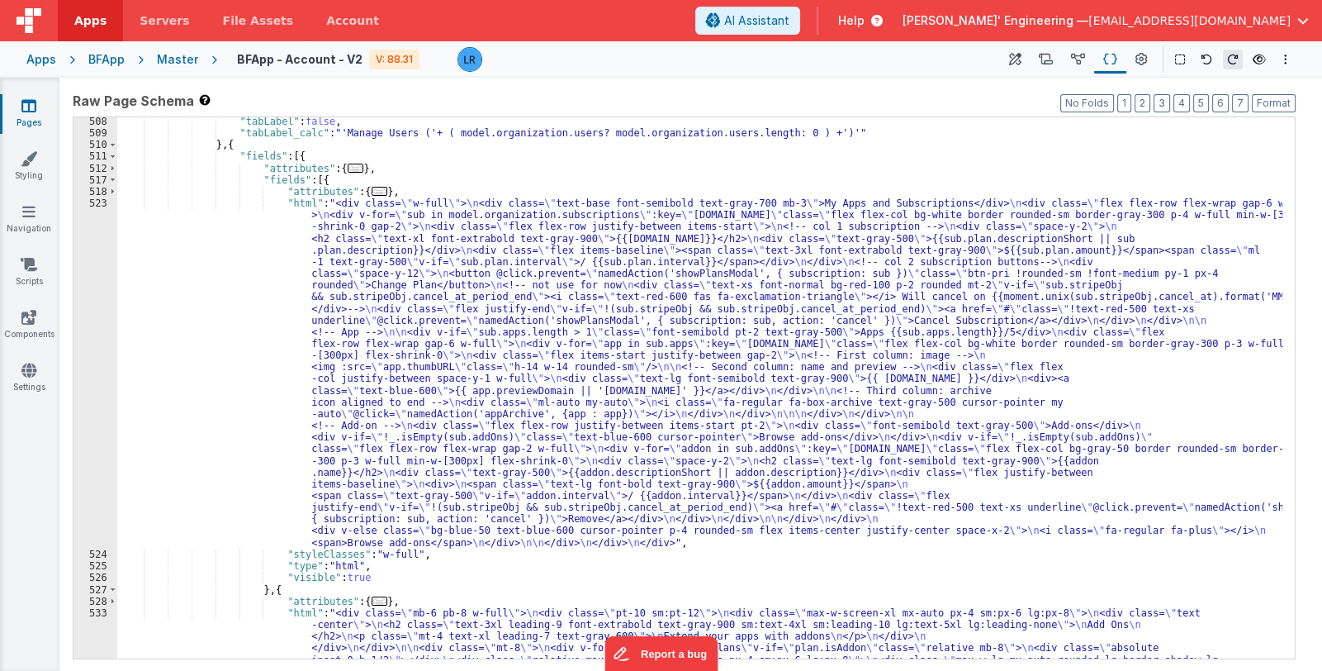
click at [462, 453] on div ""tabLabel" : false , "tabLabel_calc" : "'Manage Users ('+ ( model.organization.…" at bounding box center [699, 656] width 1165 height 1080
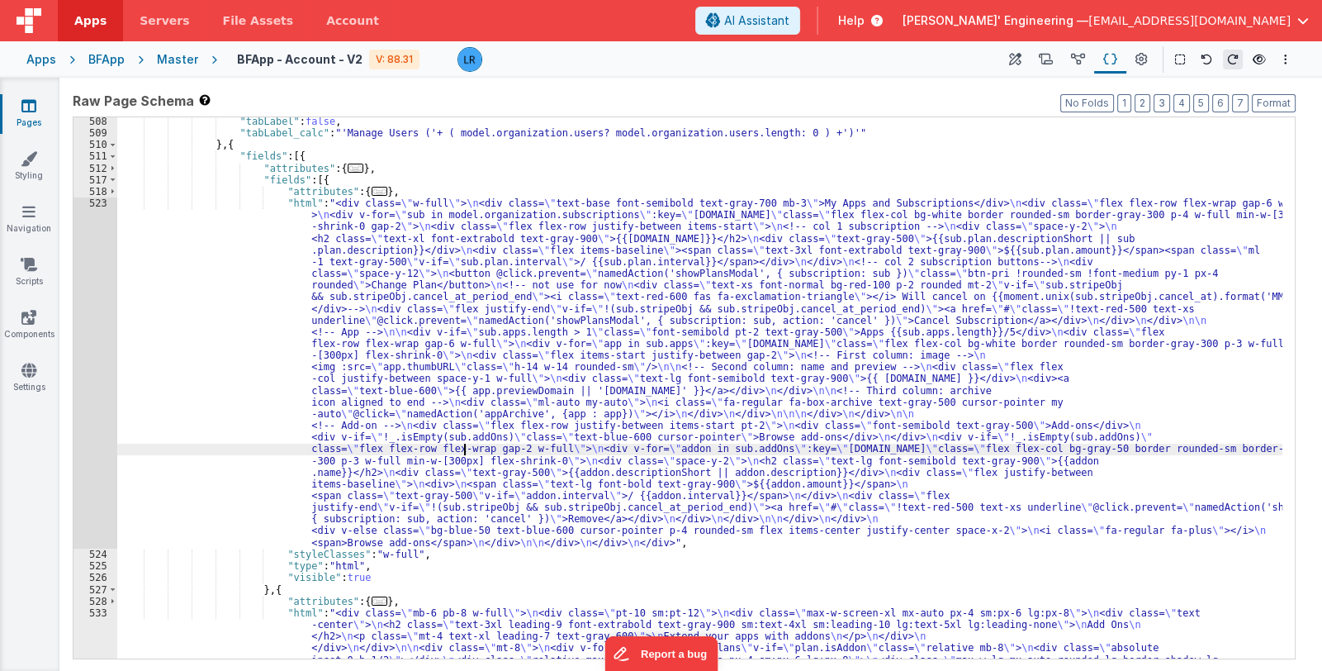
click at [97, 387] on div "523" at bounding box center [96, 372] width 44 height 351
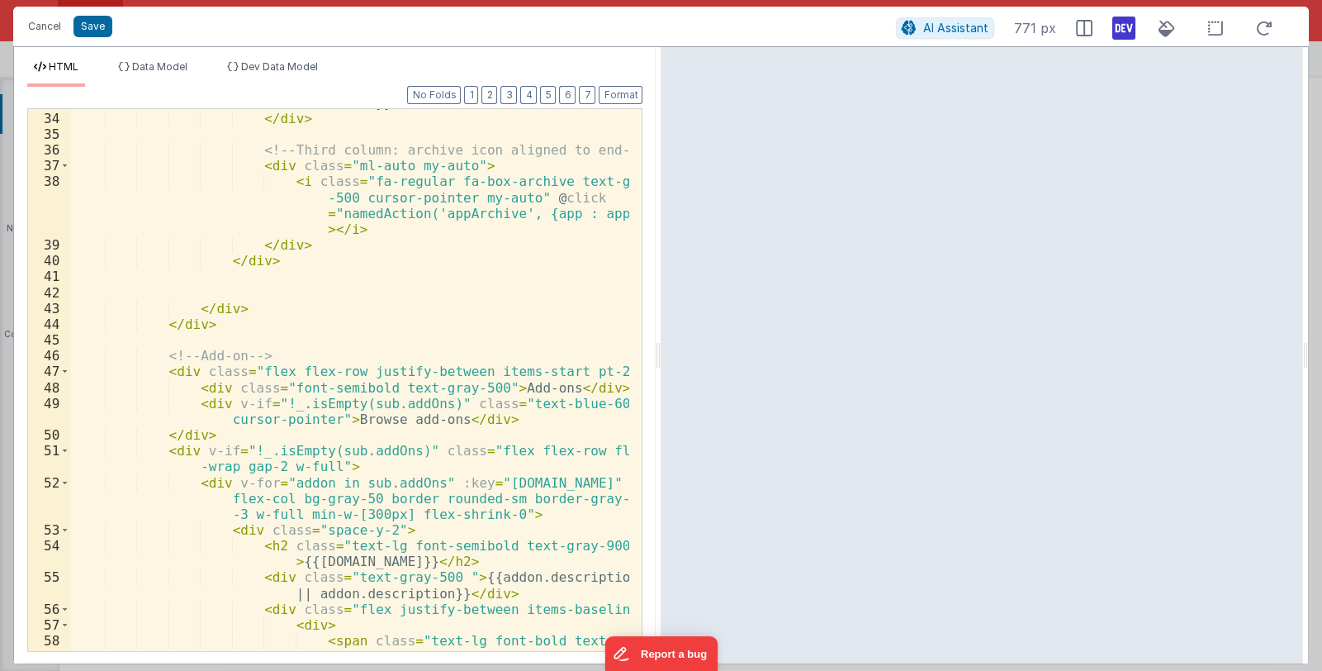
scroll to position [1111, 0]
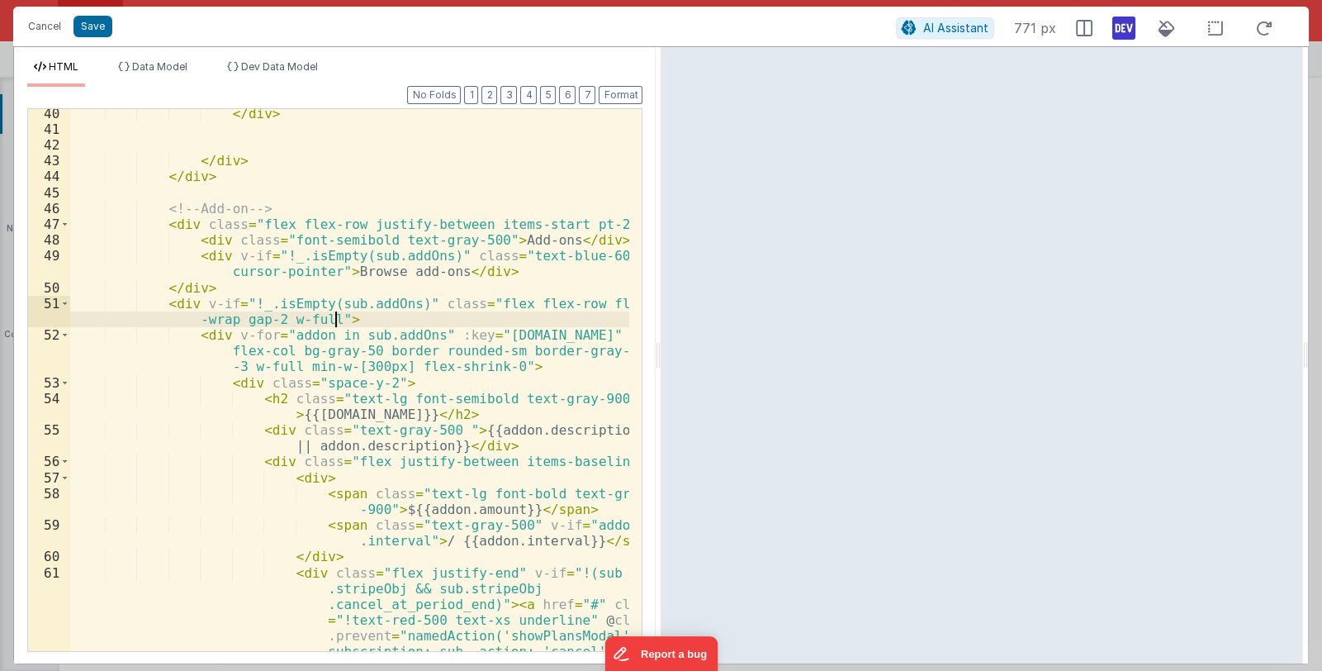
click at [393, 318] on div "</ div > </ div > </ div > <!-- Add-on --> < div class = "flex flex-row justify…" at bounding box center [350, 440] width 560 height 668
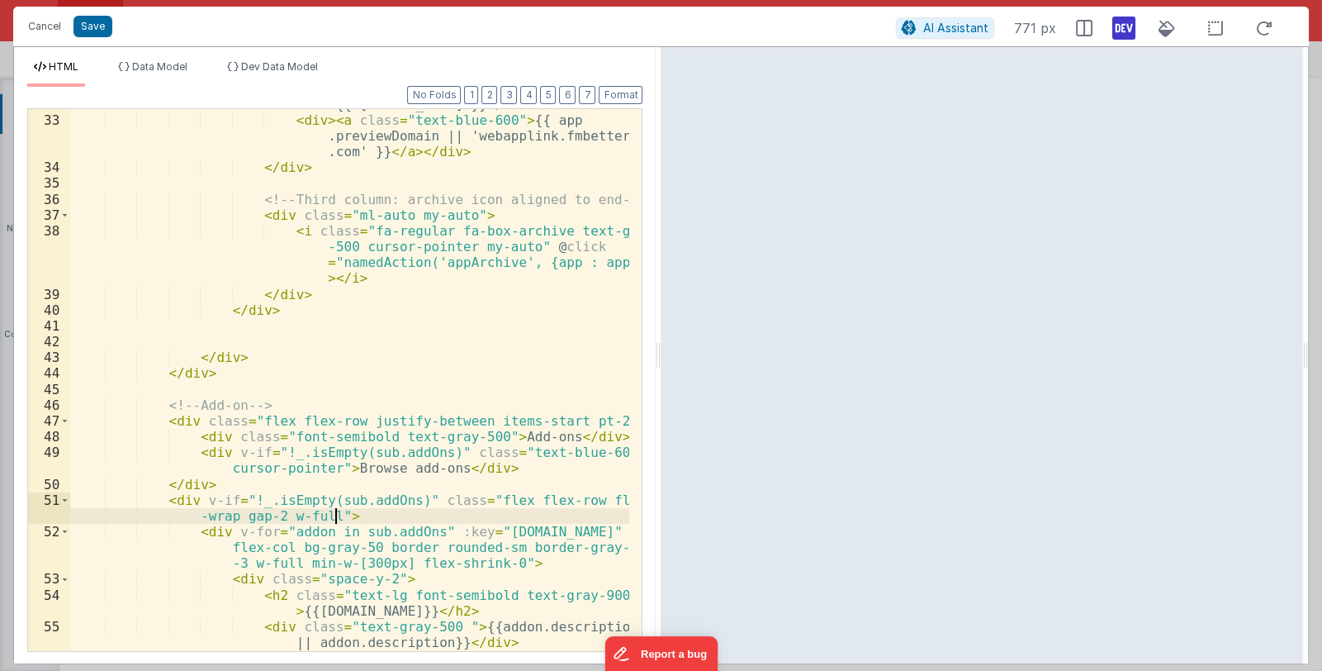
scroll to position [914, 0]
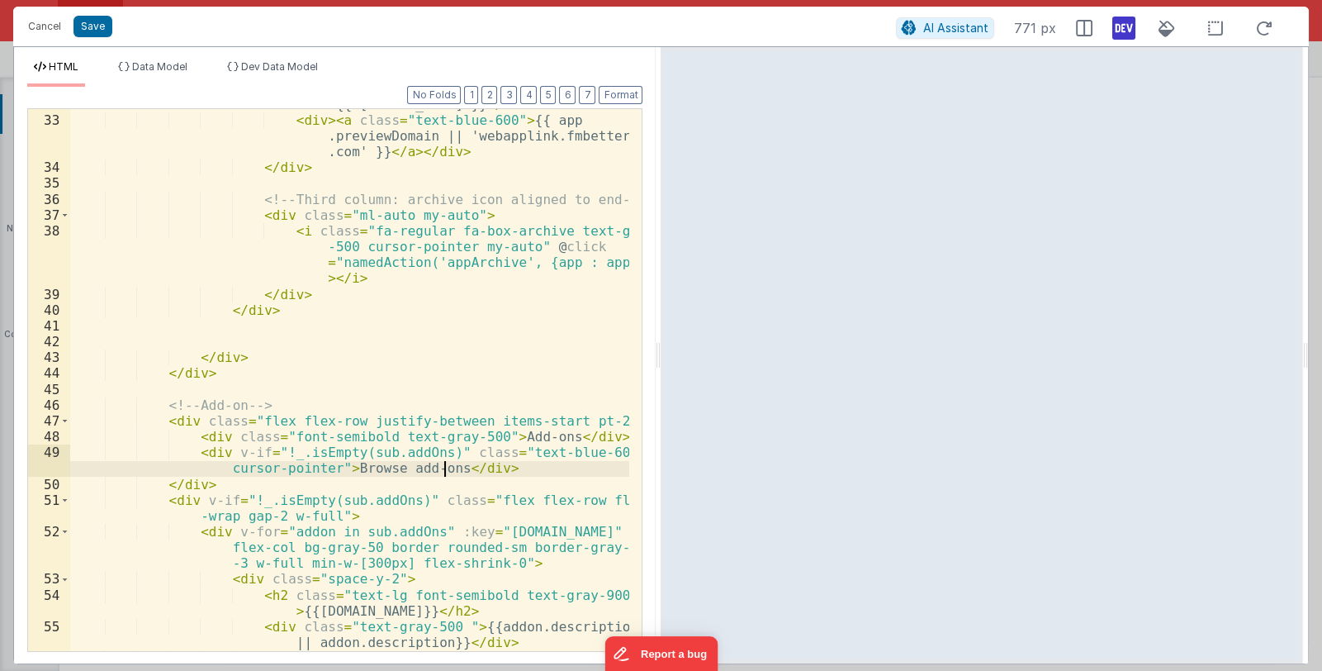
click at [444, 463] on div "< div class = "text-lg font-semibold text-gray-900" > {{ [DOMAIN_NAME] }} </ di…" at bounding box center [350, 376] width 560 height 590
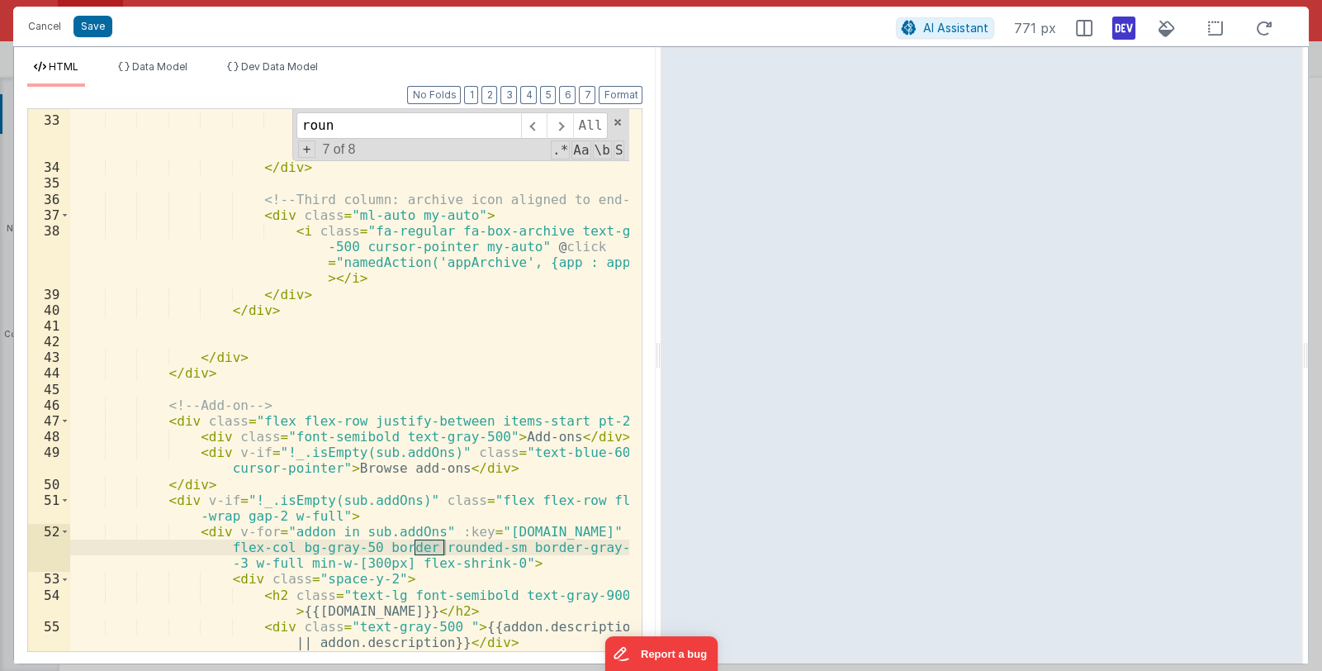
type input "roun"
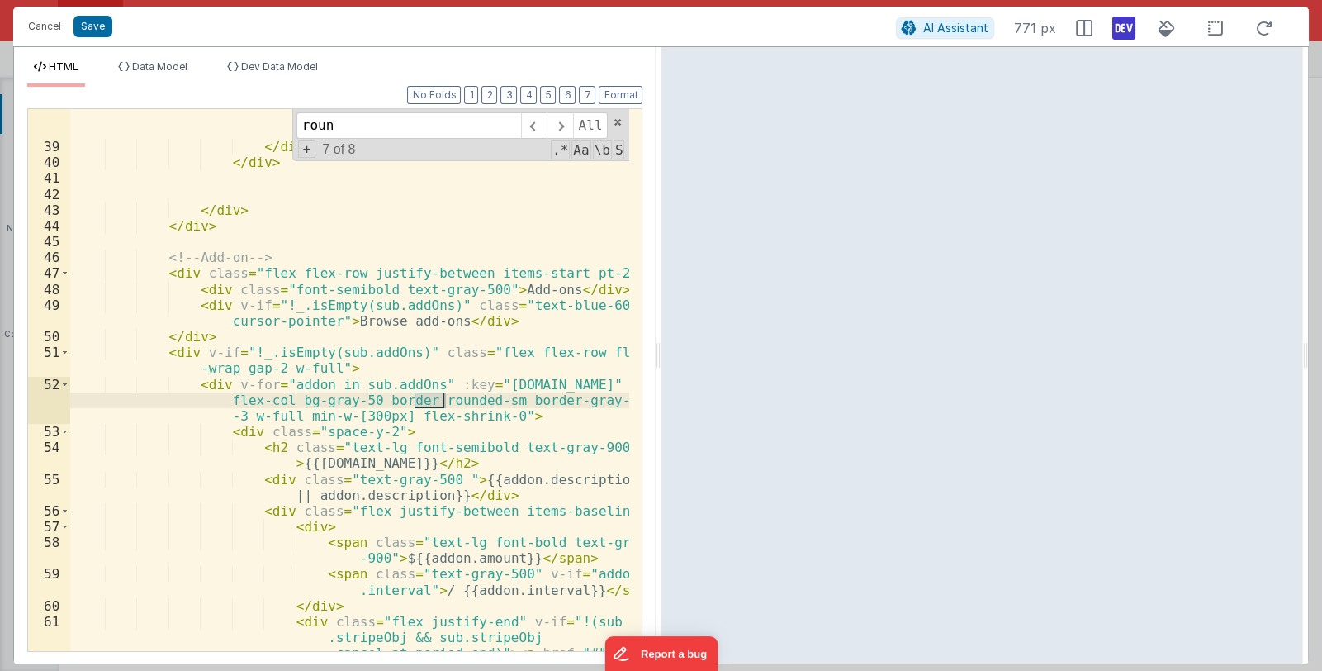
scroll to position [1111, 0]
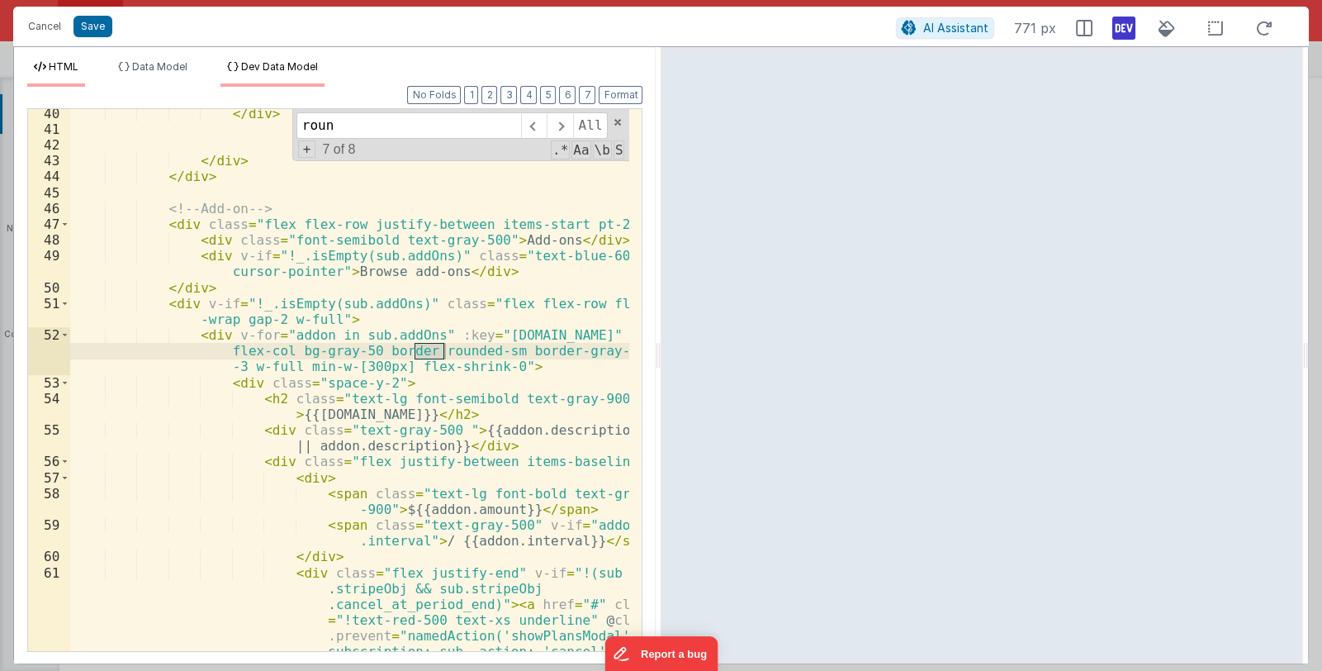
click at [267, 64] on span "Dev Data Model" at bounding box center [279, 66] width 77 height 12
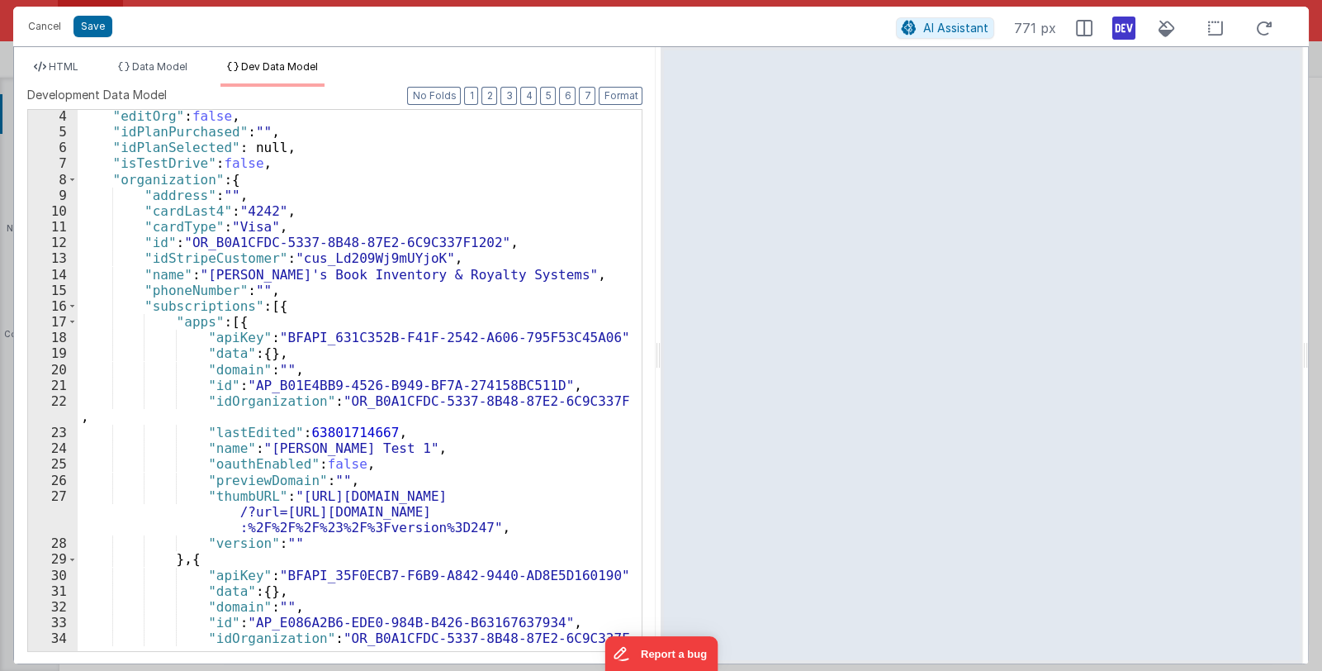
scroll to position [98, 0]
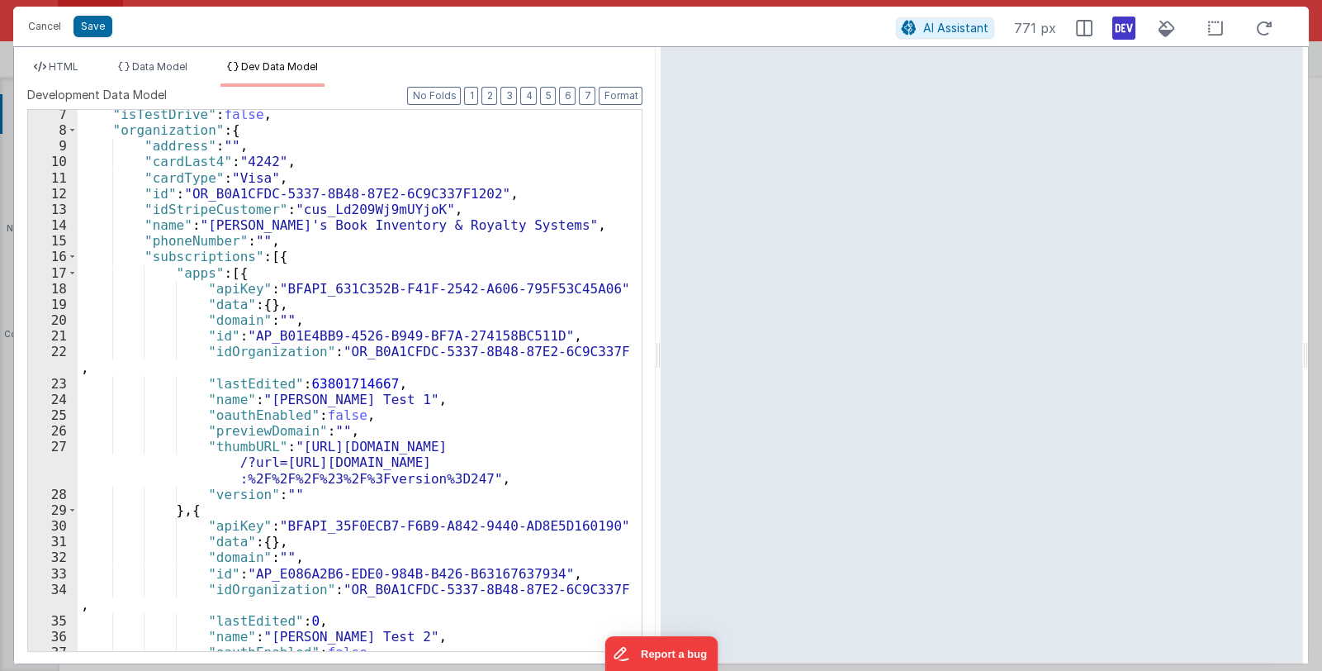
click at [345, 358] on div ""isTestDrive" : false , "organization" : { "address" : "" , "cardLast4" : "4242…" at bounding box center [354, 393] width 553 height 572
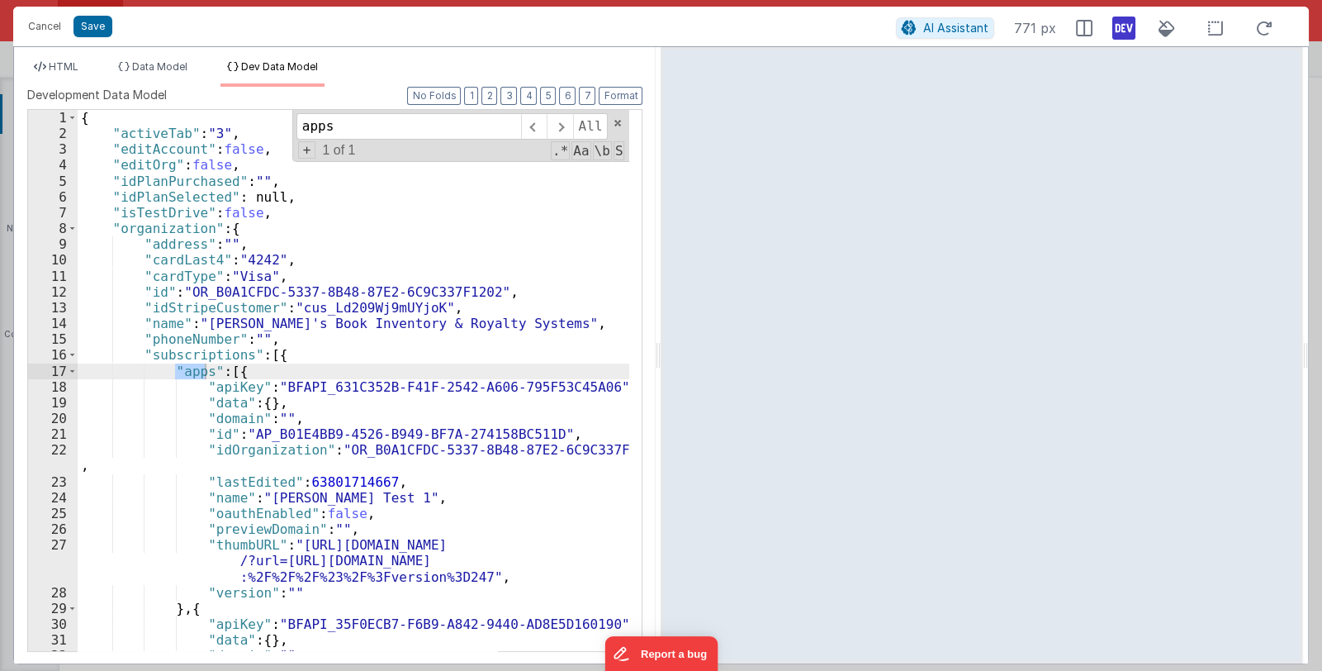
scroll to position [0, 0]
type input "apps"
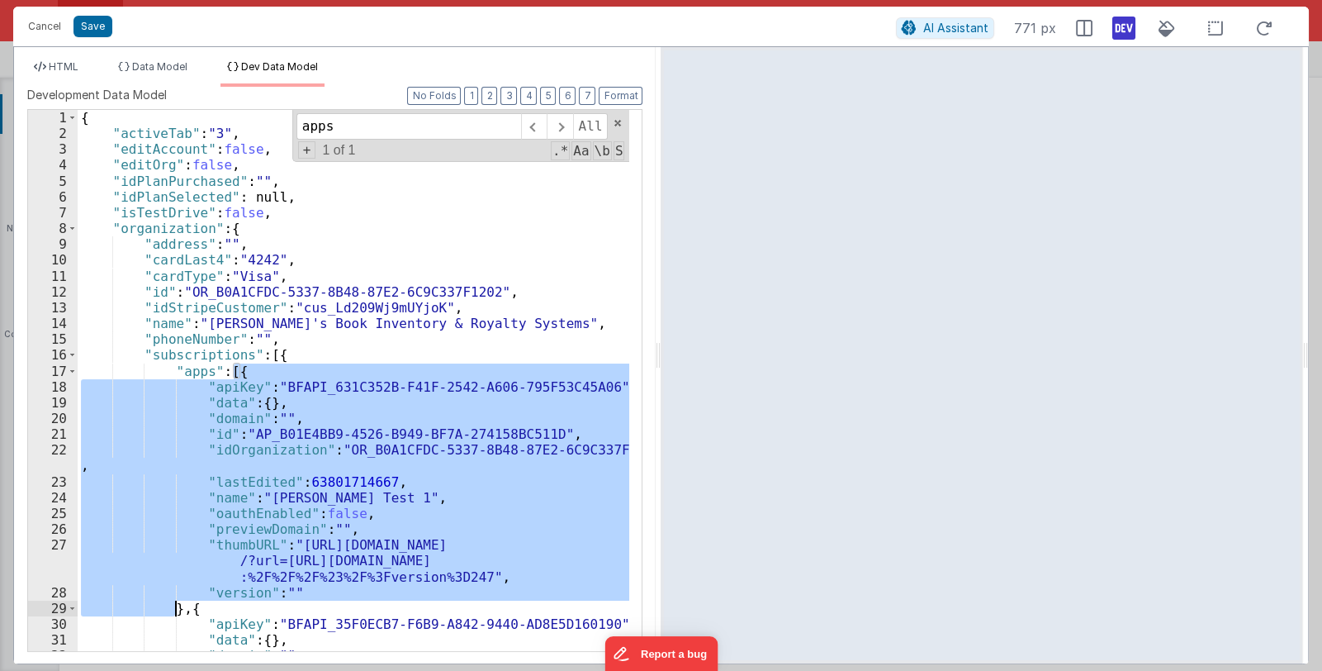
drag, startPoint x: 234, startPoint y: 374, endPoint x: 178, endPoint y: 605, distance: 238.0
click at [178, 605] on div "{ "activeTab" : "3" , "editAccount" : false , "editOrg" : false , "idPlanPurcha…" at bounding box center [354, 396] width 553 height 572
click at [297, 520] on div "{ "activeTab" : "3" , "editAccount" : false , "editOrg" : false , "idPlanPurcha…" at bounding box center [354, 380] width 552 height 541
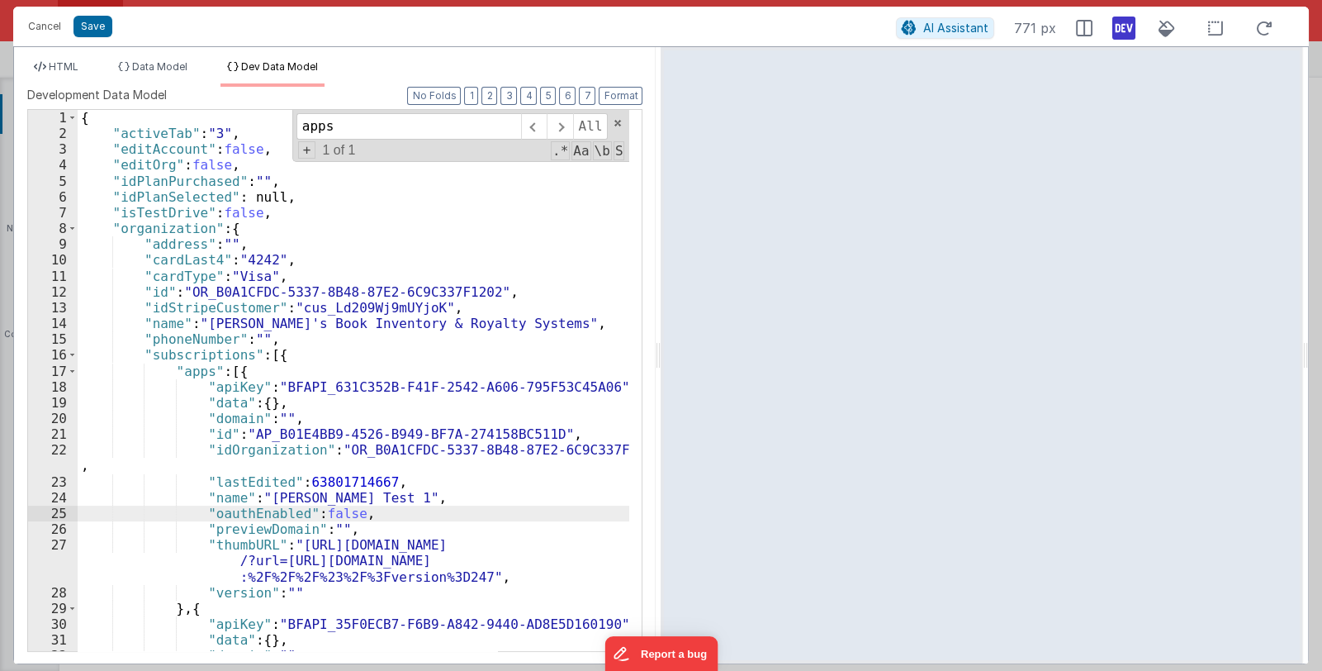
click at [326, 525] on div "{ "activeTab" : "3" , "editAccount" : false , "editOrg" : false , "idPlanPurcha…" at bounding box center [354, 396] width 553 height 572
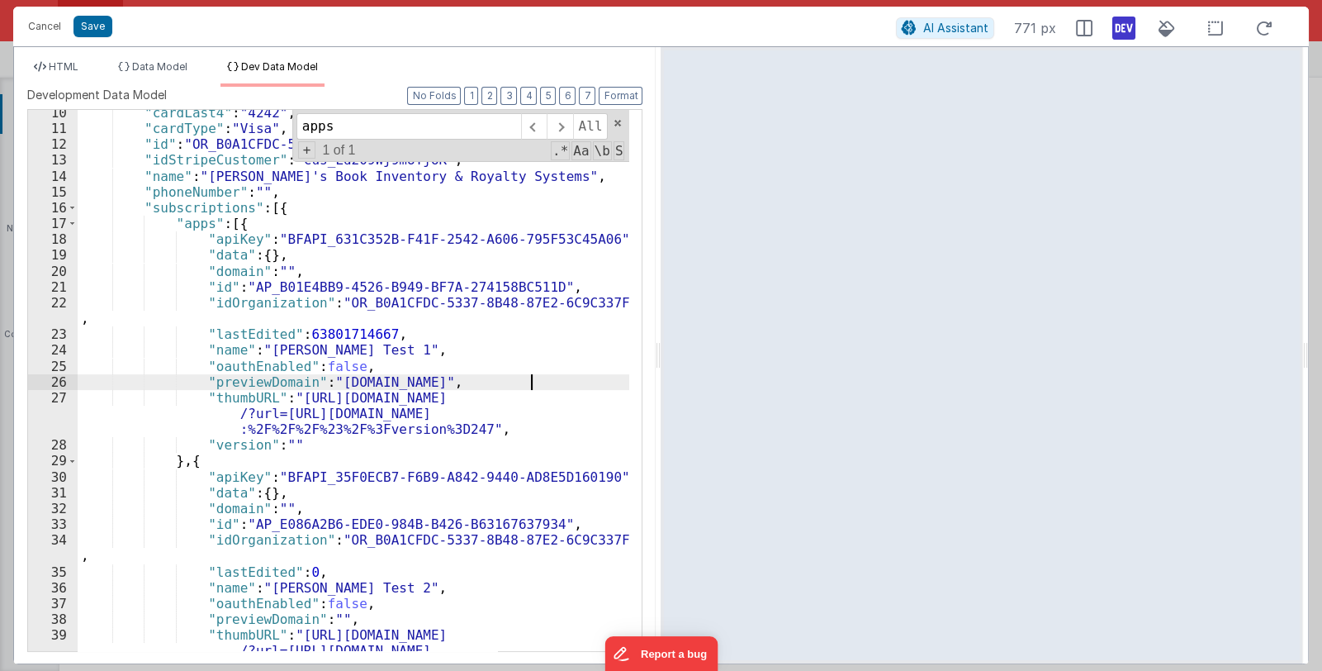
scroll to position [197, 0]
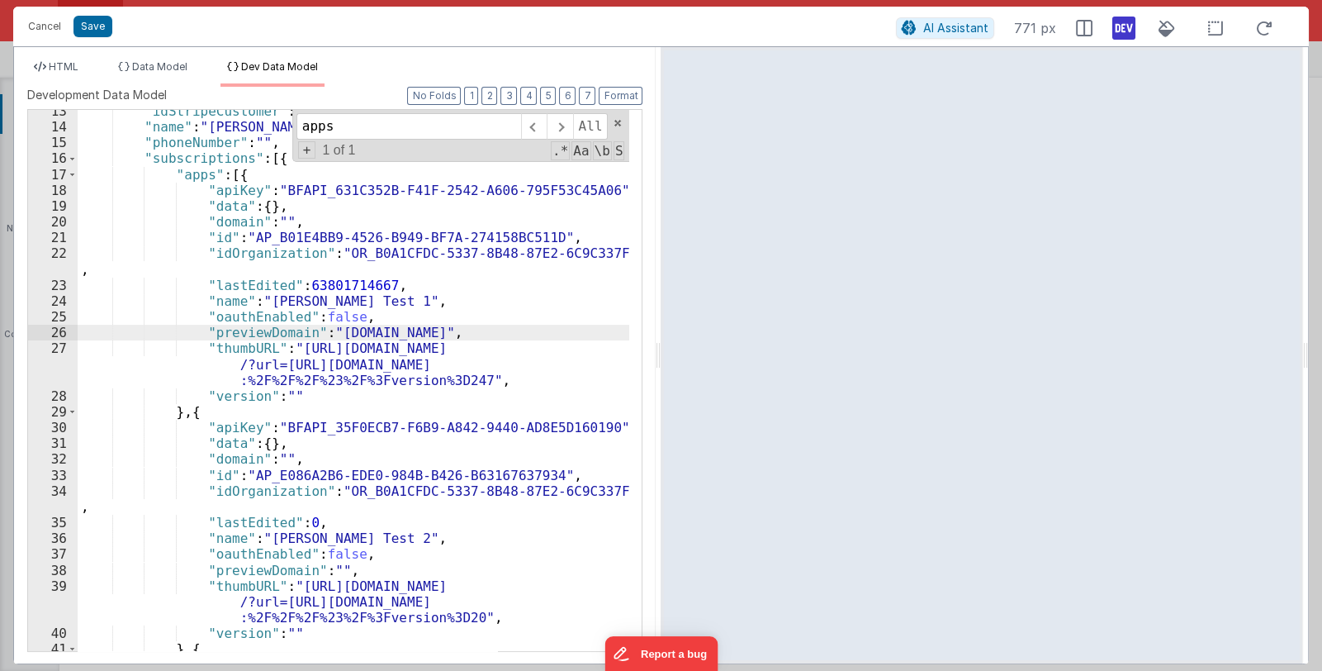
click at [326, 567] on div ""idStripeCustomer" : "cus_Ld209Wj9mUYjoK" , "name" : "[PERSON_NAME]'s Book Inve…" at bounding box center [354, 389] width 553 height 572
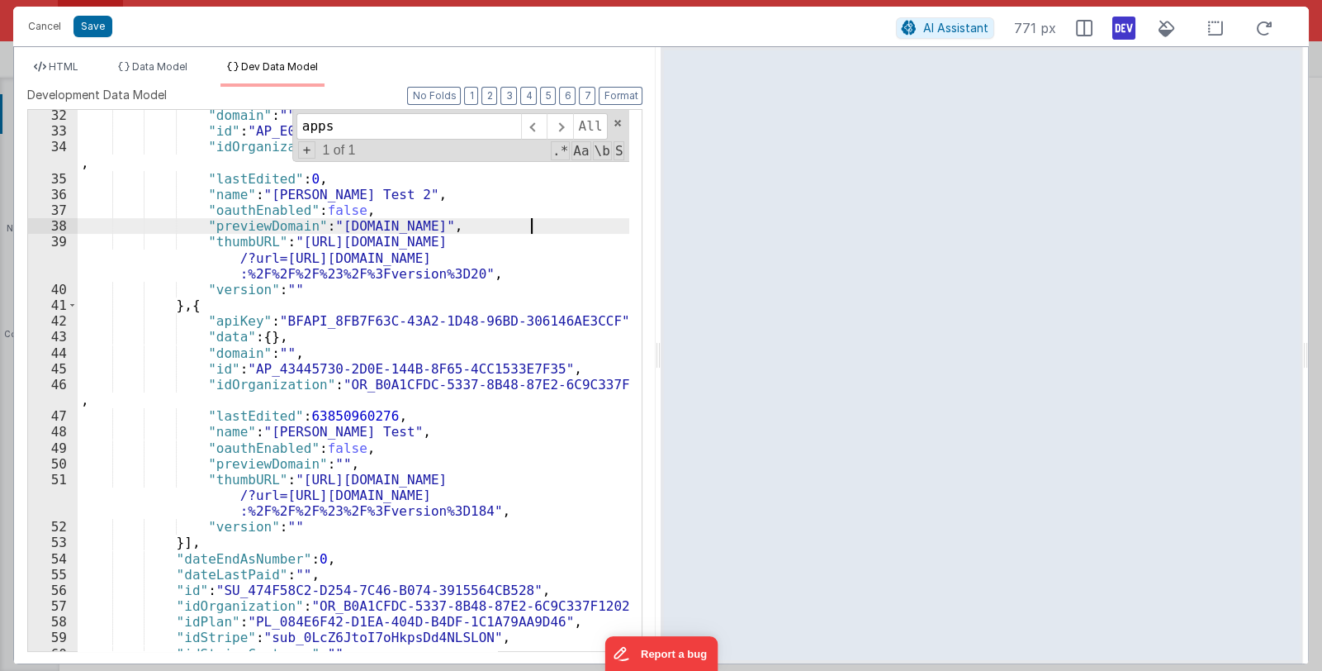
scroll to position [540, 0]
click at [326, 461] on div ""domain" : "" , "id" : "AP_E086A2B6-EDE0-984B-B426-B63167637934" , "idOrganizat…" at bounding box center [354, 393] width 553 height 572
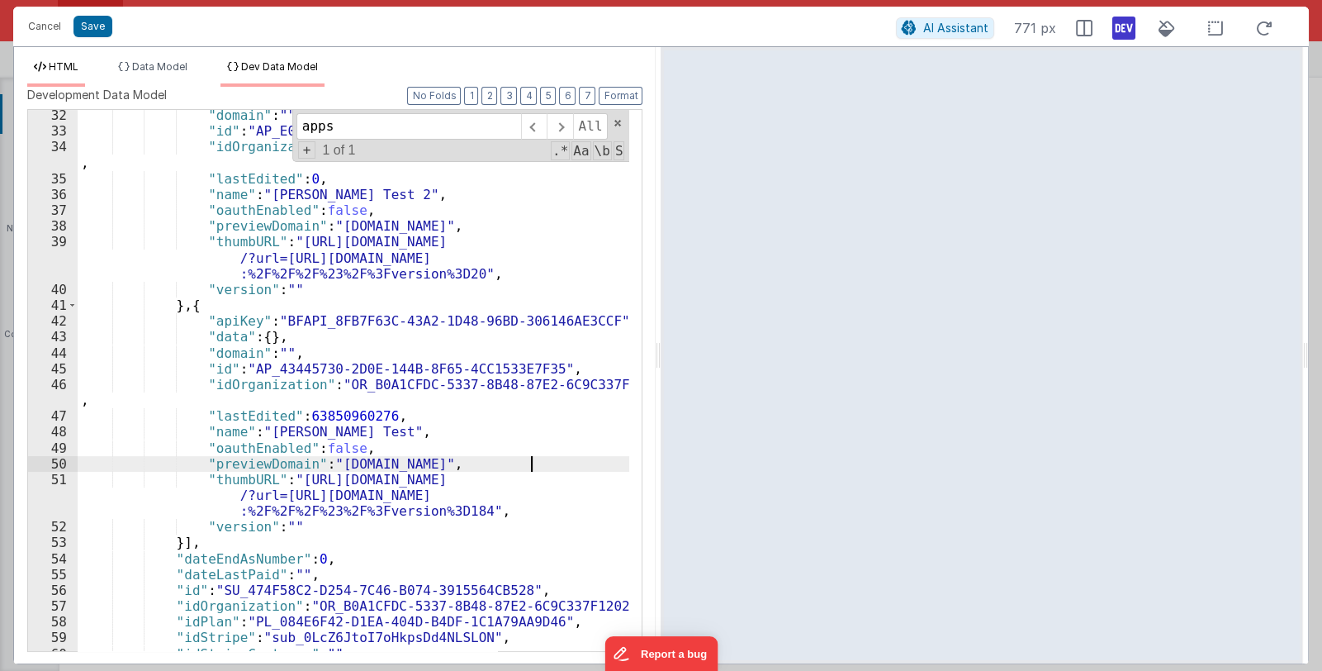
click at [69, 65] on span "HTML" at bounding box center [64, 66] width 30 height 12
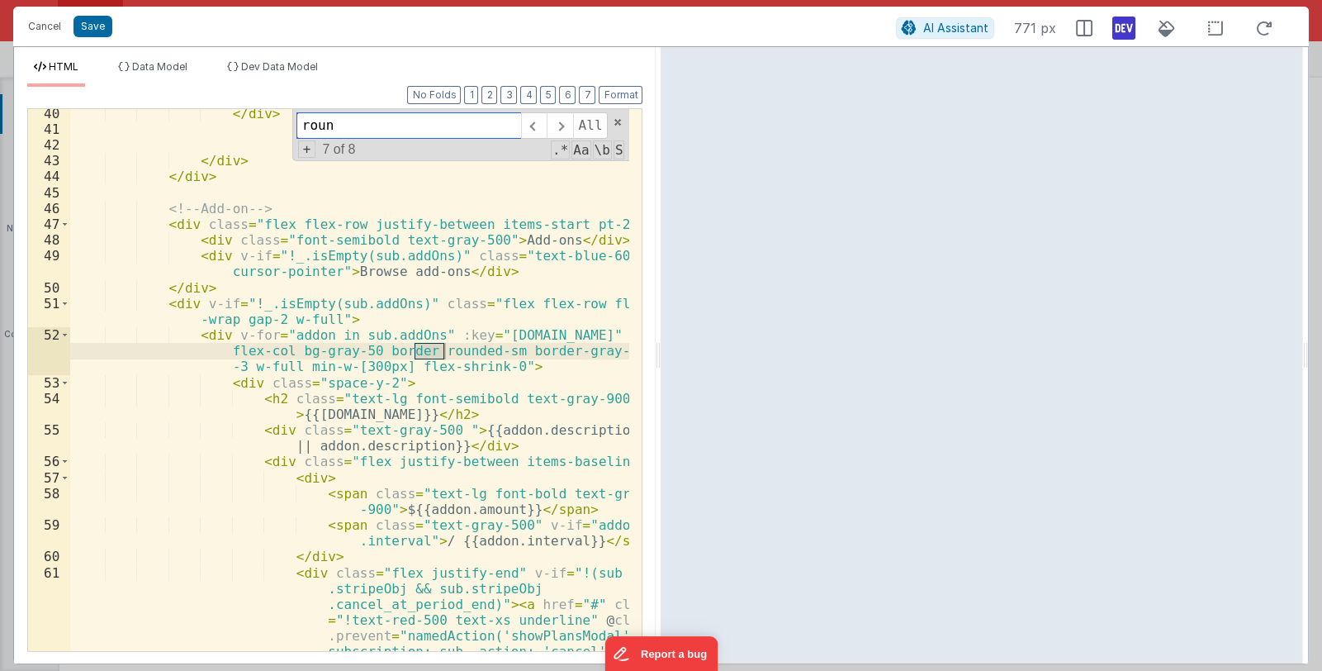
drag, startPoint x: 343, startPoint y: 125, endPoint x: 293, endPoint y: 120, distance: 49.8
click at [293, 120] on div "</ div > </ div > </ div > <!-- Add-on --> < div class = "flex flex-row justify…" at bounding box center [349, 380] width 559 height 542
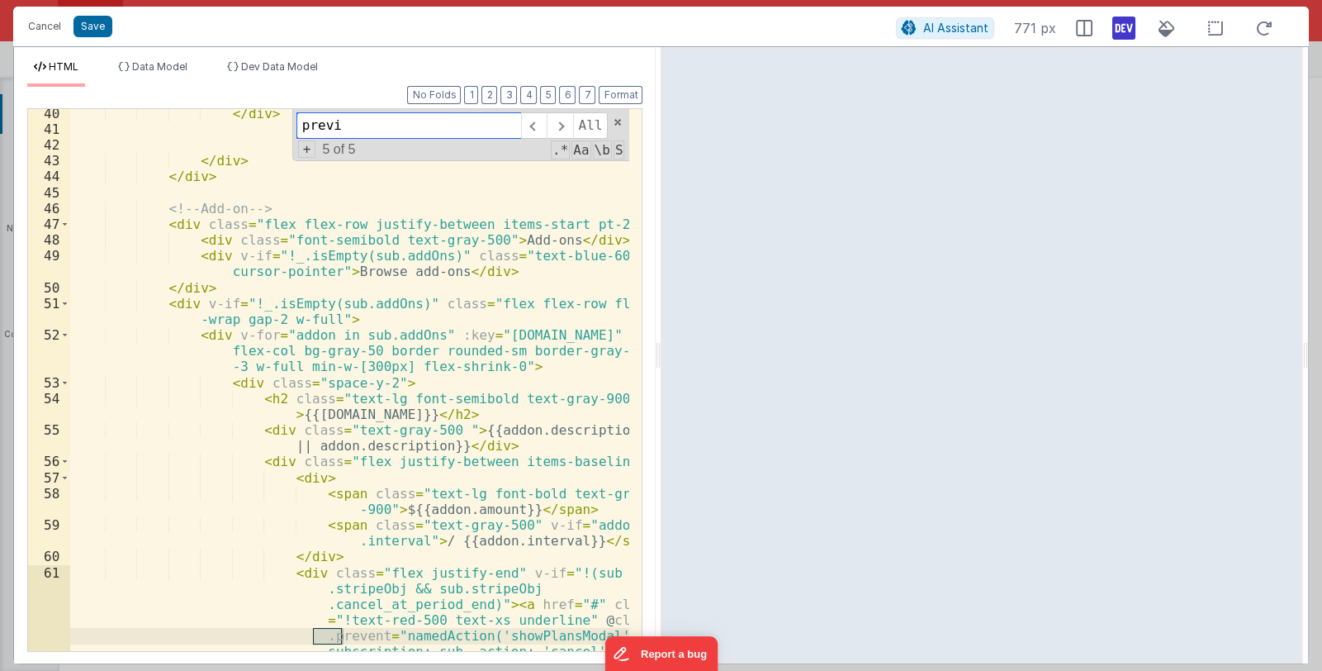
scroll to position [567, 0]
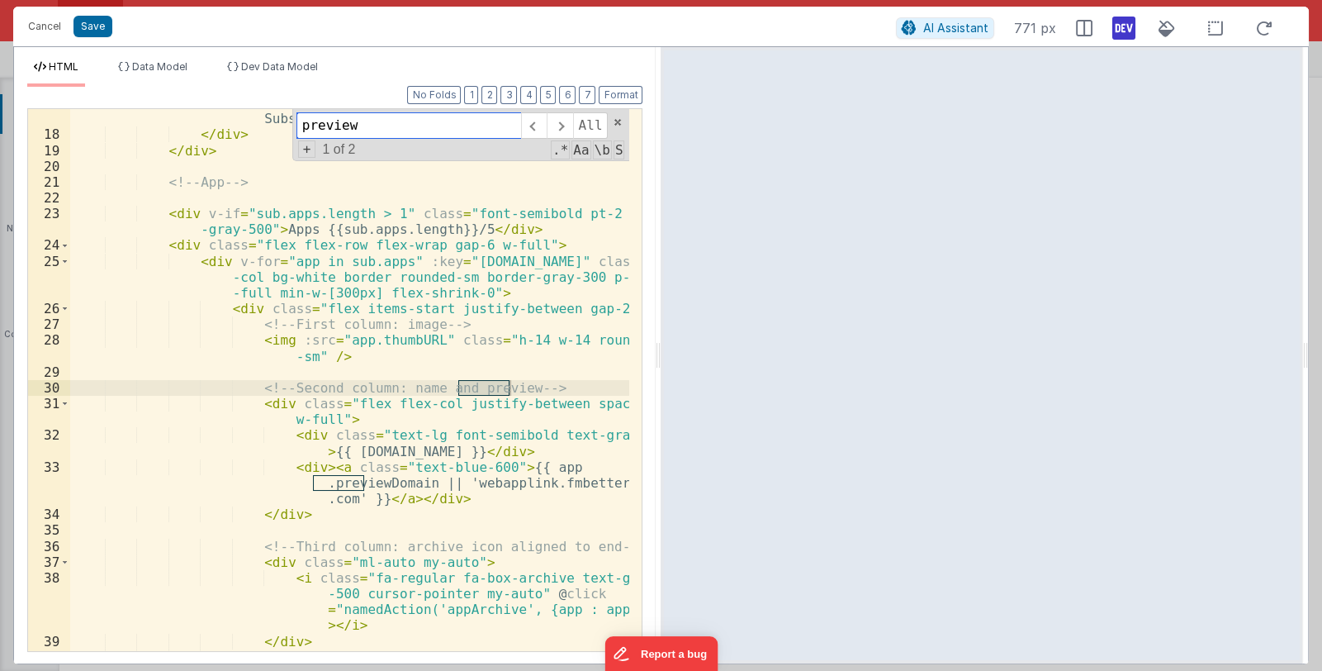
type input "preview"
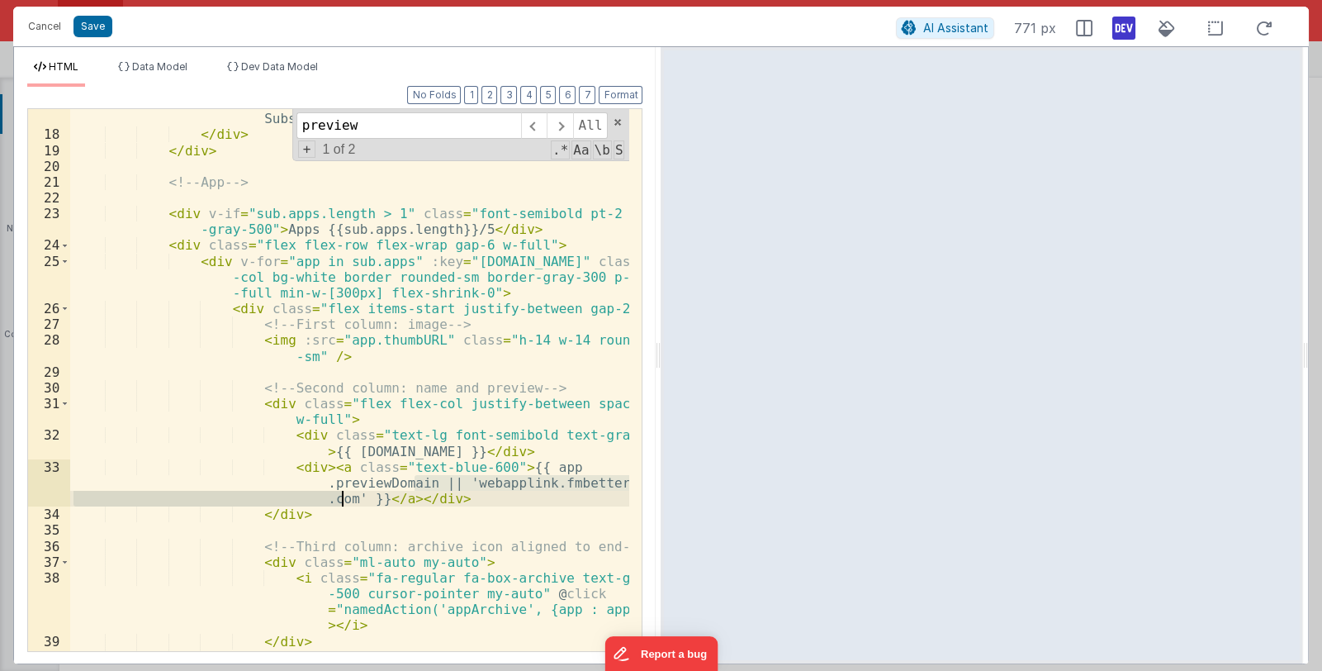
drag, startPoint x: 414, startPoint y: 482, endPoint x: 339, endPoint y: 500, distance: 77.1
click at [339, 500] on div "< div class = "flex justify-end" v-if = "!(sub.stripeObj && sub.stripeObj.cance…" at bounding box center [350, 357] width 560 height 653
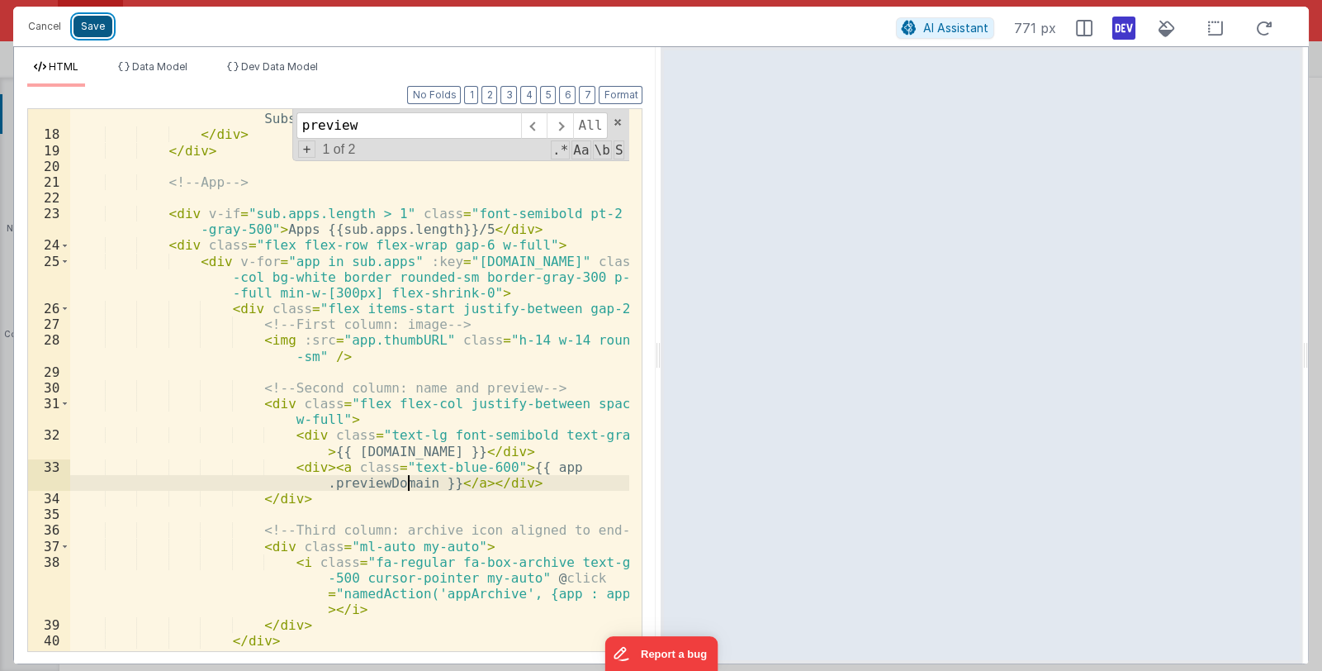
click at [92, 30] on button "Save" at bounding box center [93, 26] width 39 height 21
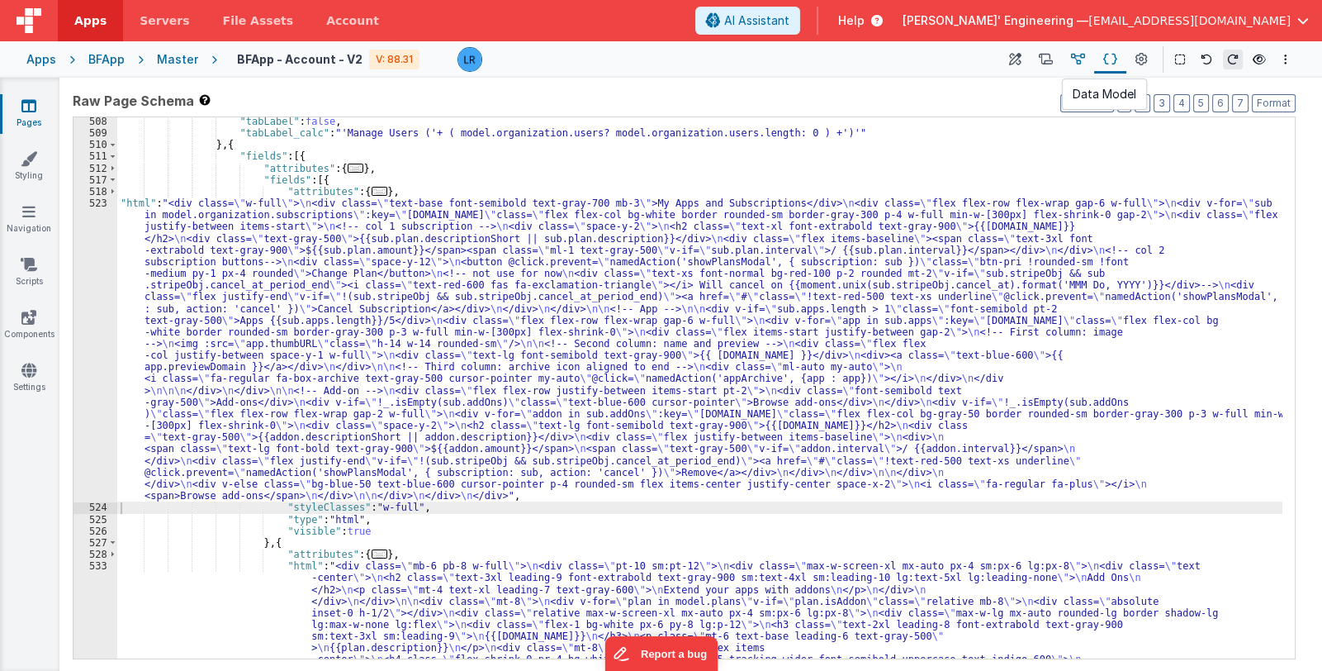
click at [1074, 57] on icon at bounding box center [1078, 59] width 14 height 17
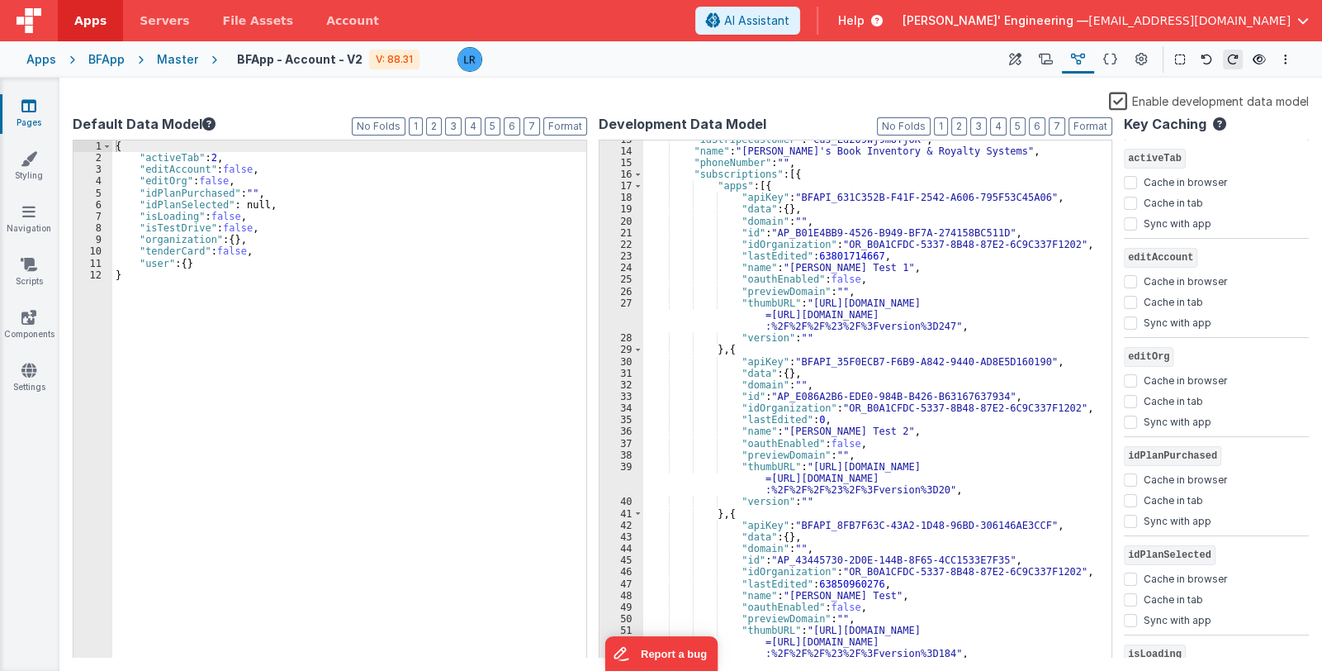
scroll to position [197, 0]
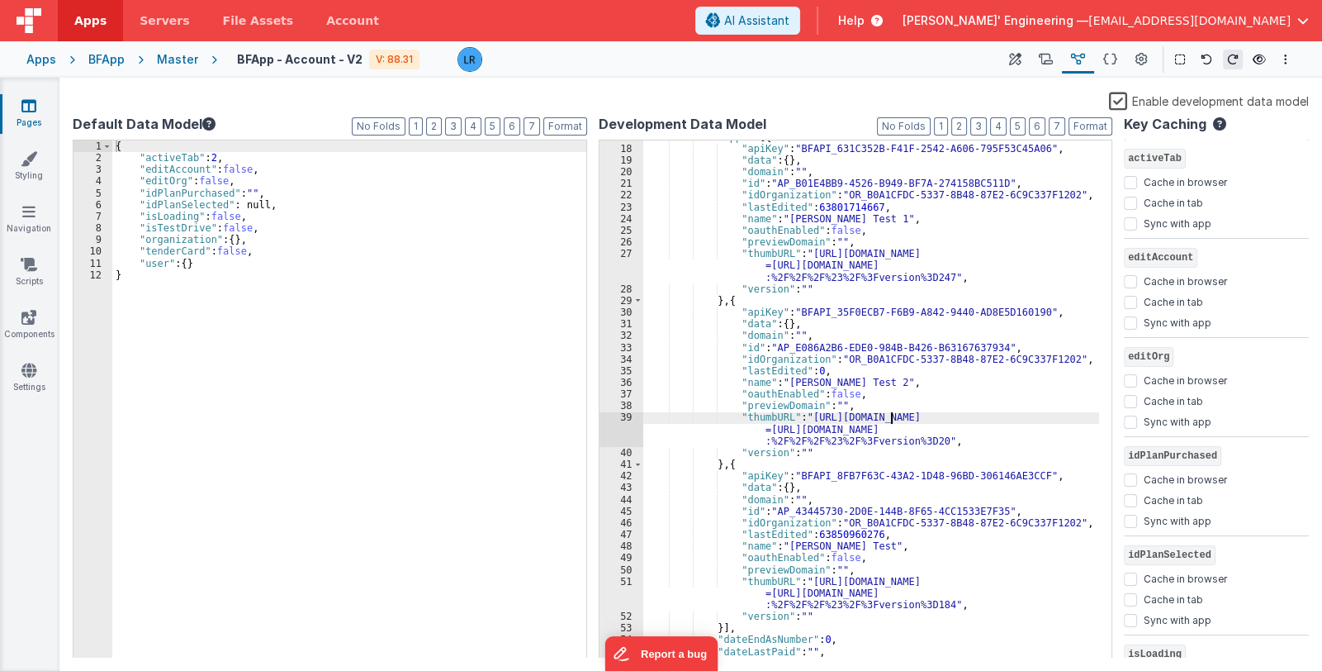
click at [891, 415] on div ""apps" : [{ "apiKey" : "BFAPI_631C352B-F41F-2542-A606-795F53C45A06" , "data" : …" at bounding box center [871, 402] width 457 height 542
click at [879, 420] on div ""apps" : [{ "apiKey" : "BFAPI_631C352B-F41F-2542-A606-795F53C45A06" , "data" : …" at bounding box center [871, 402] width 457 height 542
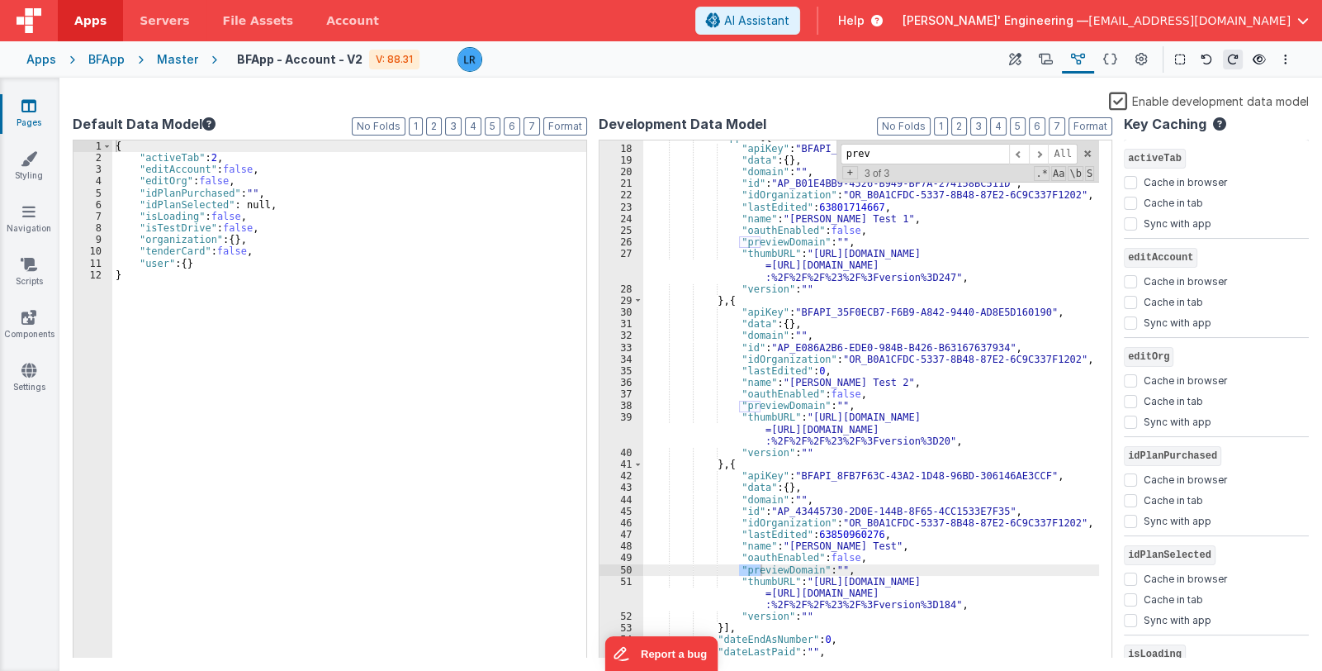
type input "prev"
click at [831, 567] on div ""apps" : [{ "apiKey" : "BFAPI_631C352B-F41F-2542-A606-795F53C45A06" , "data" : …" at bounding box center [871, 402] width 457 height 542
click at [1026, 155] on span at bounding box center [1019, 154] width 20 height 21
click at [1019, 154] on span at bounding box center [1019, 154] width 20 height 21
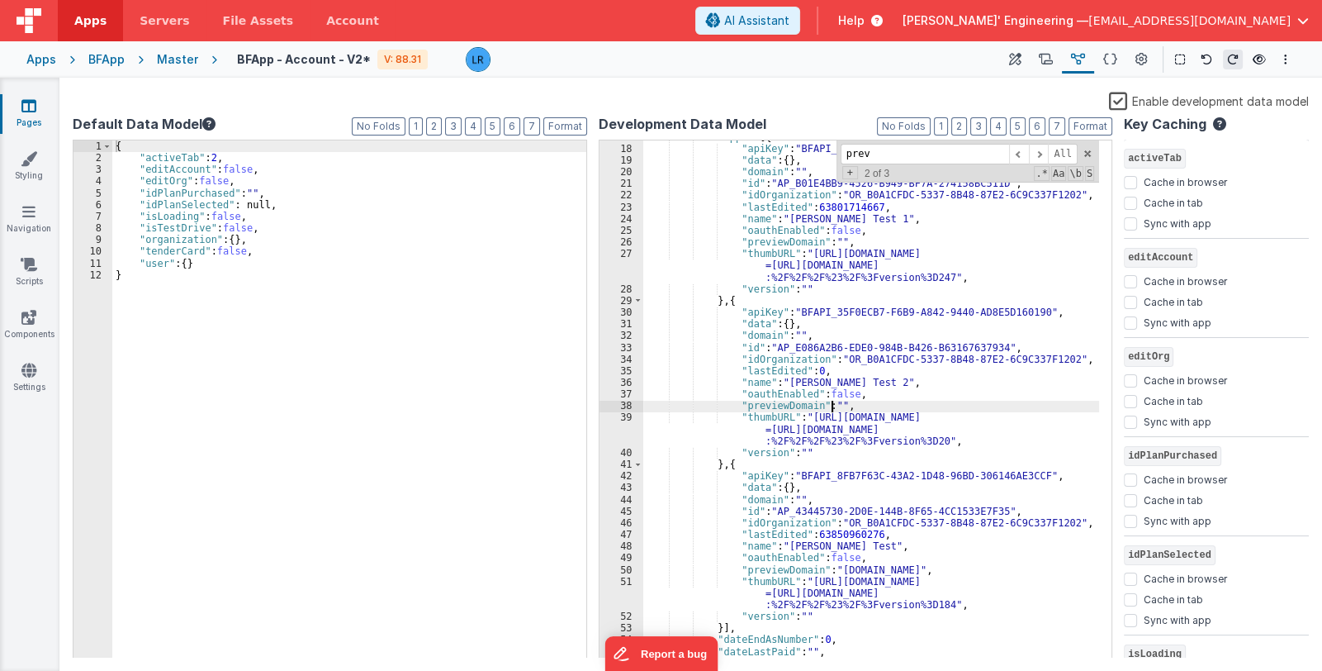
click at [832, 407] on div ""apps" : [{ "apiKey" : "BFAPI_631C352B-F41F-2542-A606-795F53C45A06" , "data" : …" at bounding box center [871, 402] width 457 height 542
click at [1022, 153] on span at bounding box center [1019, 154] width 20 height 21
click at [833, 239] on div ""apps" : [{ "apiKey" : "BFAPI_631C352B-F41F-2542-A606-795F53C45A06" , "data" : …" at bounding box center [871, 402] width 457 height 542
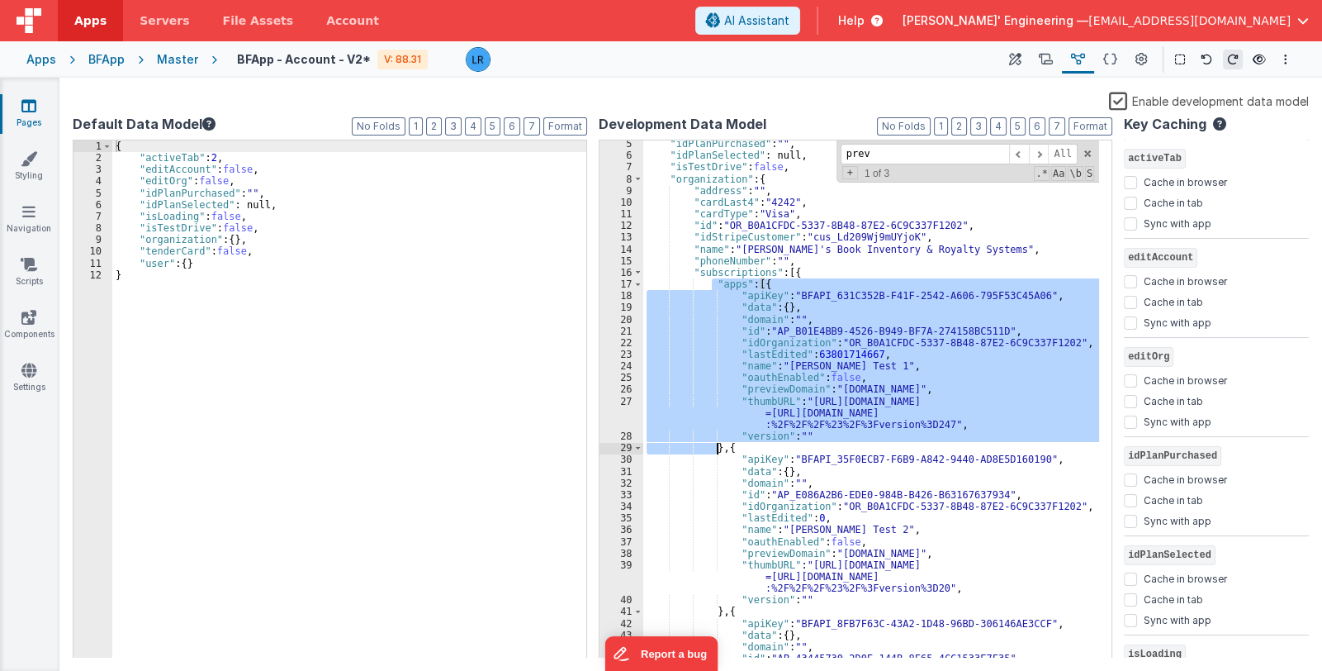
drag, startPoint x: 711, startPoint y: 282, endPoint x: 719, endPoint y: 445, distance: 162.9
click at [719, 445] on div ""idPlanPurchased" : "" , "idPlanSelected" : null, "isTestDrive" : false , "orga…" at bounding box center [871, 409] width 457 height 542
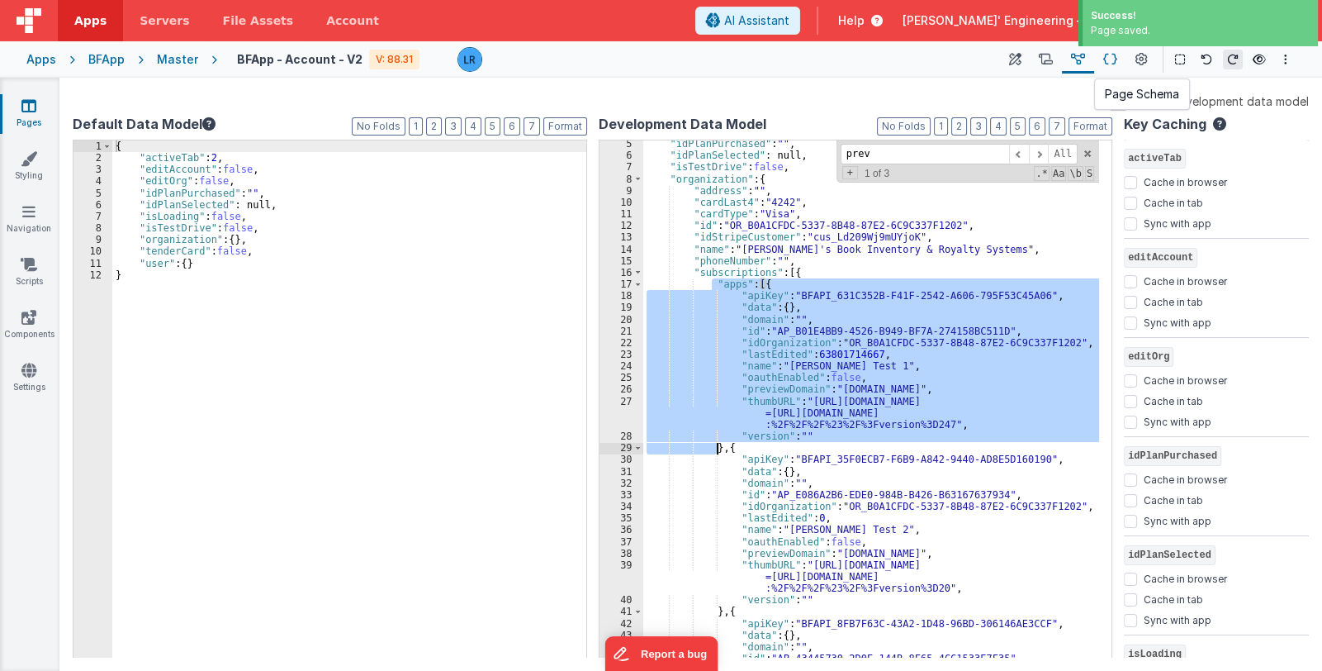
click at [1110, 58] on icon at bounding box center [1111, 59] width 14 height 17
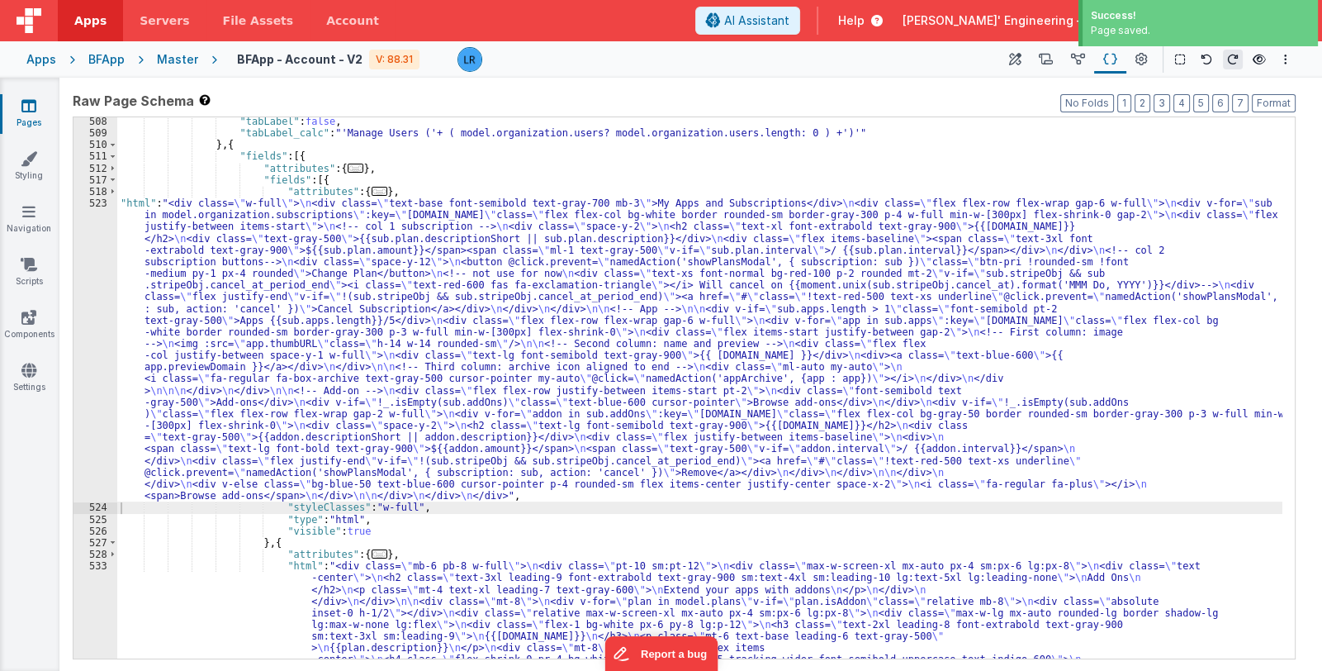
scroll to position [4801, 0]
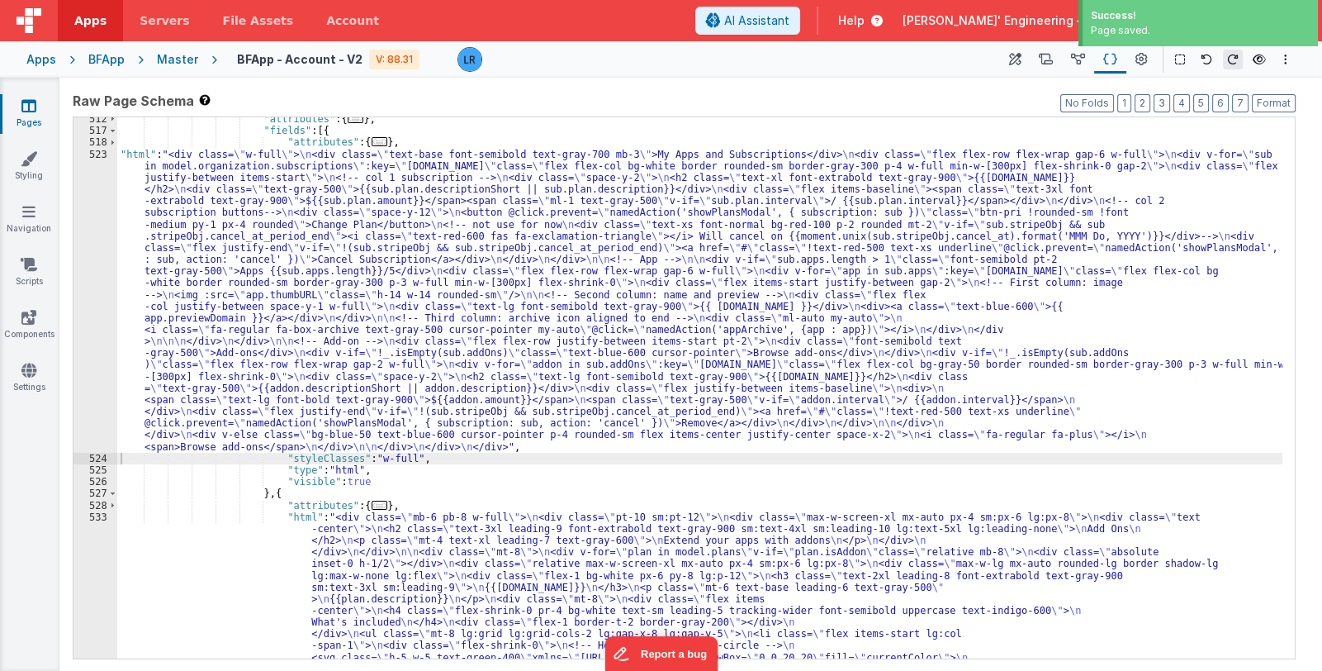
click at [368, 358] on div ""attributes" : { ... } , "fields" : [{ "attributes" : { ... } , "html" : "<div …" at bounding box center [699, 653] width 1165 height 1080
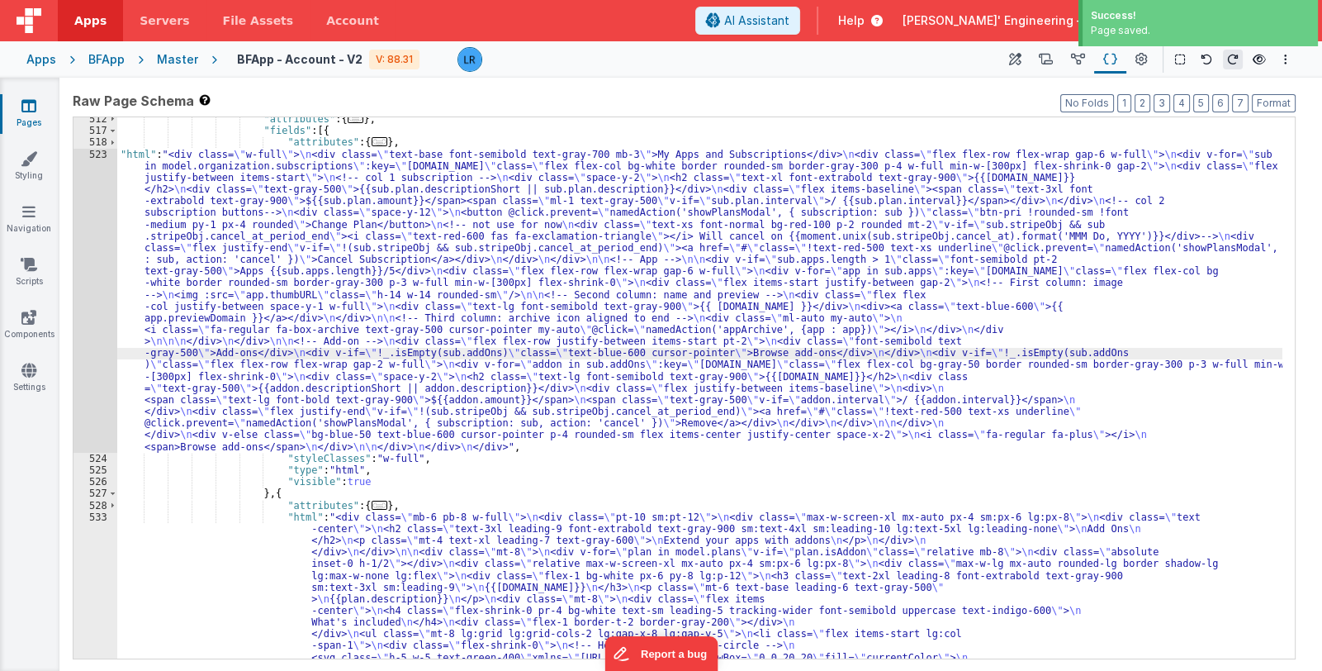
click at [96, 354] on div "523" at bounding box center [96, 301] width 44 height 304
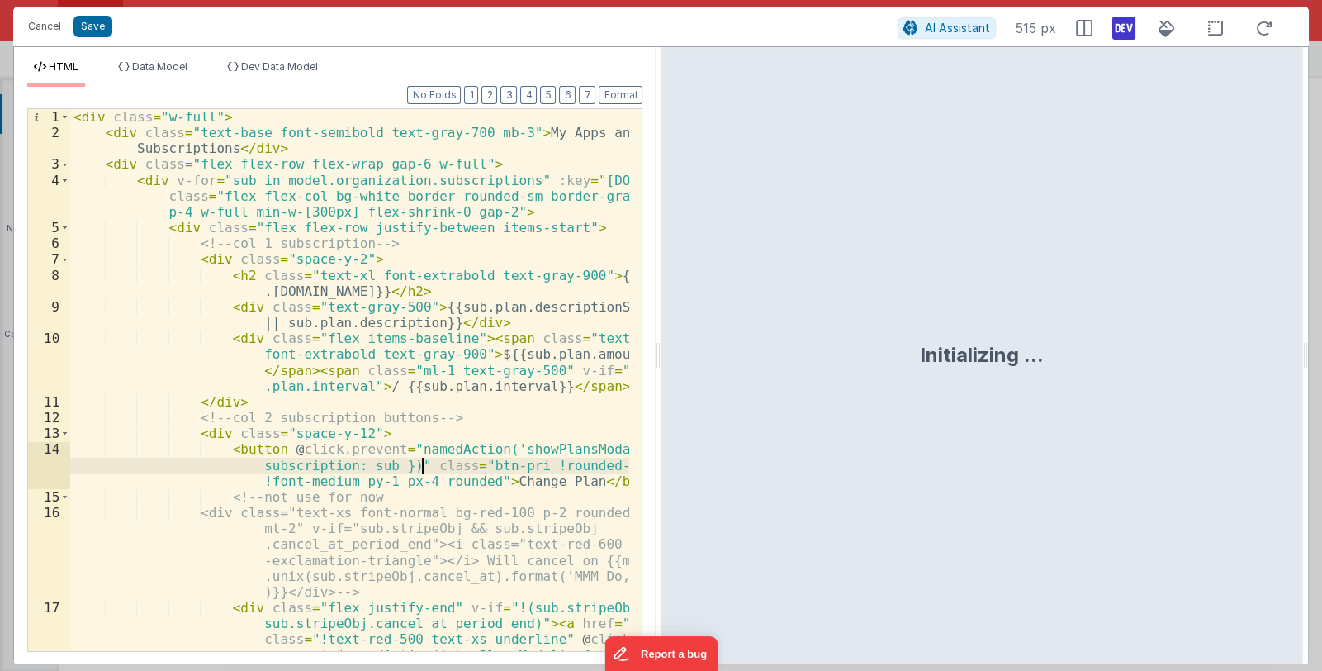
click at [425, 465] on div "< div class = "w-full" > < div class = "text-base font-semibold text-gray-700 m…" at bounding box center [350, 435] width 560 height 653
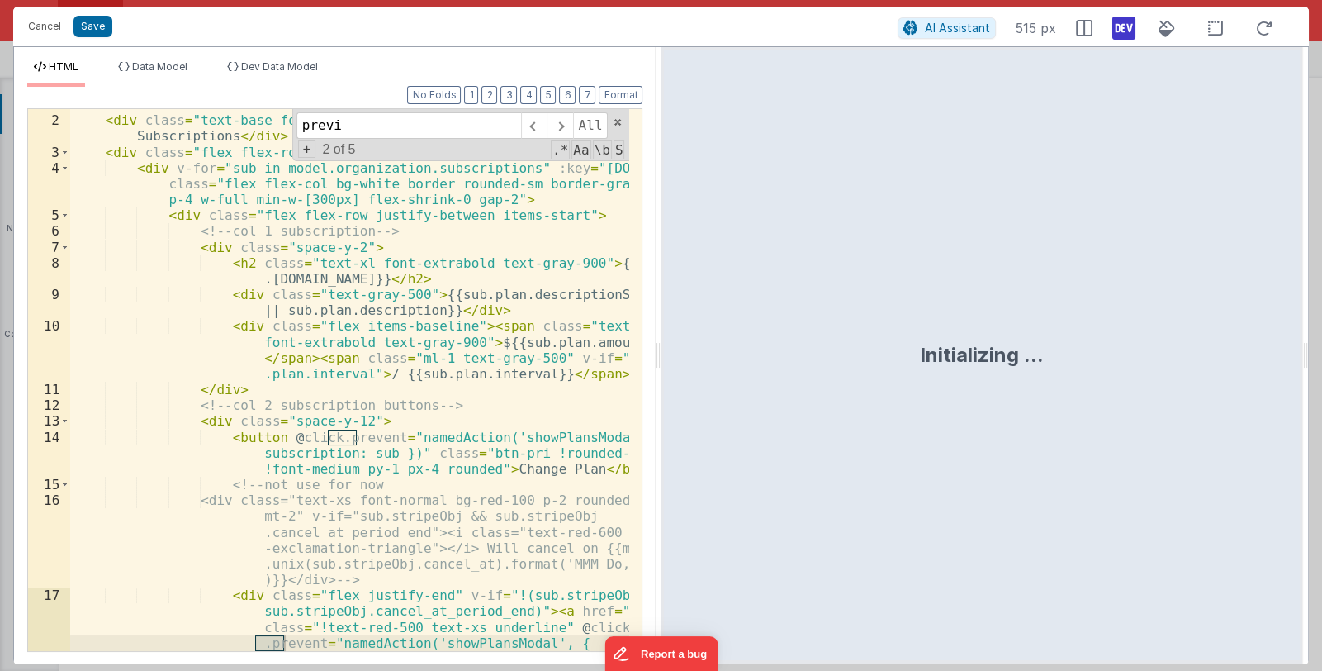
scroll to position [583, 0]
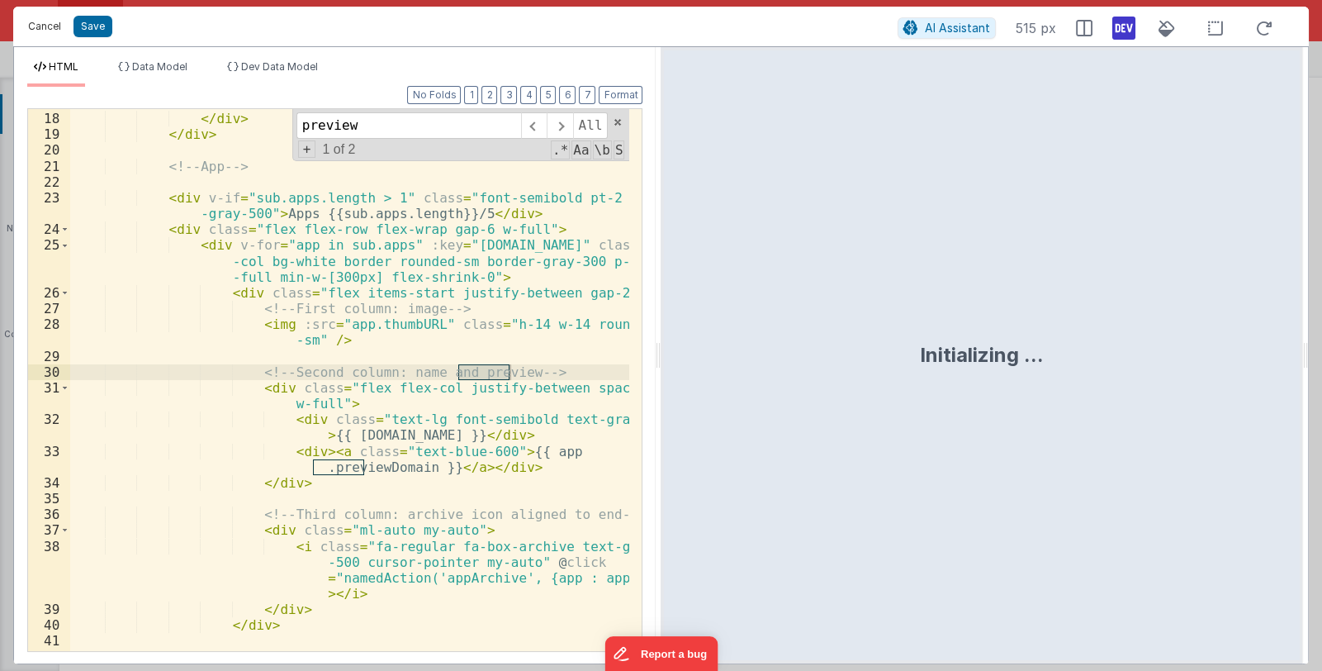
type input "preview"
click at [43, 25] on button "Cancel" at bounding box center [45, 26] width 50 height 23
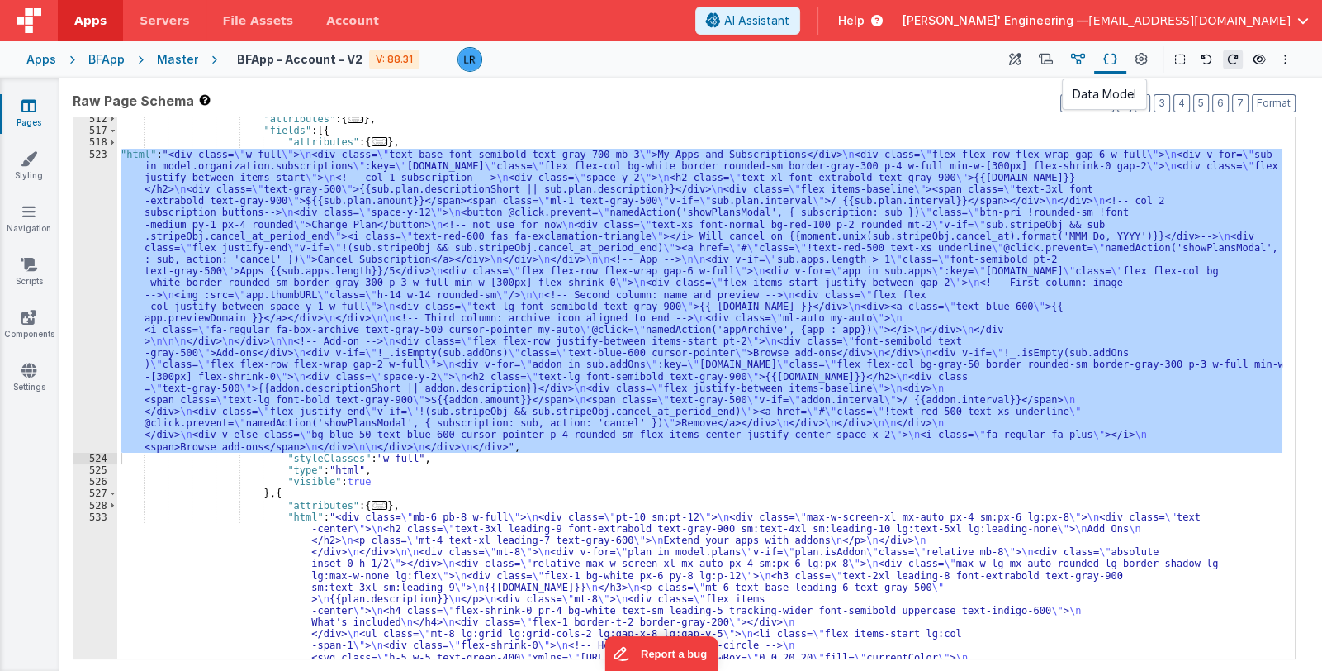
click at [1078, 59] on icon at bounding box center [1078, 59] width 14 height 17
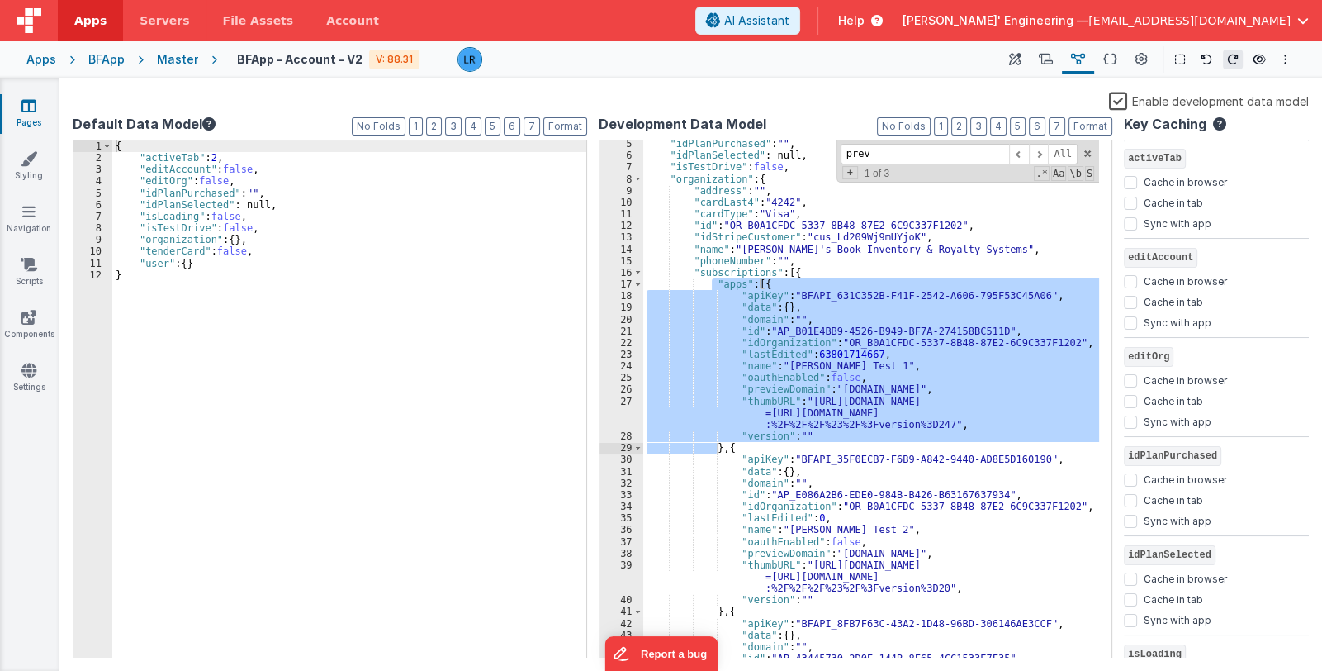
click at [735, 415] on div ""idPlanPurchased" : "" , "idPlanSelected" : null, "isTestDrive" : false , "orga…" at bounding box center [871, 399] width 457 height 518
drag, startPoint x: 719, startPoint y: 447, endPoint x: 710, endPoint y: 284, distance: 162.9
click at [710, 284] on div ""idPlanPurchased" : "" , "idPlanSelected" : null, "isTestDrive" : false , "orga…" at bounding box center [871, 409] width 457 height 542
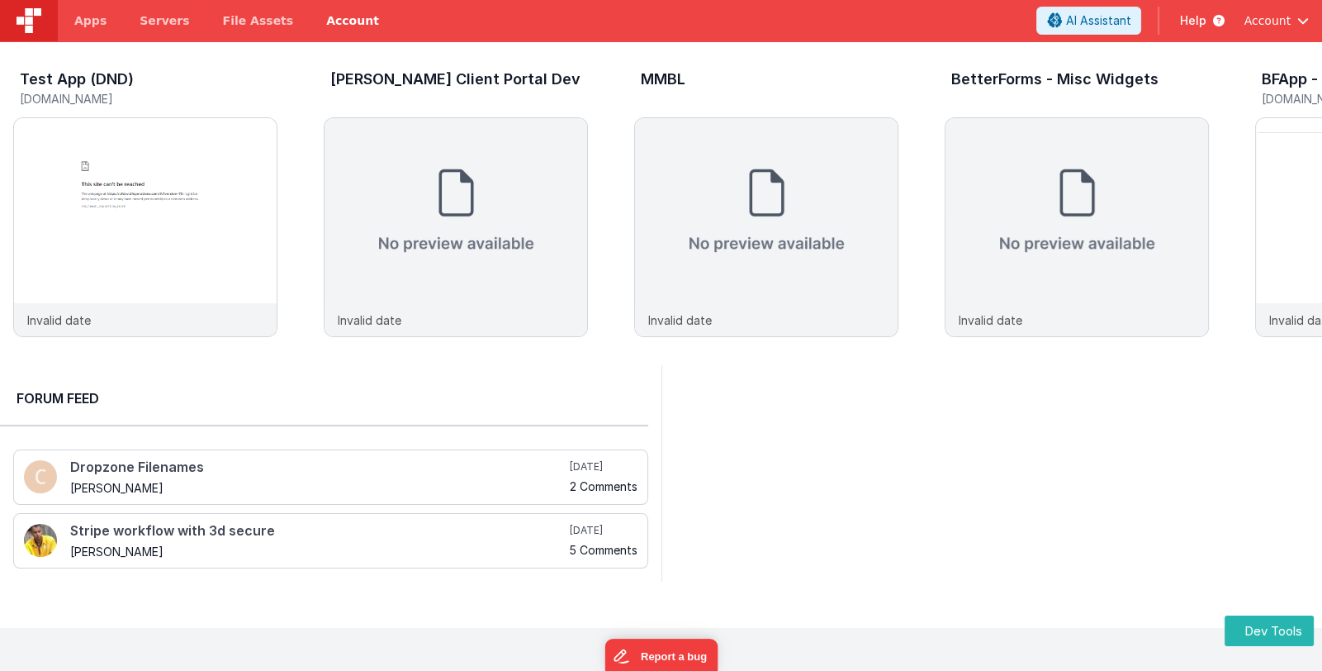
click at [323, 26] on link "Account" at bounding box center [353, 20] width 86 height 41
